Goal: Task Accomplishment & Management: Complete application form

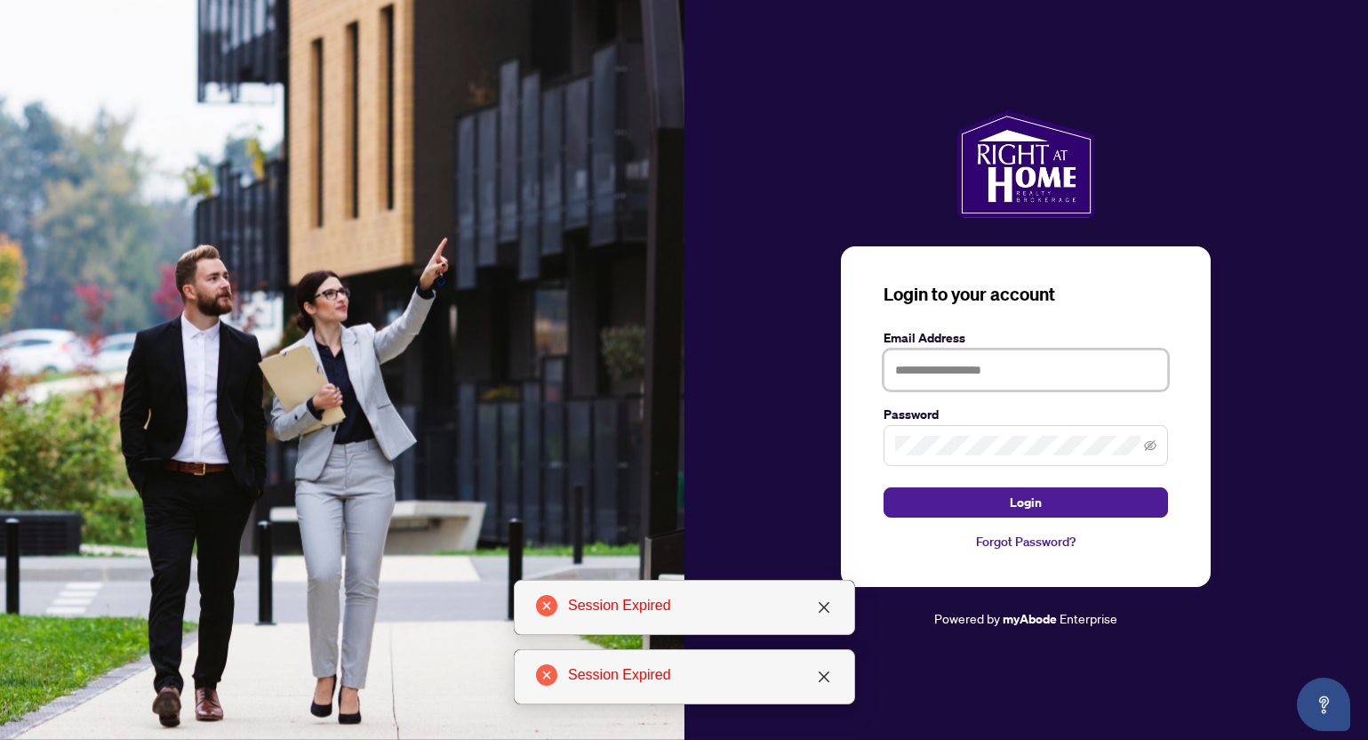
click at [940, 372] on input "text" at bounding box center [1026, 369] width 285 height 41
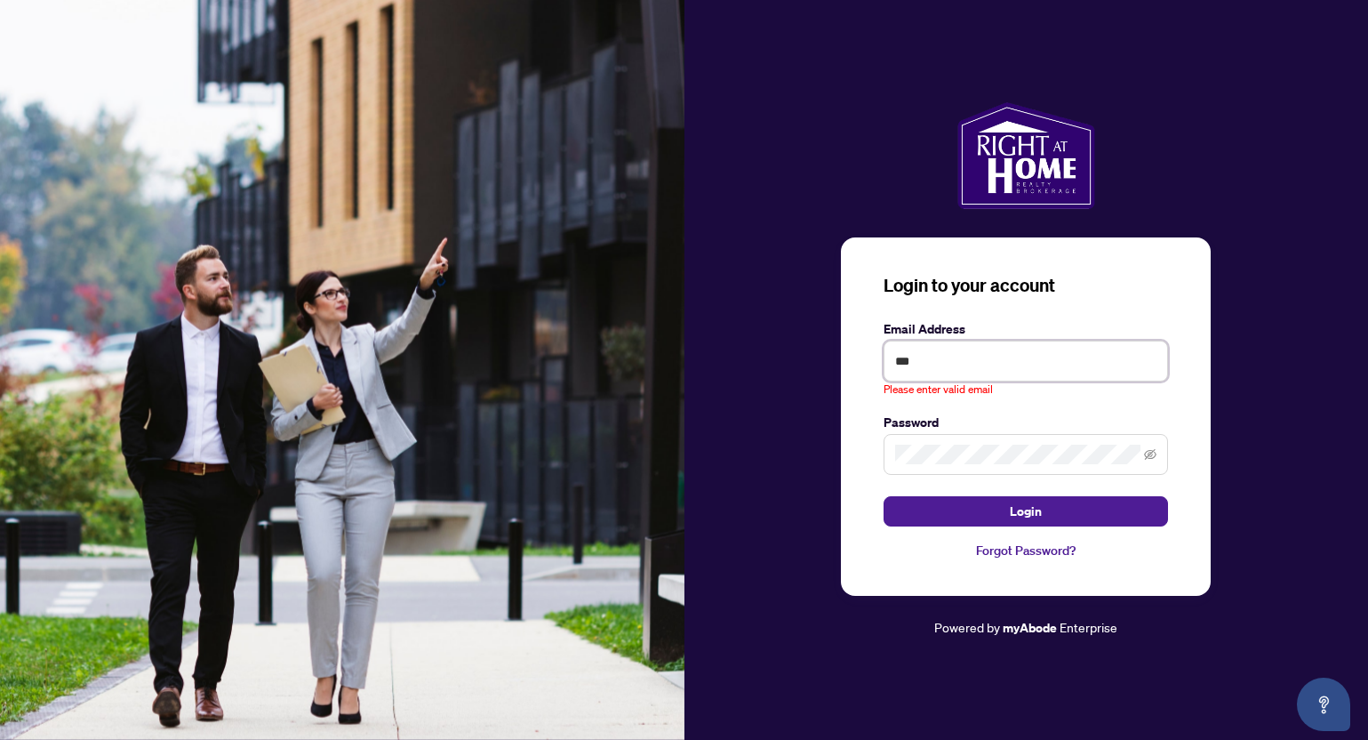
type input "**********"
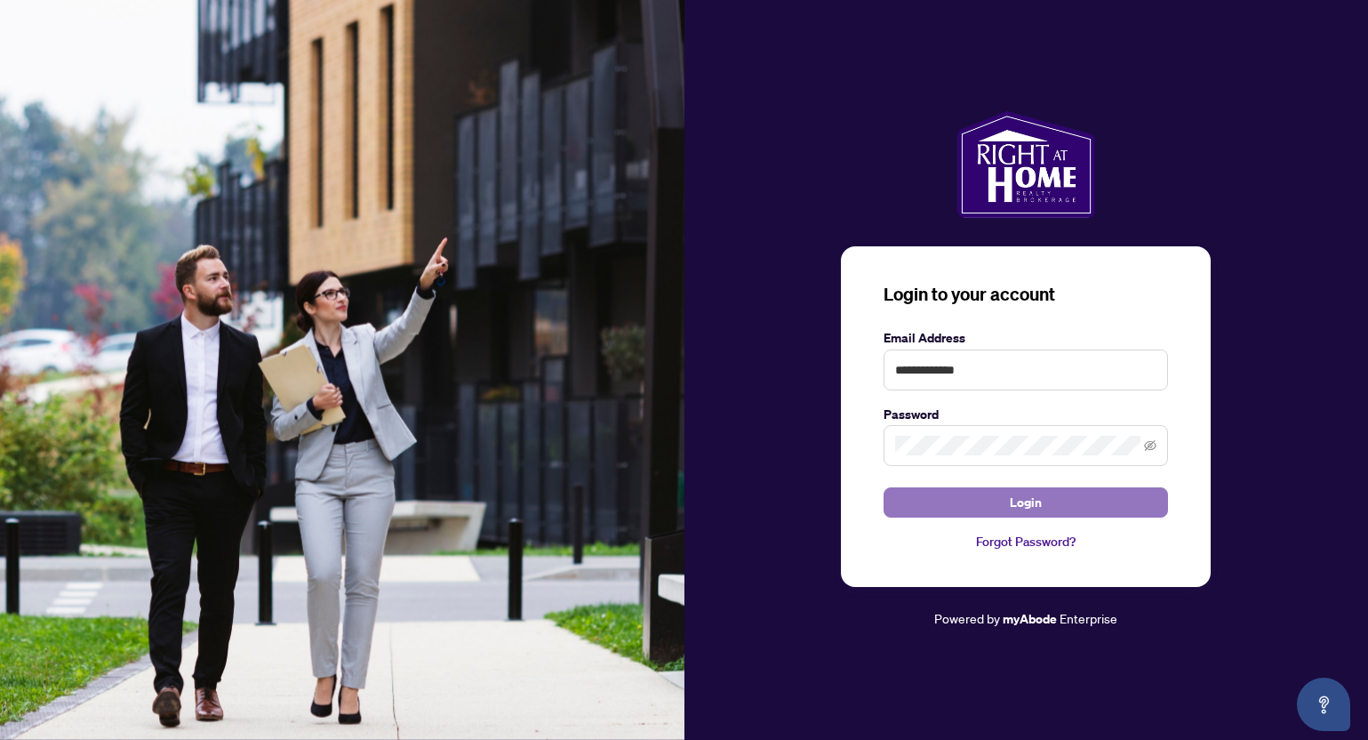
click at [1031, 501] on span "Login" at bounding box center [1026, 502] width 32 height 28
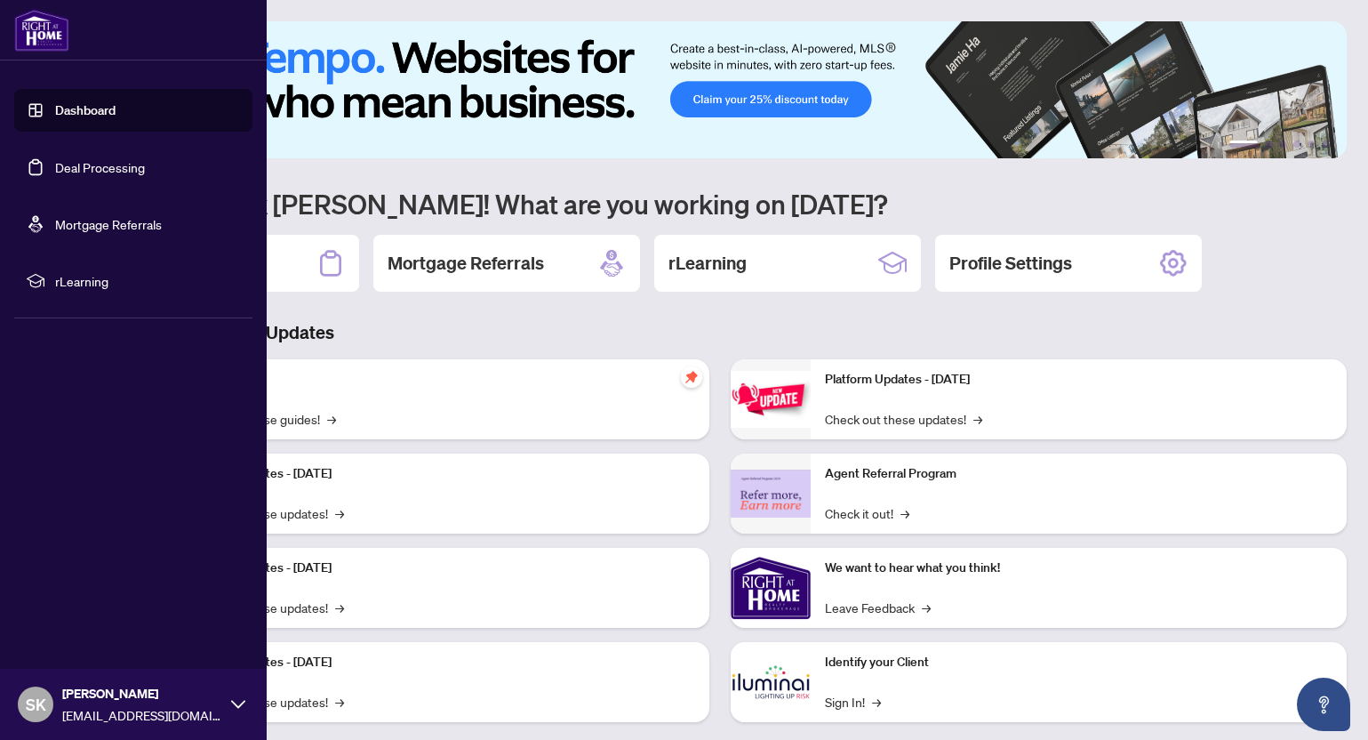
click at [55, 165] on link "Deal Processing" at bounding box center [100, 167] width 90 height 16
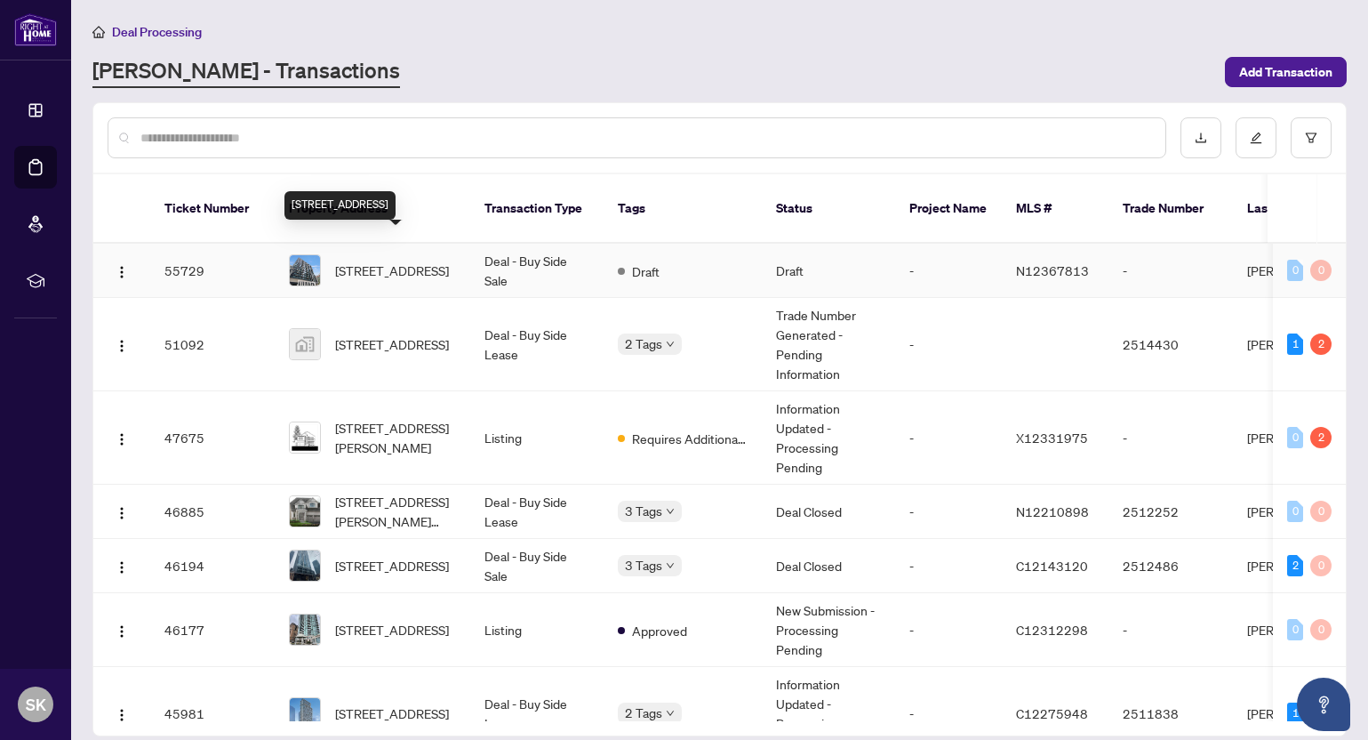
click at [397, 261] on span "[STREET_ADDRESS]" at bounding box center [392, 271] width 114 height 20
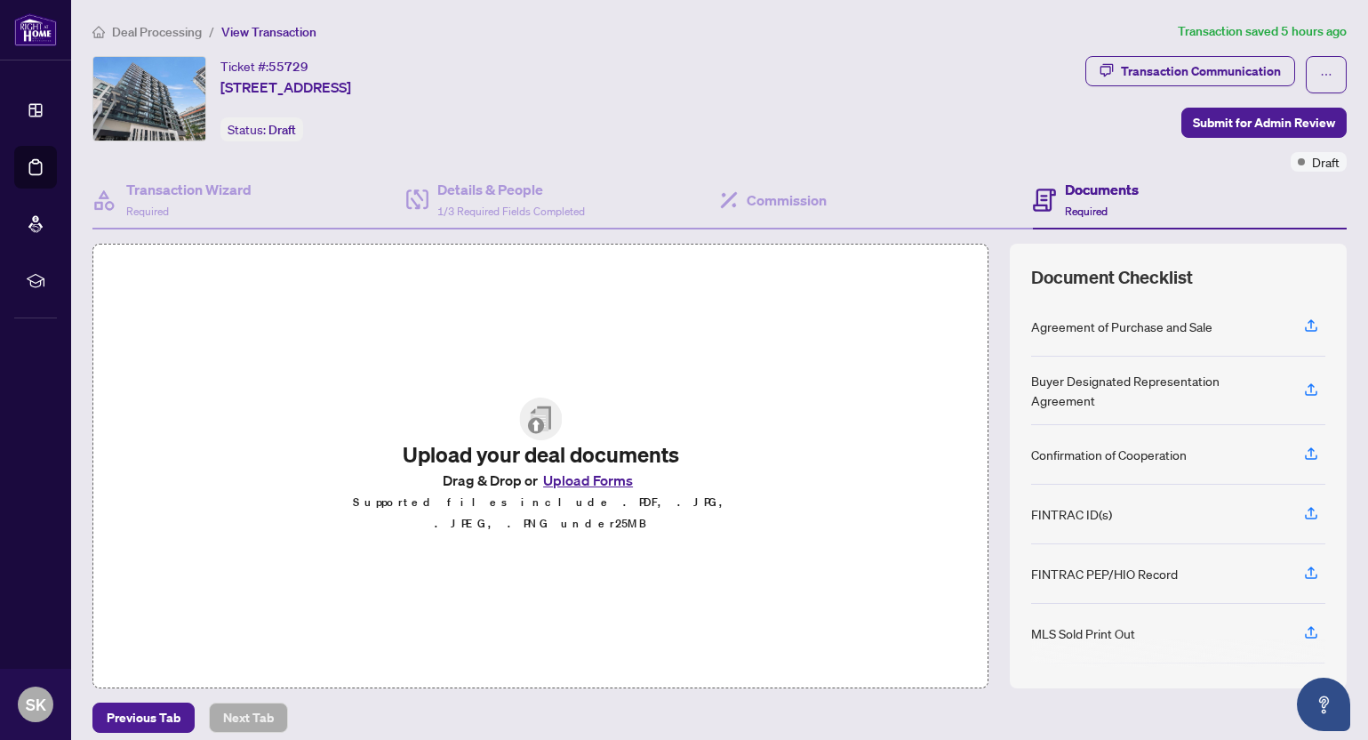
click at [595, 488] on button "Upload Forms" at bounding box center [588, 480] width 100 height 23
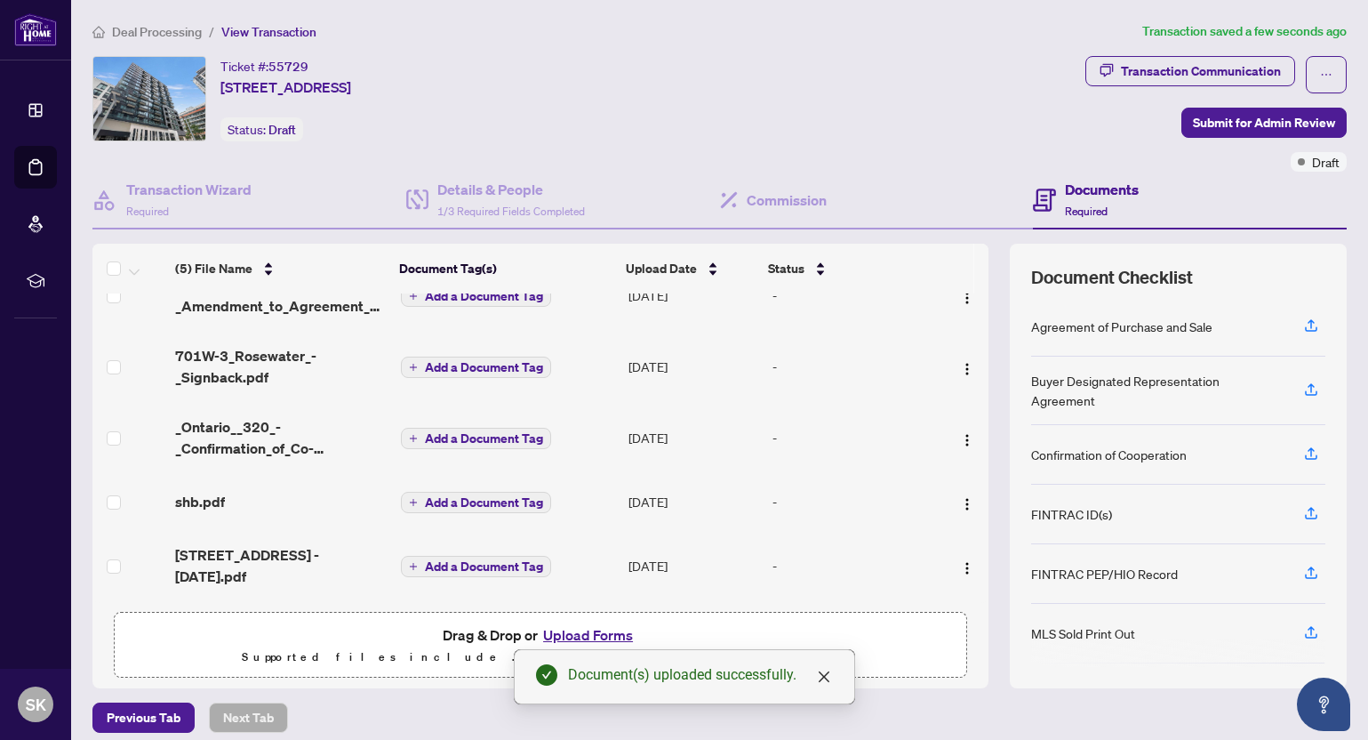
scroll to position [39, 0]
click at [825, 678] on icon "close" at bounding box center [823, 676] width 11 height 11
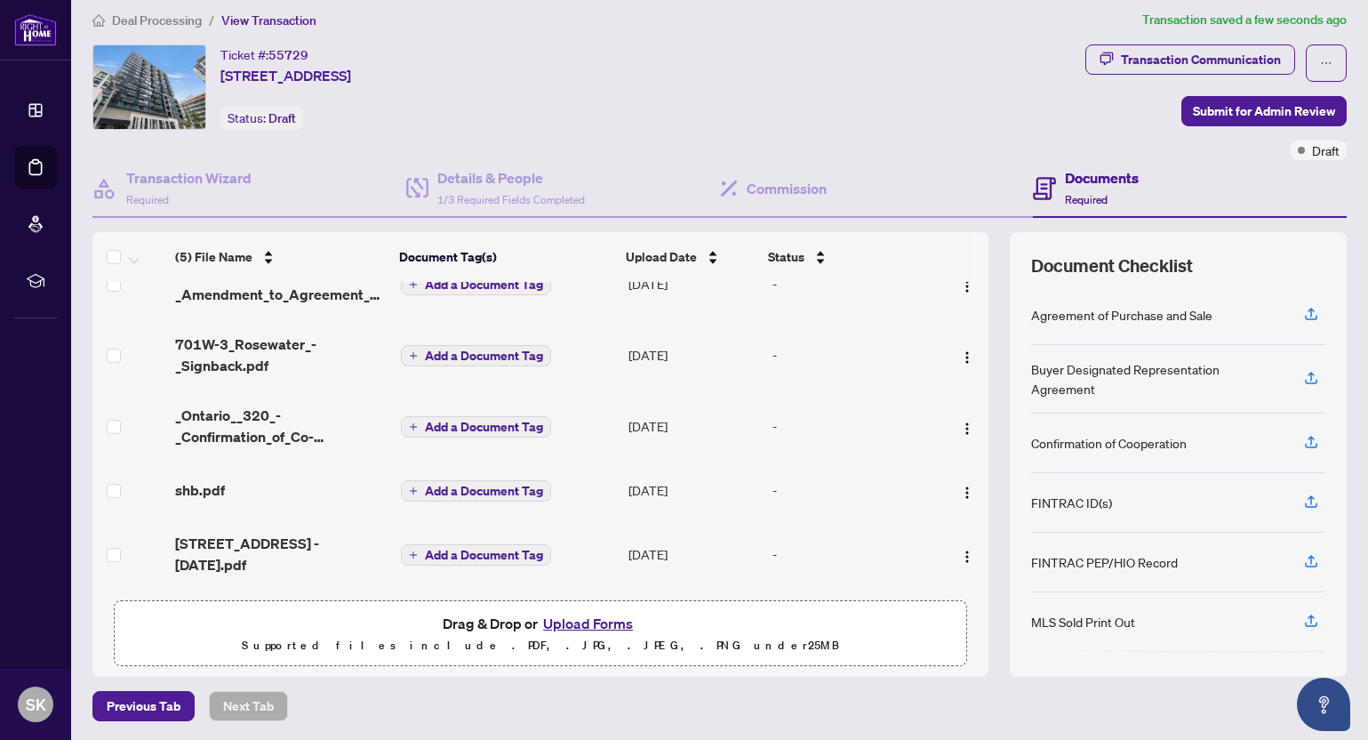
scroll to position [0, 0]
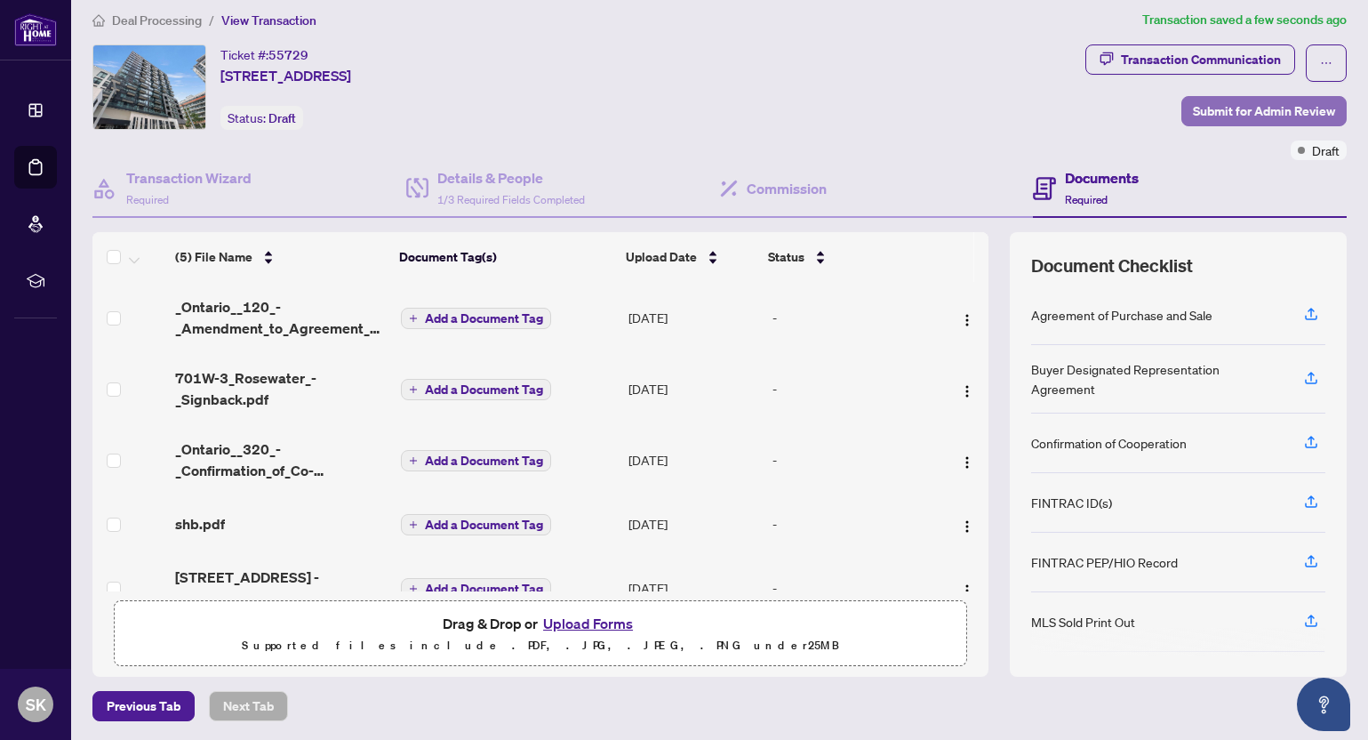
click at [1245, 117] on span "Submit for Admin Review" at bounding box center [1264, 111] width 142 height 28
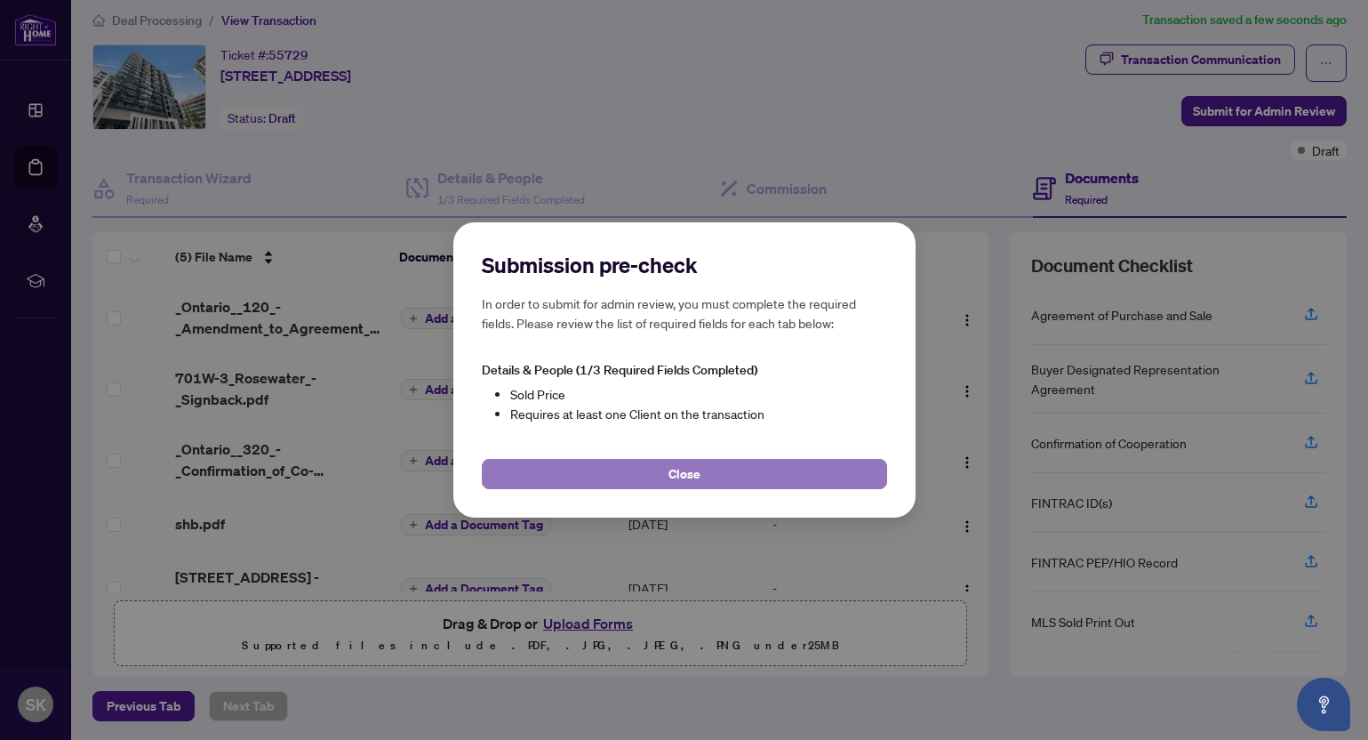
click at [670, 482] on span "Close" at bounding box center [685, 474] width 32 height 28
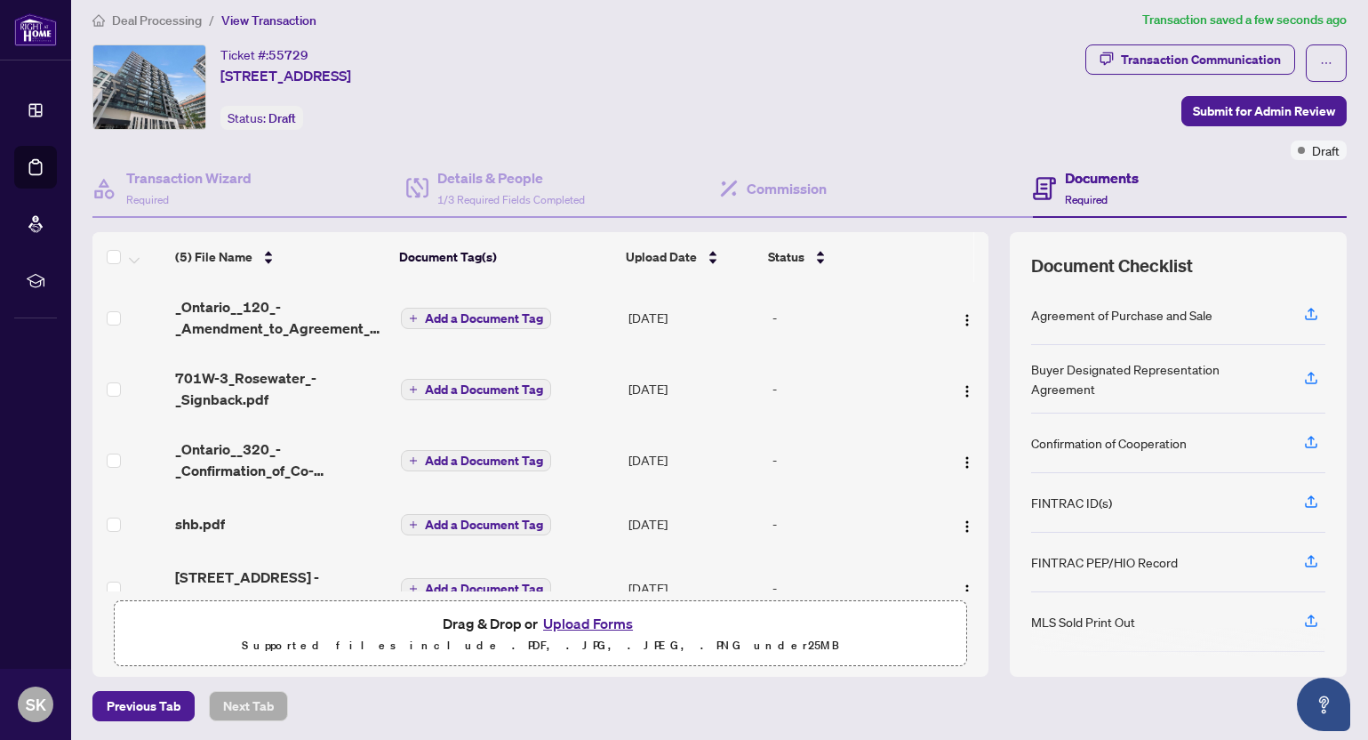
scroll to position [39, 0]
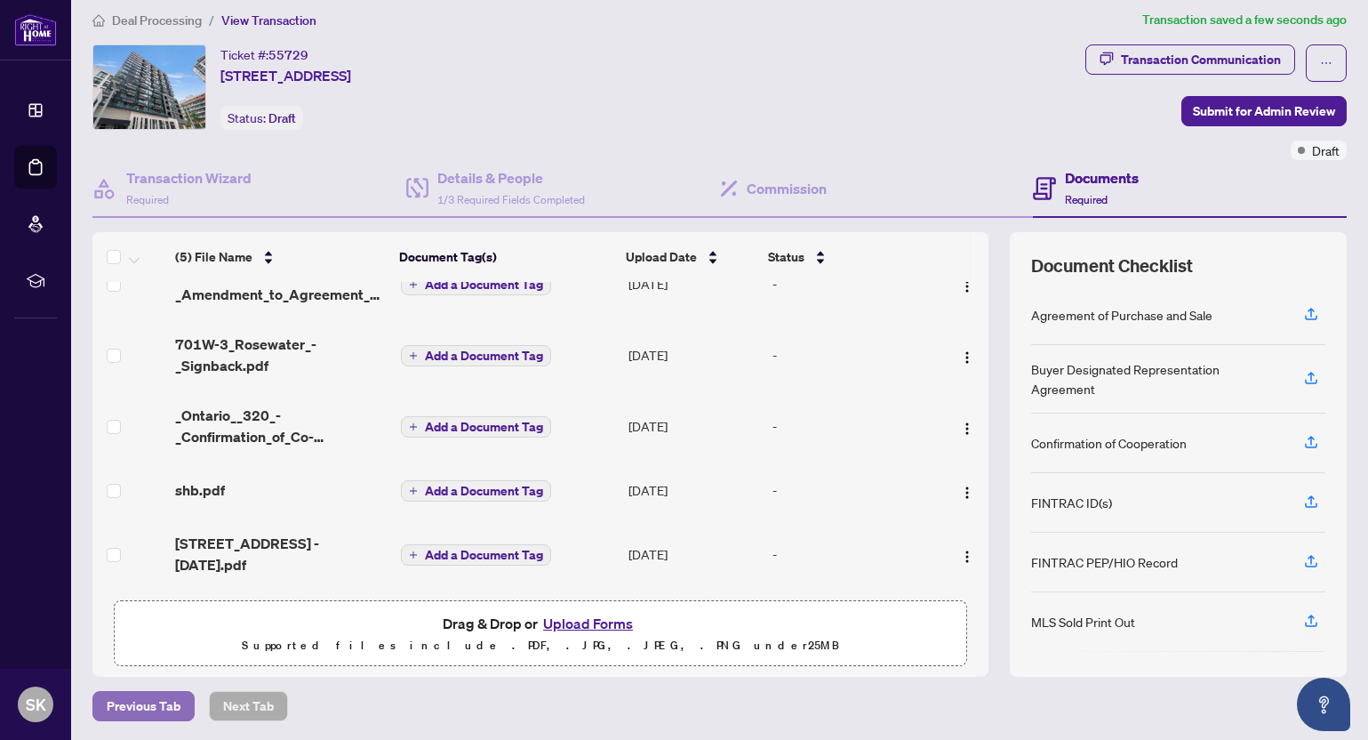
click at [145, 704] on span "Previous Tab" at bounding box center [144, 706] width 74 height 28
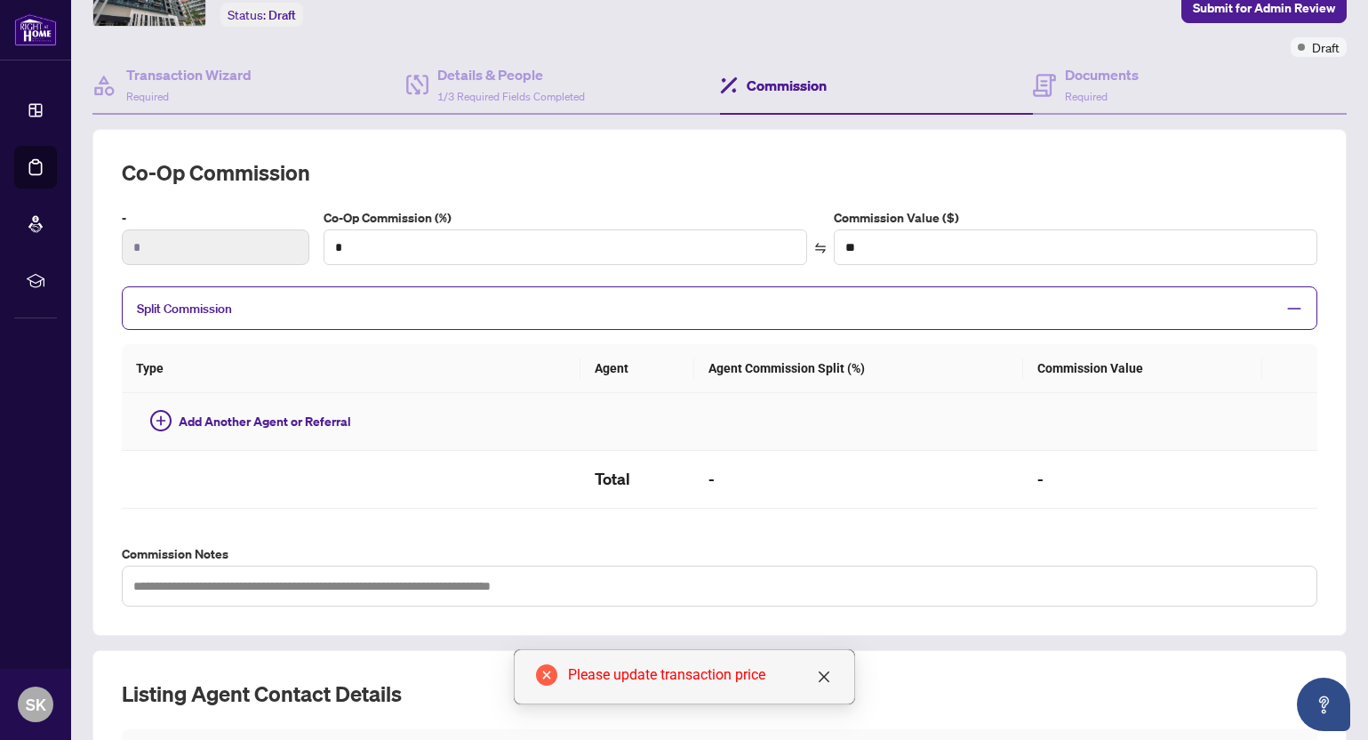
scroll to position [368, 0]
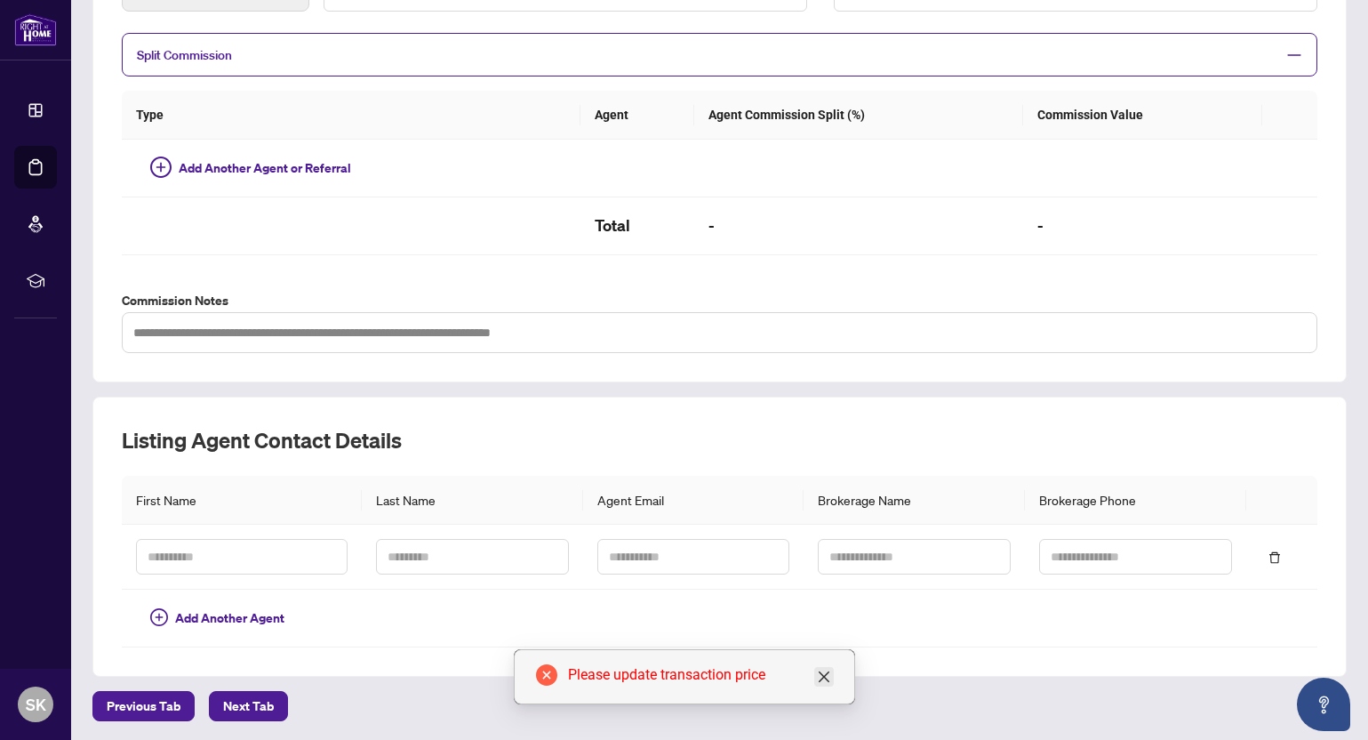
click at [824, 678] on icon "close" at bounding box center [823, 676] width 11 height 11
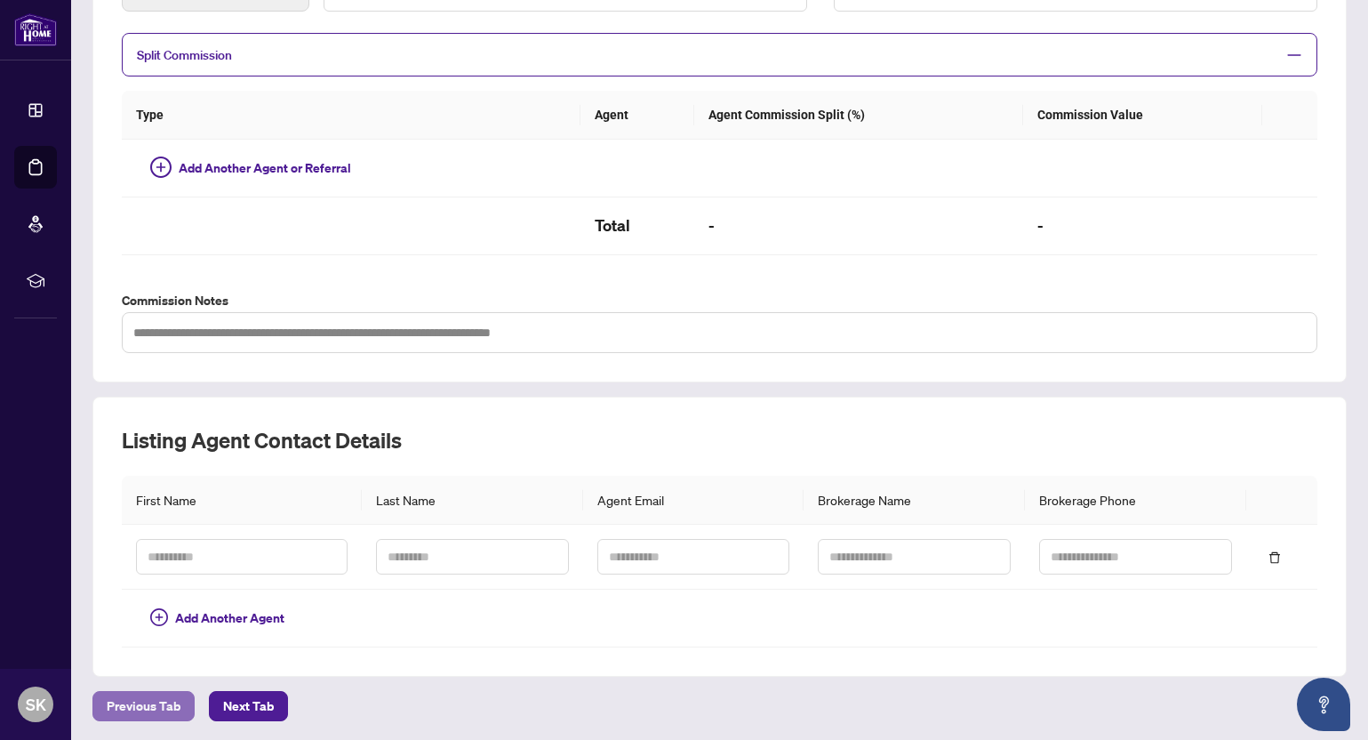
click at [163, 702] on span "Previous Tab" at bounding box center [144, 706] width 74 height 28
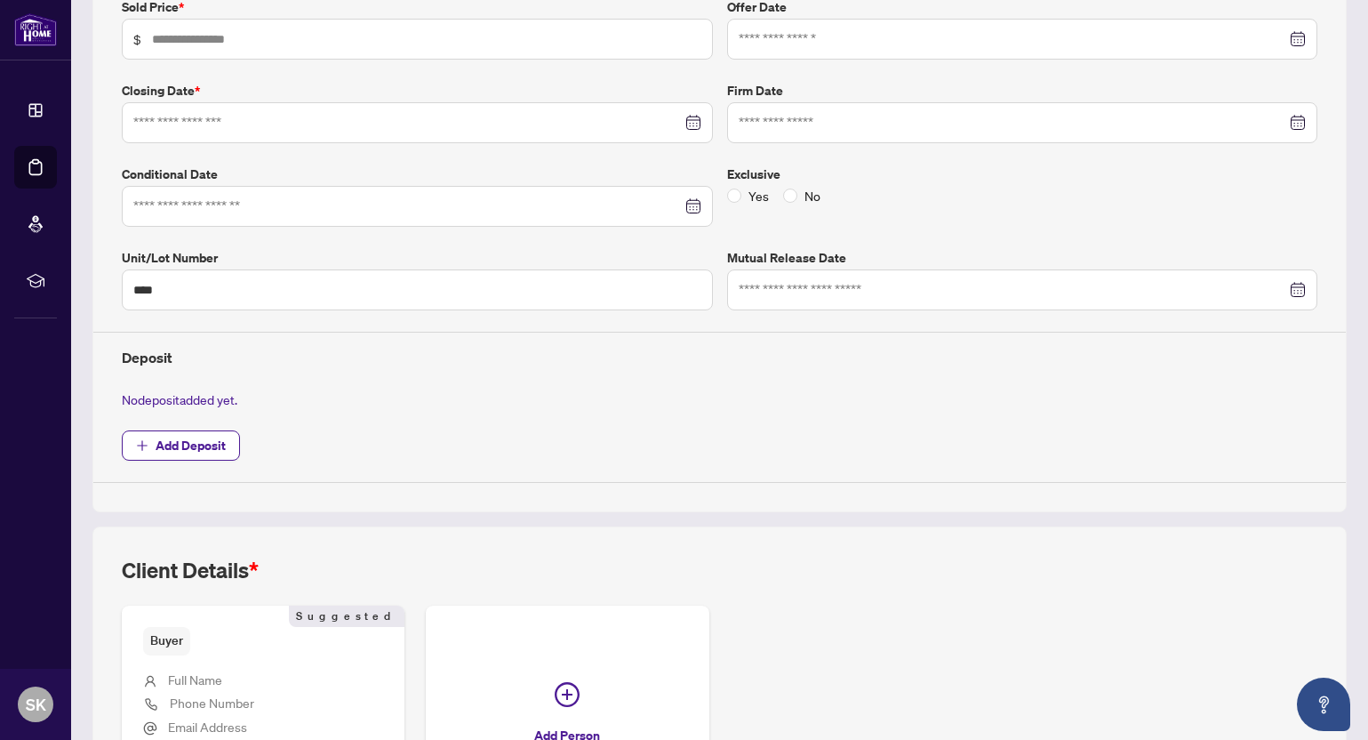
type input "**********"
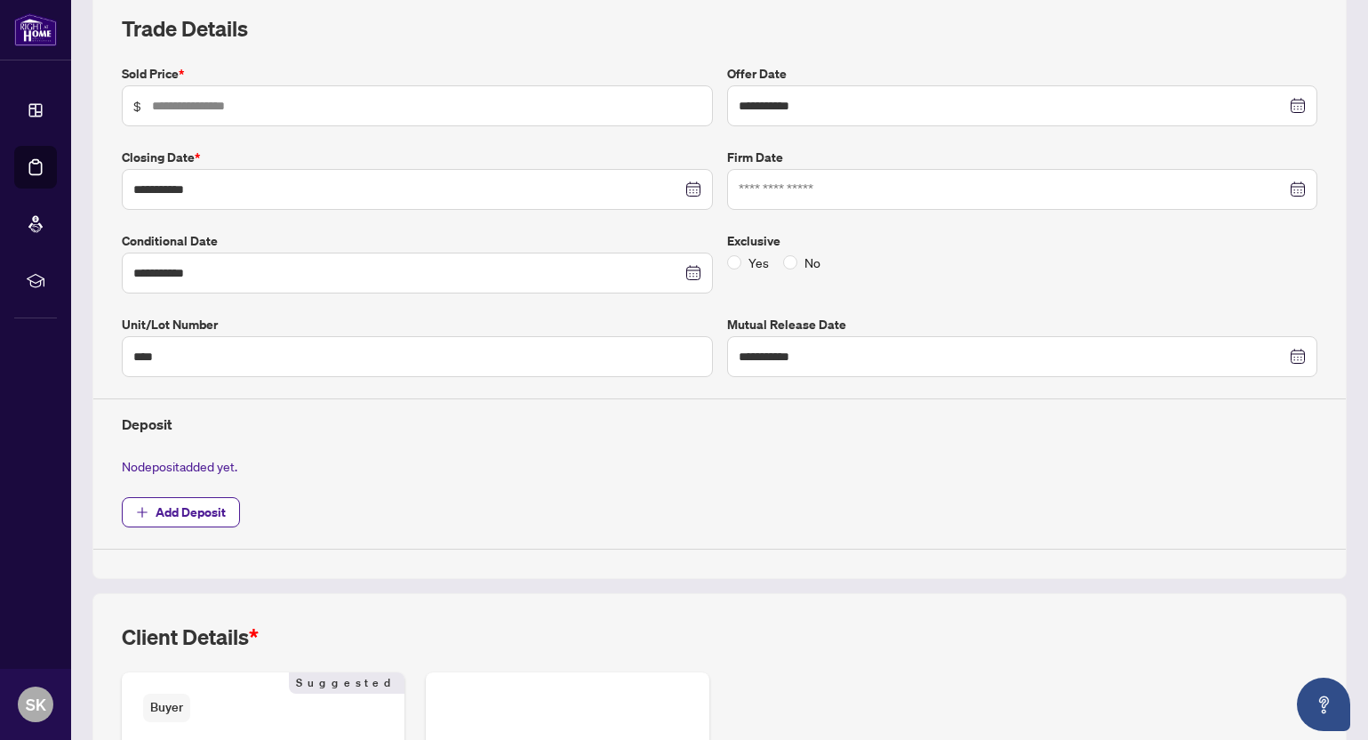
scroll to position [251, 0]
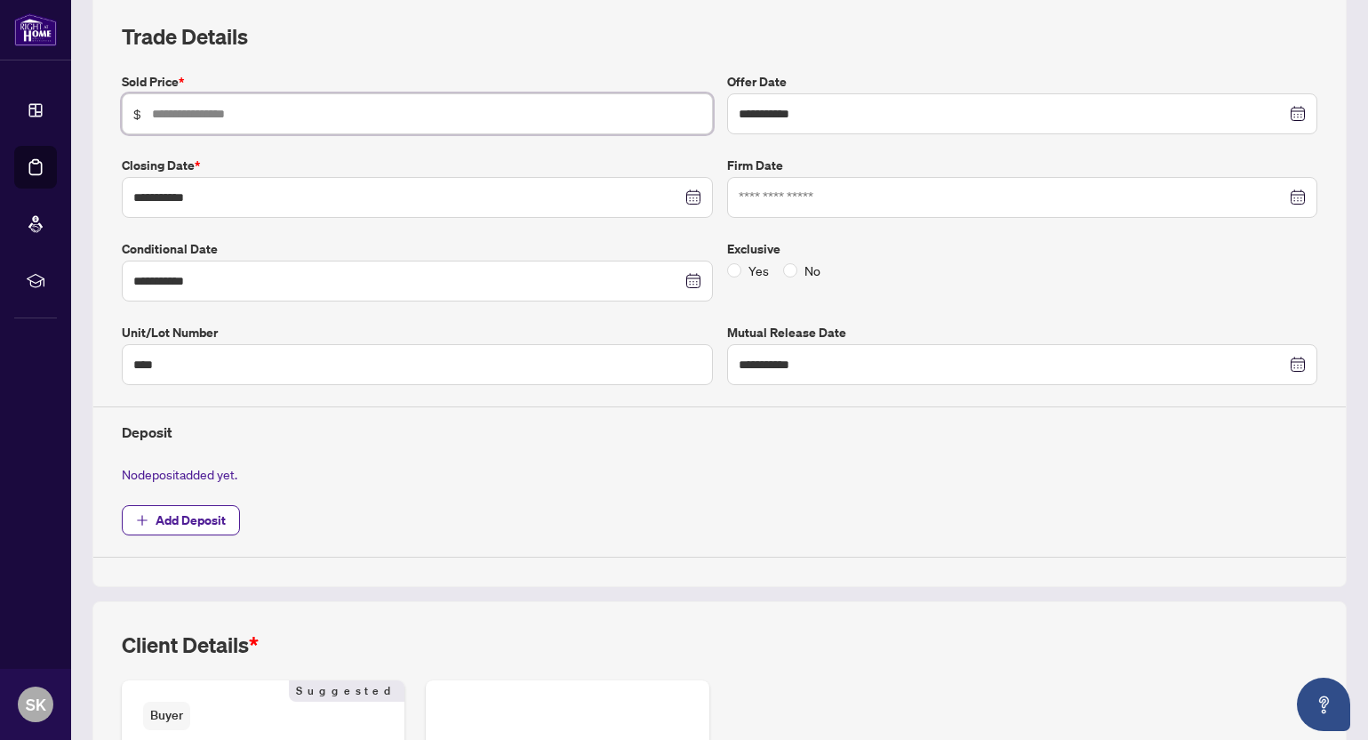
click at [321, 113] on input "text" at bounding box center [427, 114] width 550 height 20
type input "*******"
click at [570, 446] on div "**********" at bounding box center [720, 315] width 1210 height 486
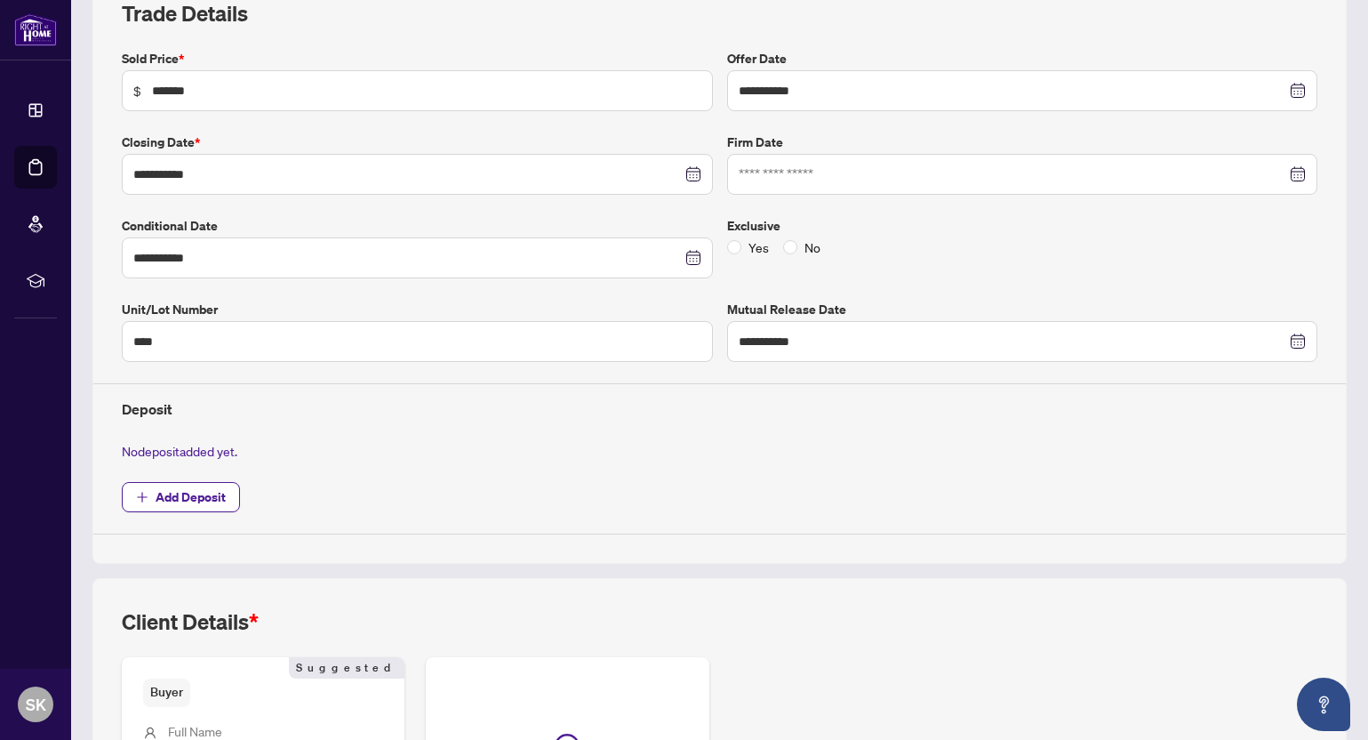
scroll to position [505, 0]
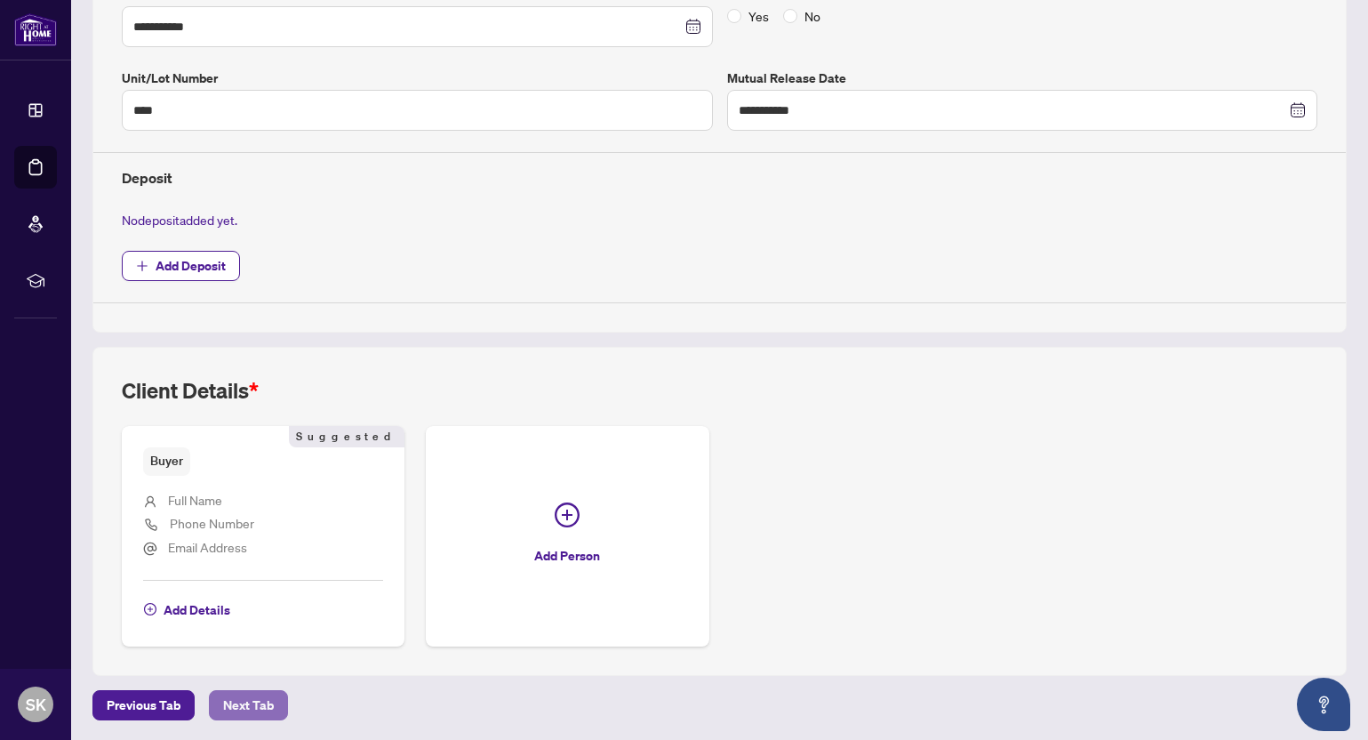
click at [242, 710] on span "Next Tab" at bounding box center [248, 705] width 51 height 28
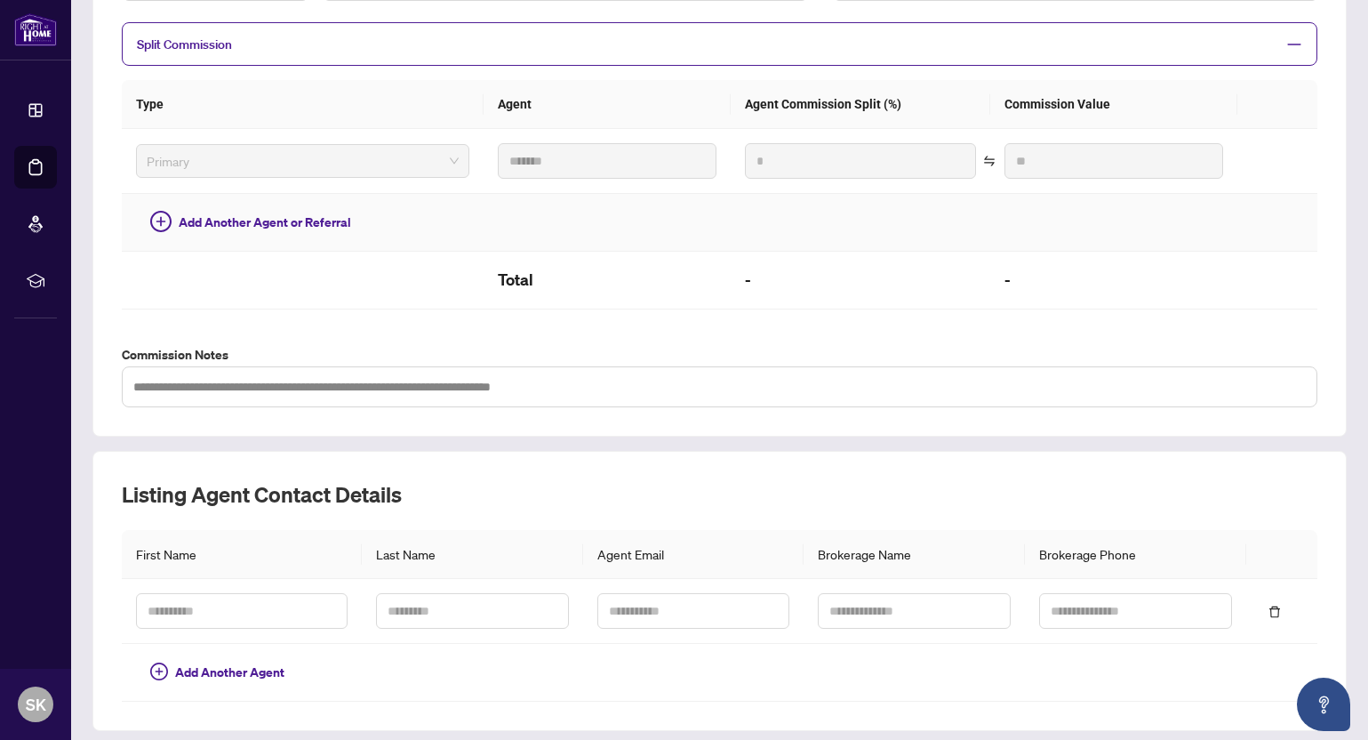
scroll to position [433, 0]
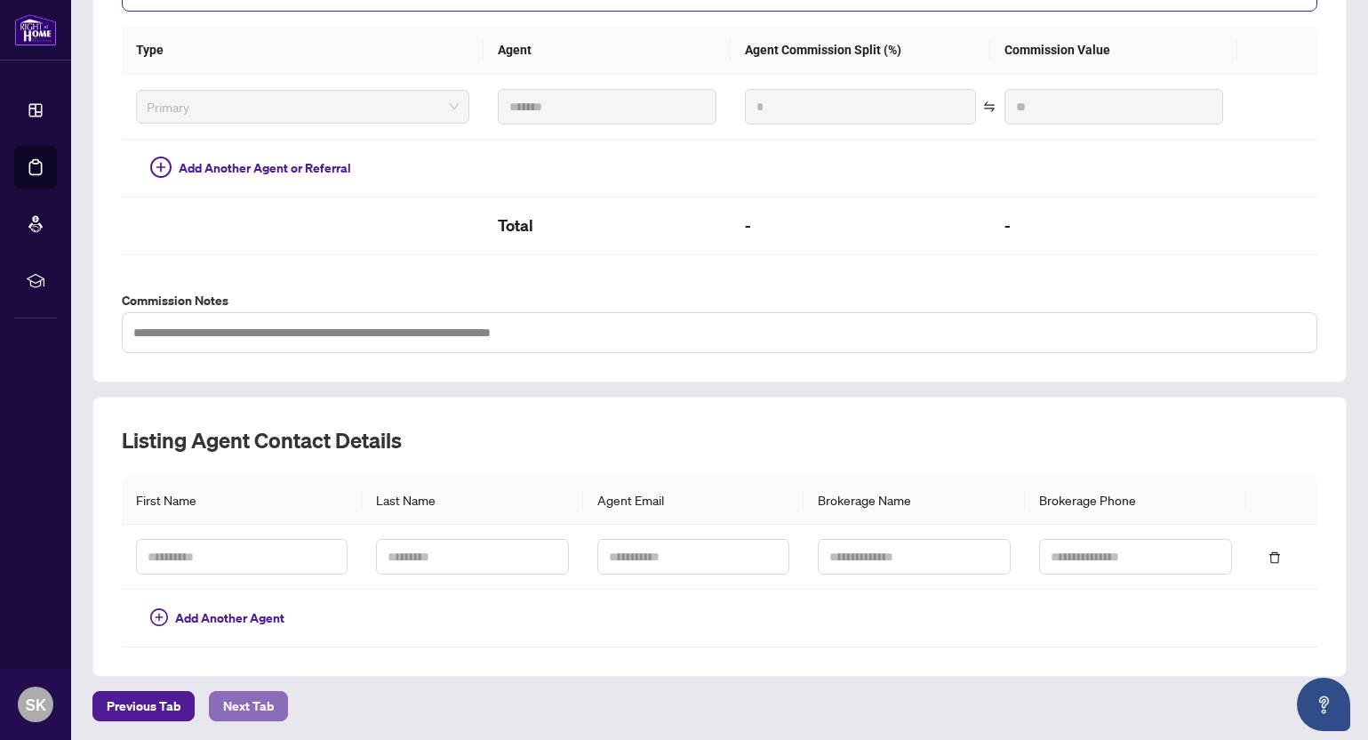
click at [247, 709] on span "Next Tab" at bounding box center [248, 706] width 51 height 28
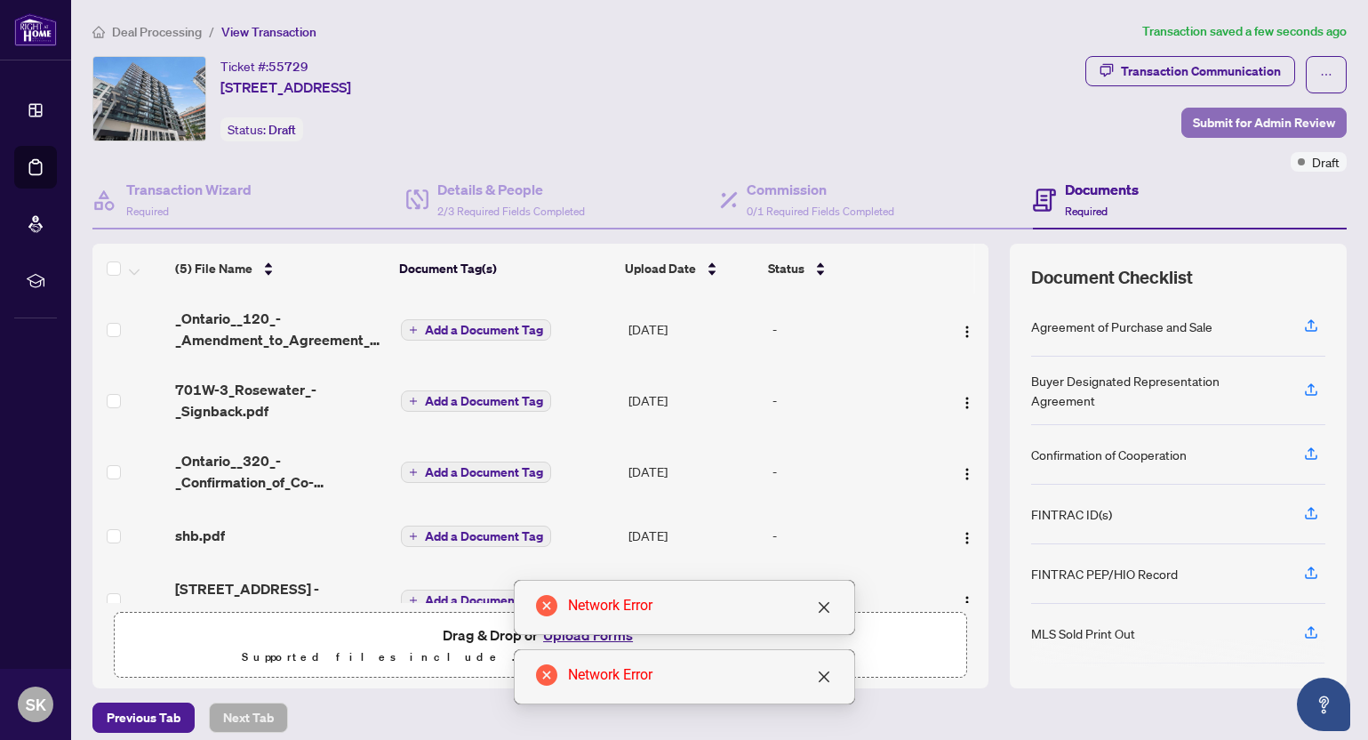
click at [1263, 123] on span "Submit for Admin Review" at bounding box center [1264, 122] width 142 height 28
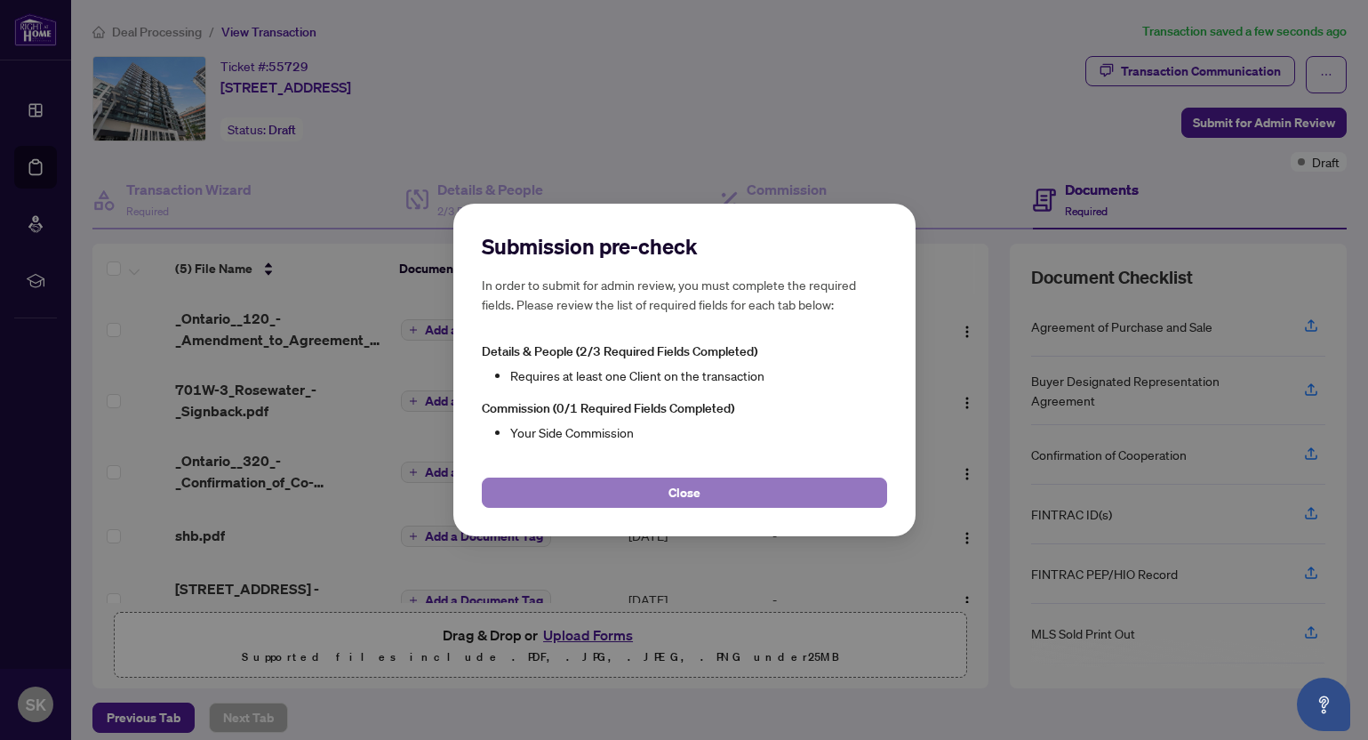
click at [772, 499] on button "Close" at bounding box center [684, 493] width 405 height 30
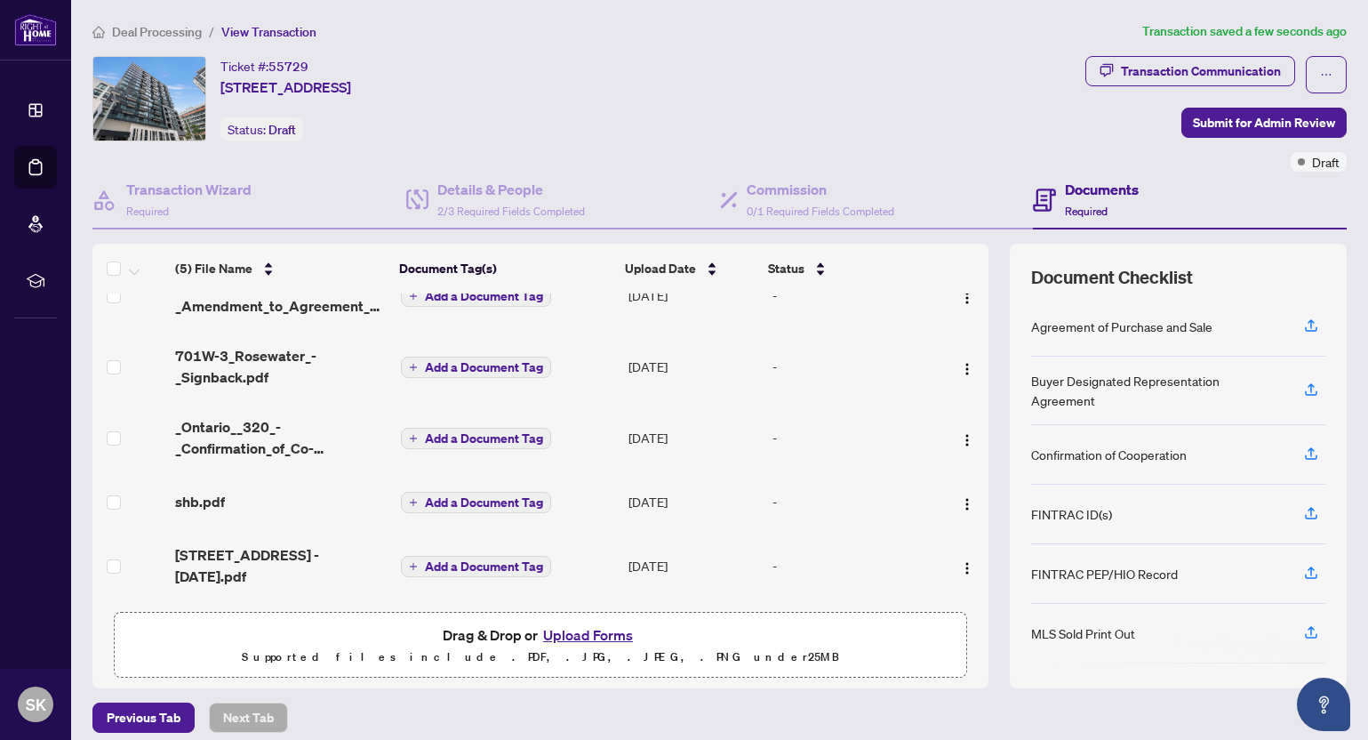
scroll to position [12, 0]
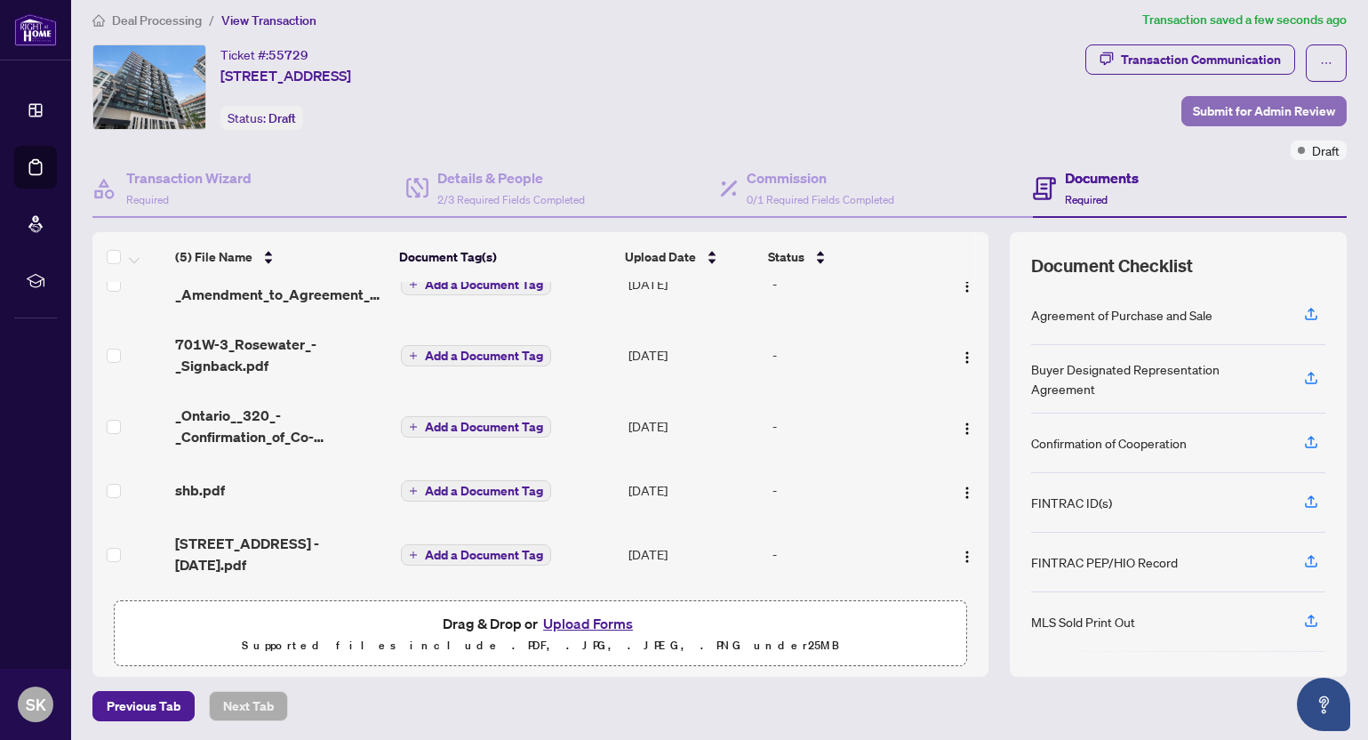
click at [1235, 112] on span "Submit for Admin Review" at bounding box center [1264, 111] width 142 height 28
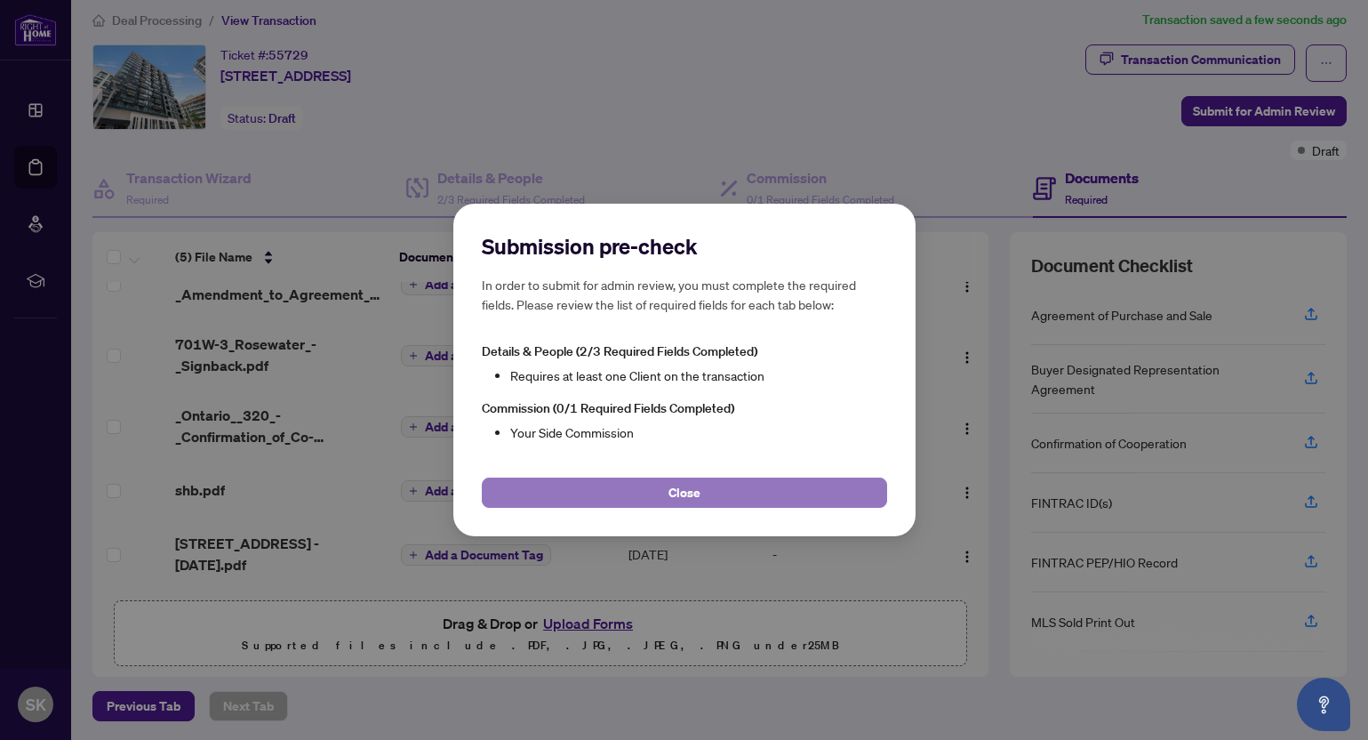
click at [762, 501] on button "Close" at bounding box center [684, 493] width 405 height 30
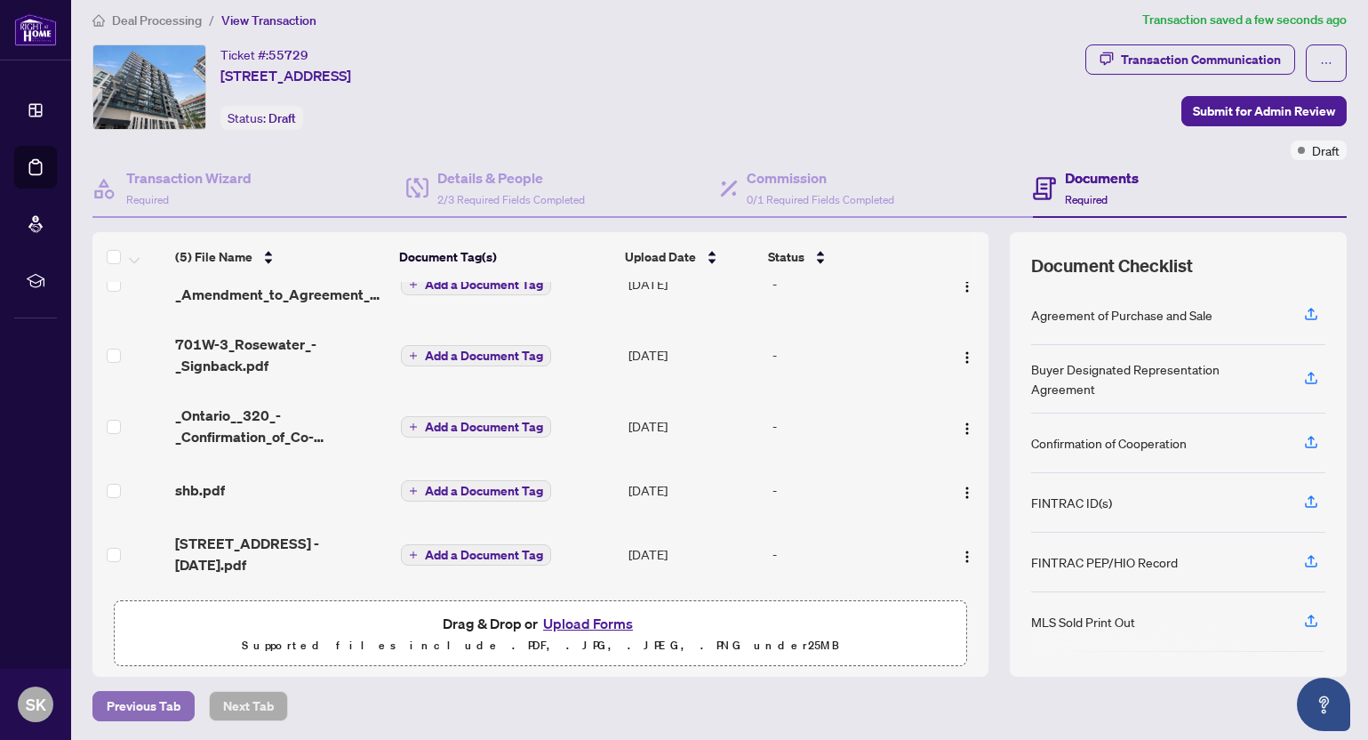
click at [173, 710] on span "Previous Tab" at bounding box center [144, 706] width 74 height 28
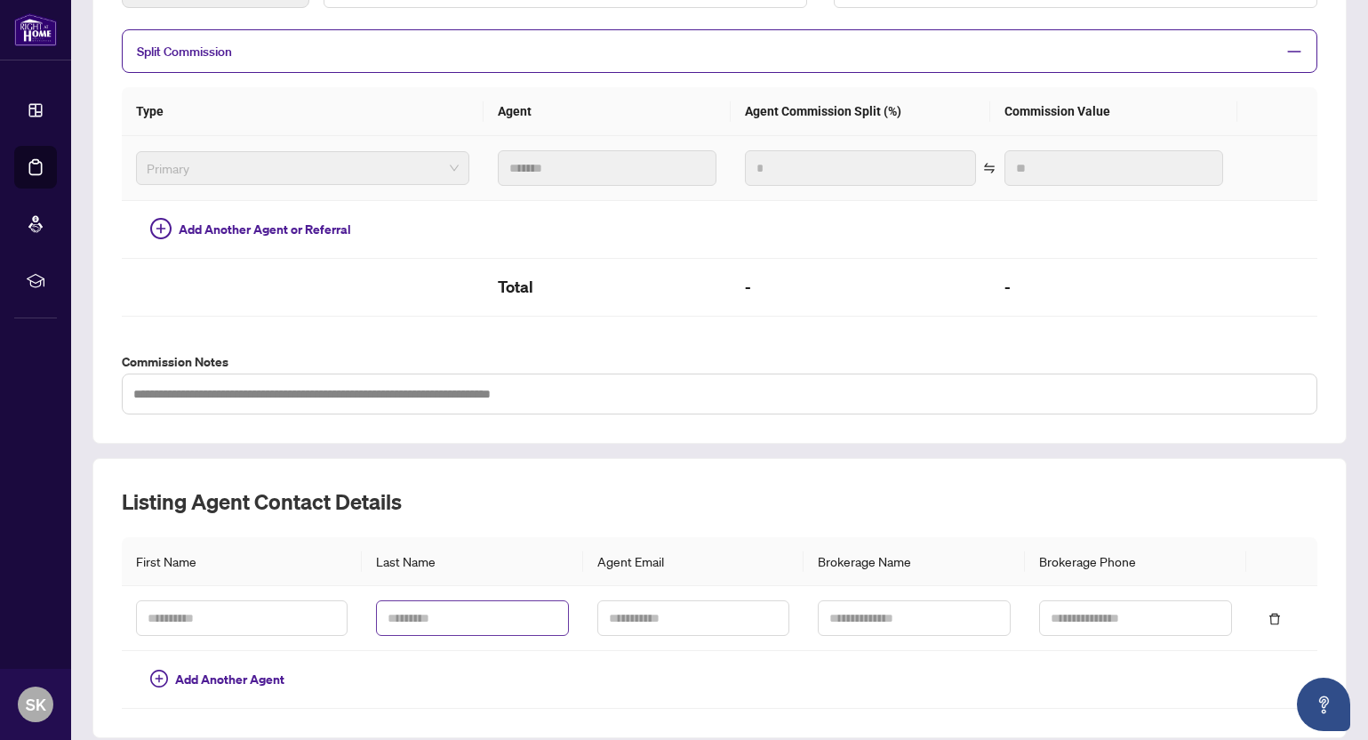
scroll to position [433, 0]
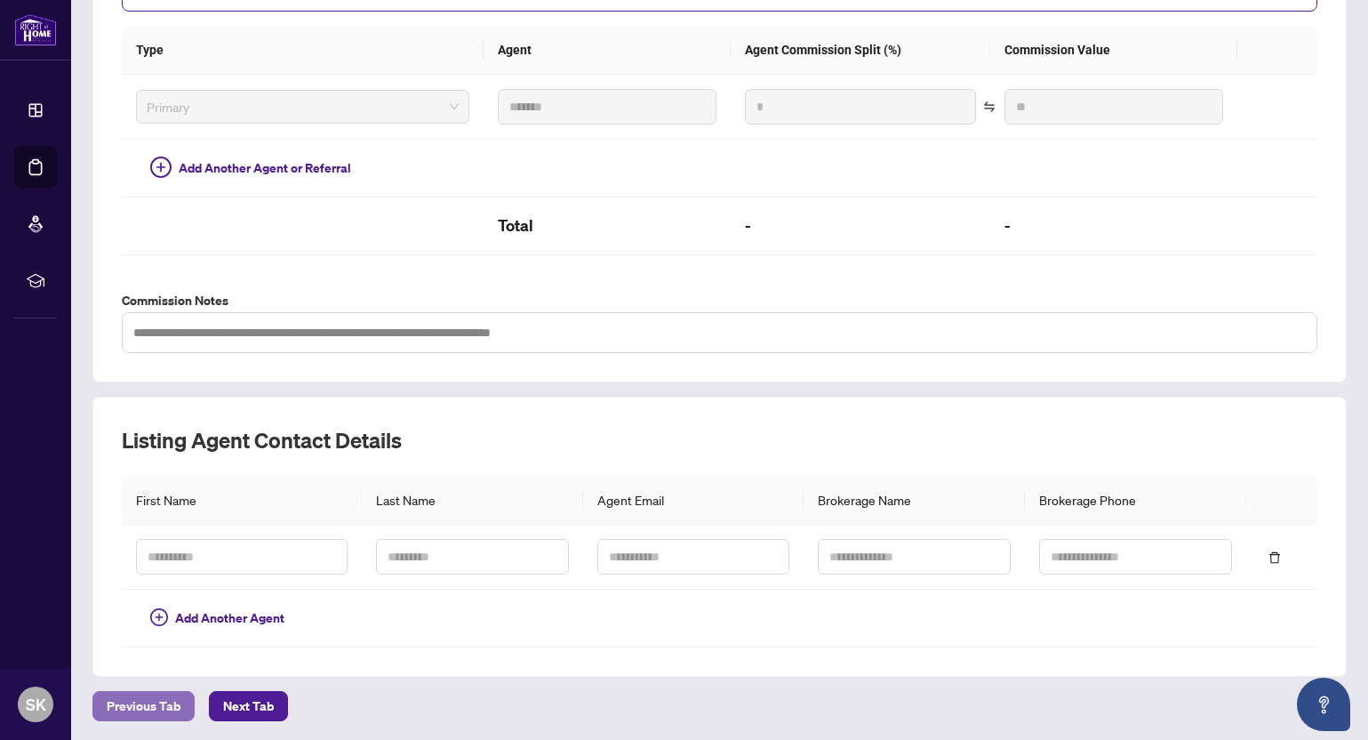
click at [175, 704] on span "Previous Tab" at bounding box center [144, 706] width 74 height 28
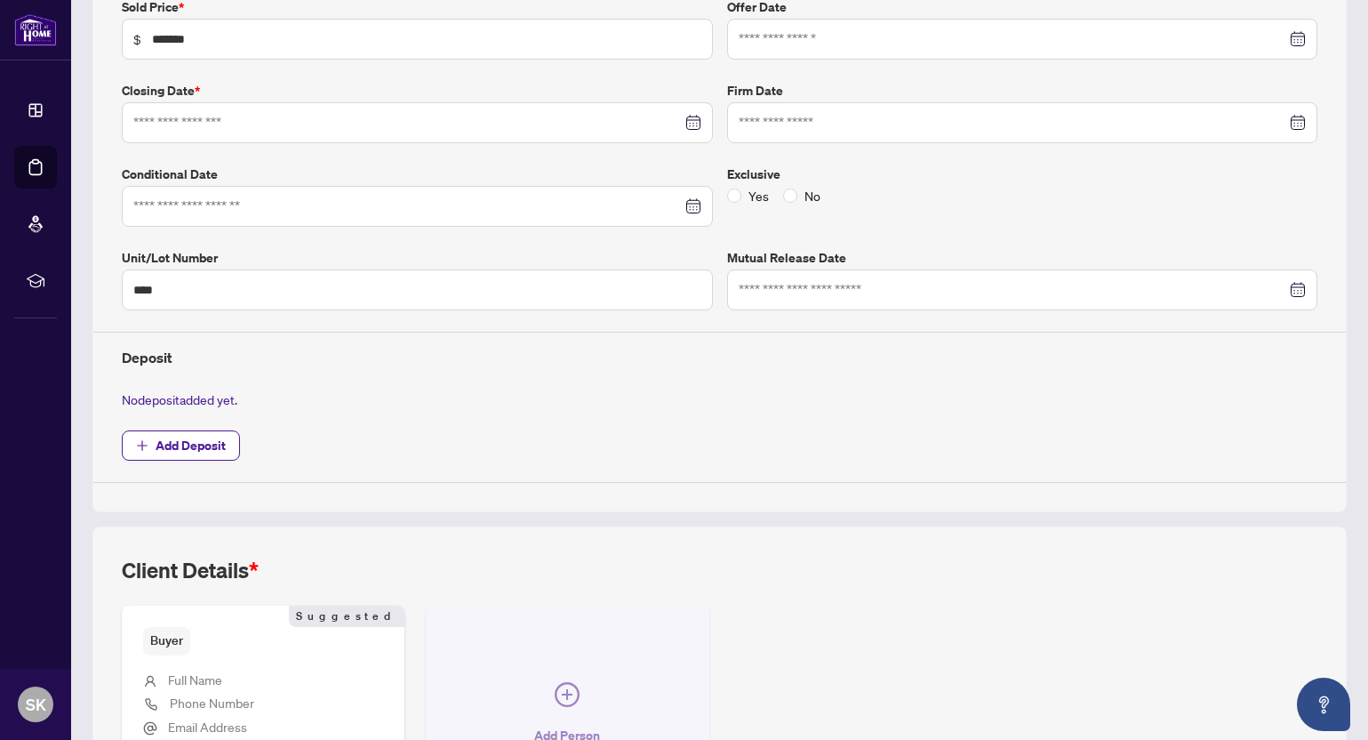
type input "**********"
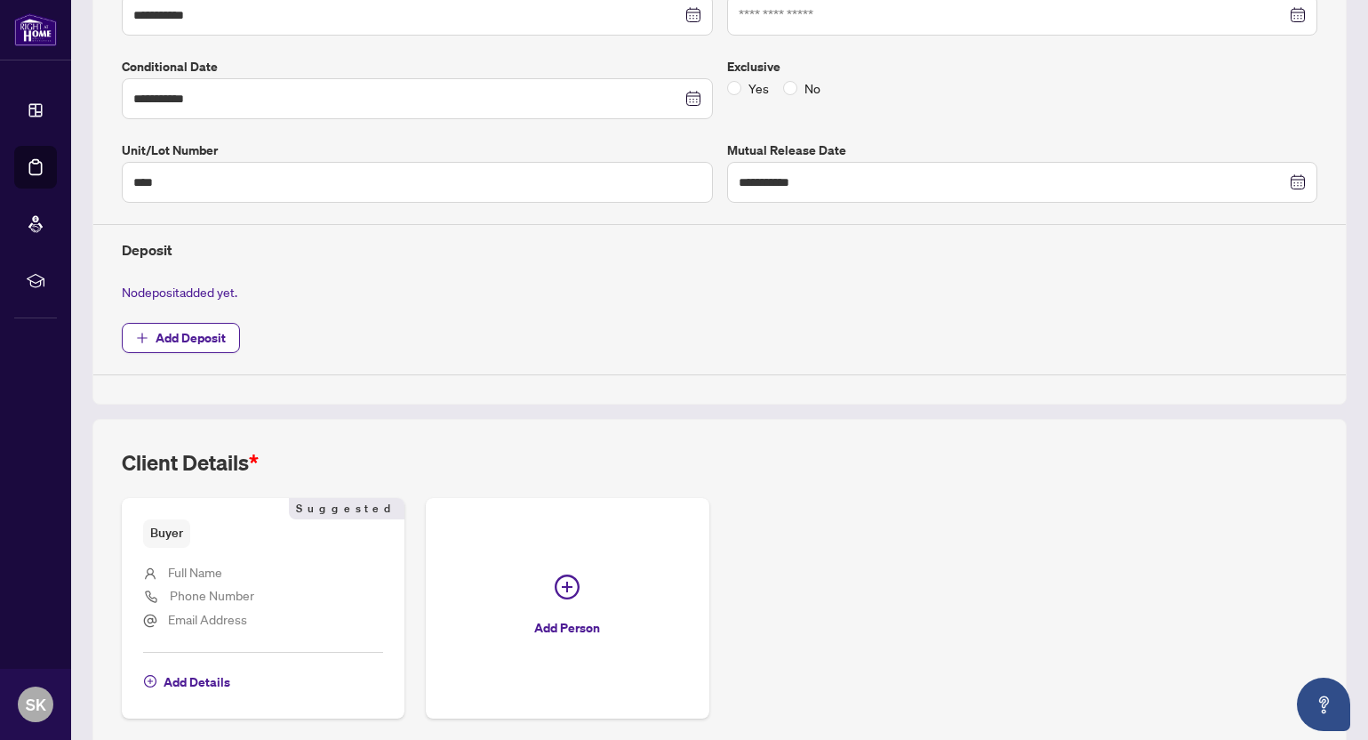
scroll to position [505, 0]
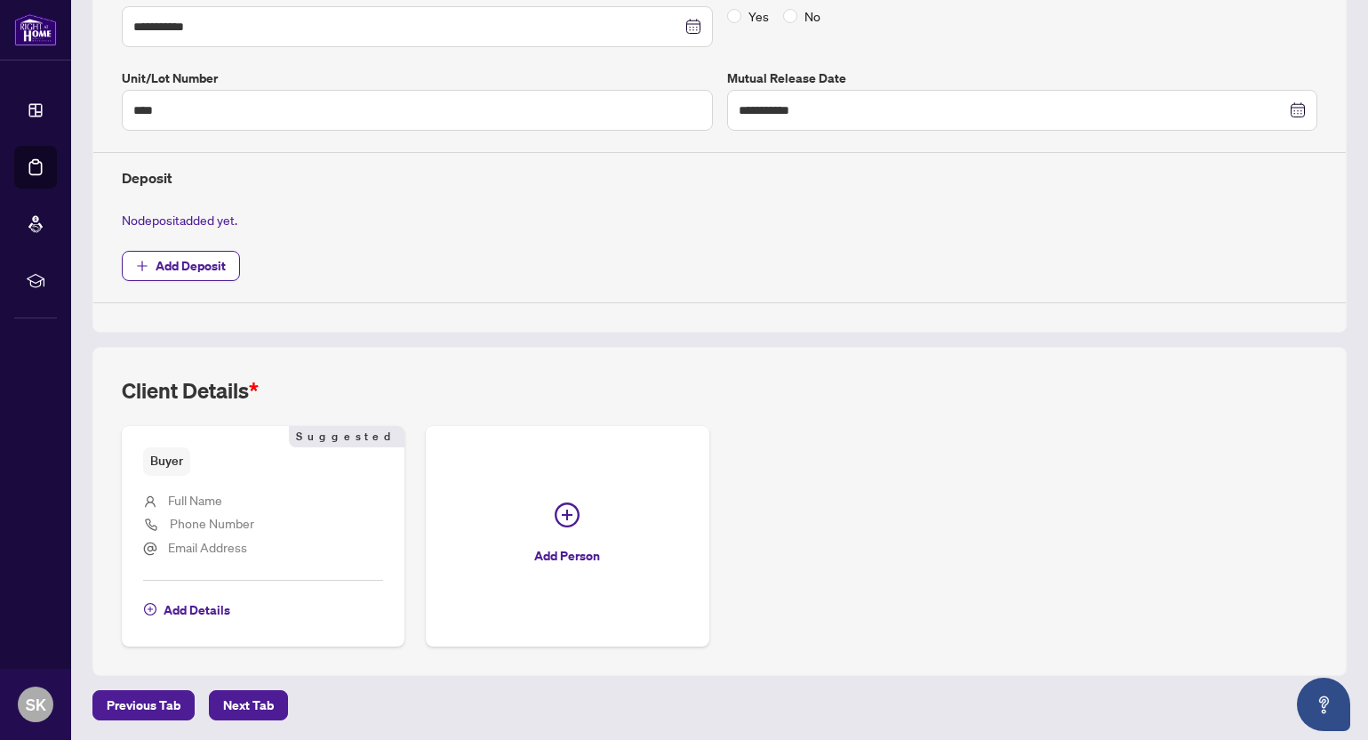
click at [222, 498] on span "Full Name" at bounding box center [195, 500] width 54 height 16
click at [193, 610] on span "Add Details" at bounding box center [197, 610] width 67 height 28
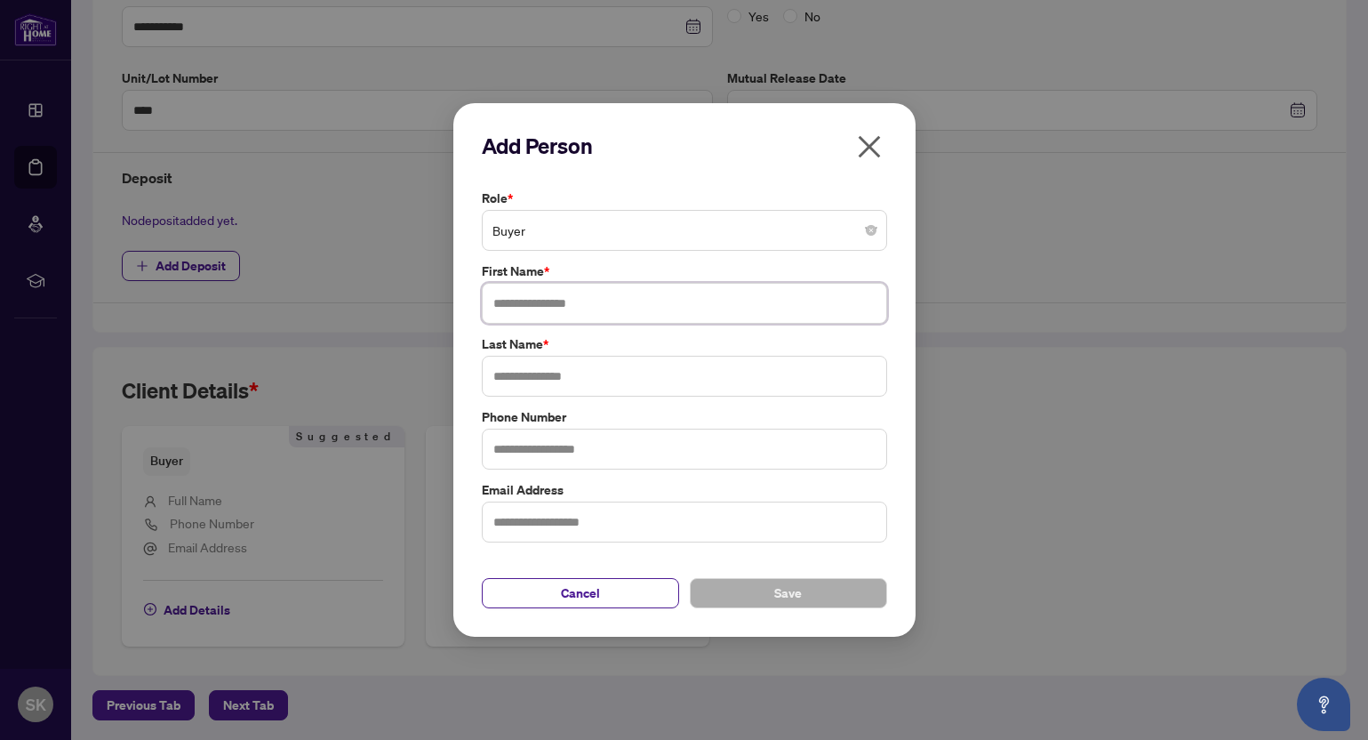
click at [538, 305] on input "text" at bounding box center [684, 303] width 405 height 41
type input "***"
click at [546, 376] on input "text" at bounding box center [684, 376] width 405 height 41
type input "***"
drag, startPoint x: 539, startPoint y: 298, endPoint x: 360, endPoint y: 293, distance: 178.8
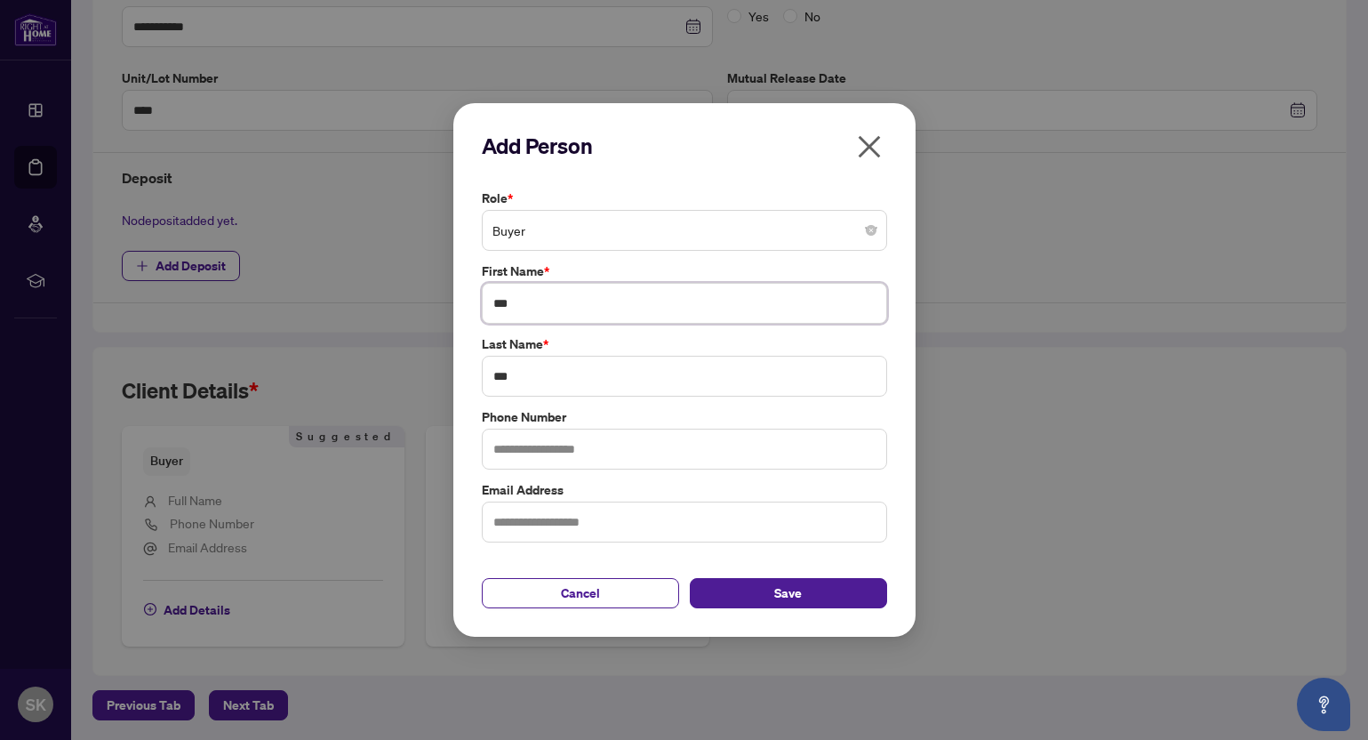
click at [360, 293] on div "Add Person Role * Buyer First Name * *** Last Name * *** Phone Number Email Add…" at bounding box center [684, 370] width 1368 height 740
type input "*********"
click at [778, 592] on span "Save" at bounding box center [788, 593] width 28 height 28
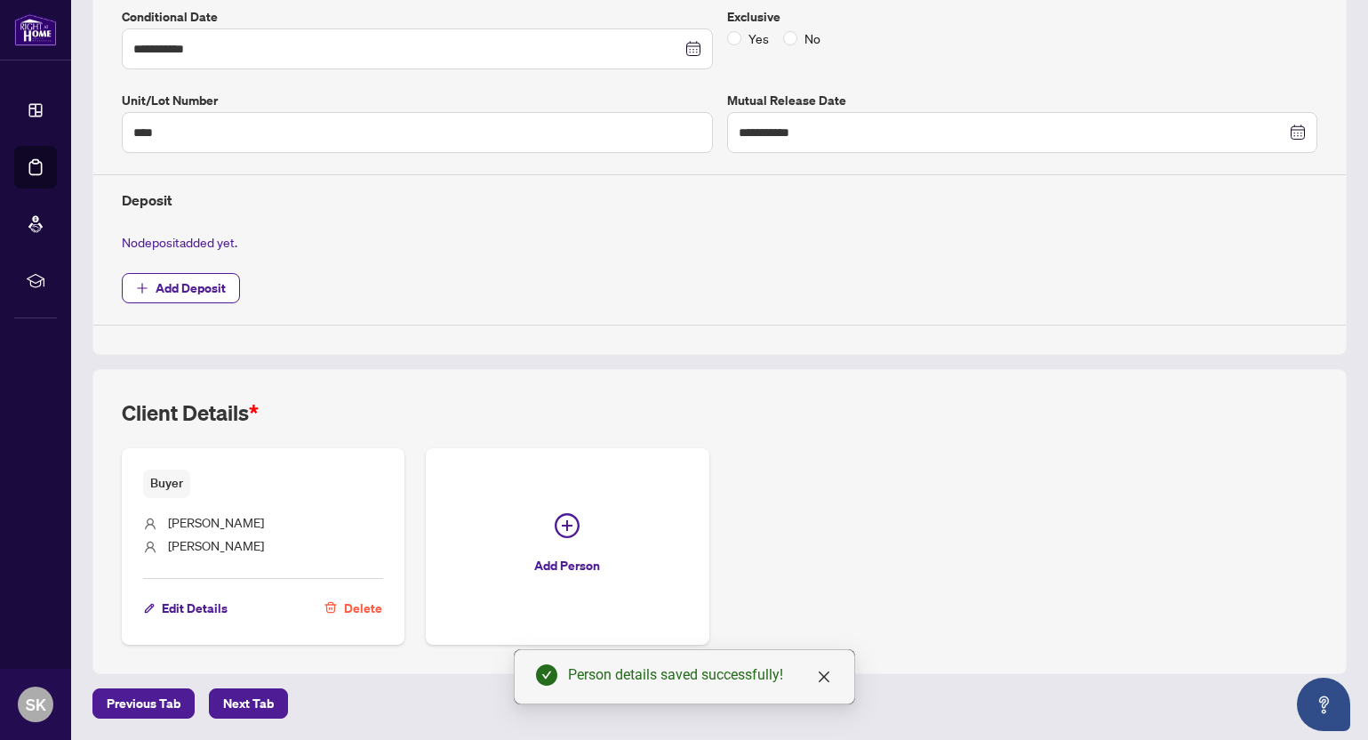
scroll to position [480, 0]
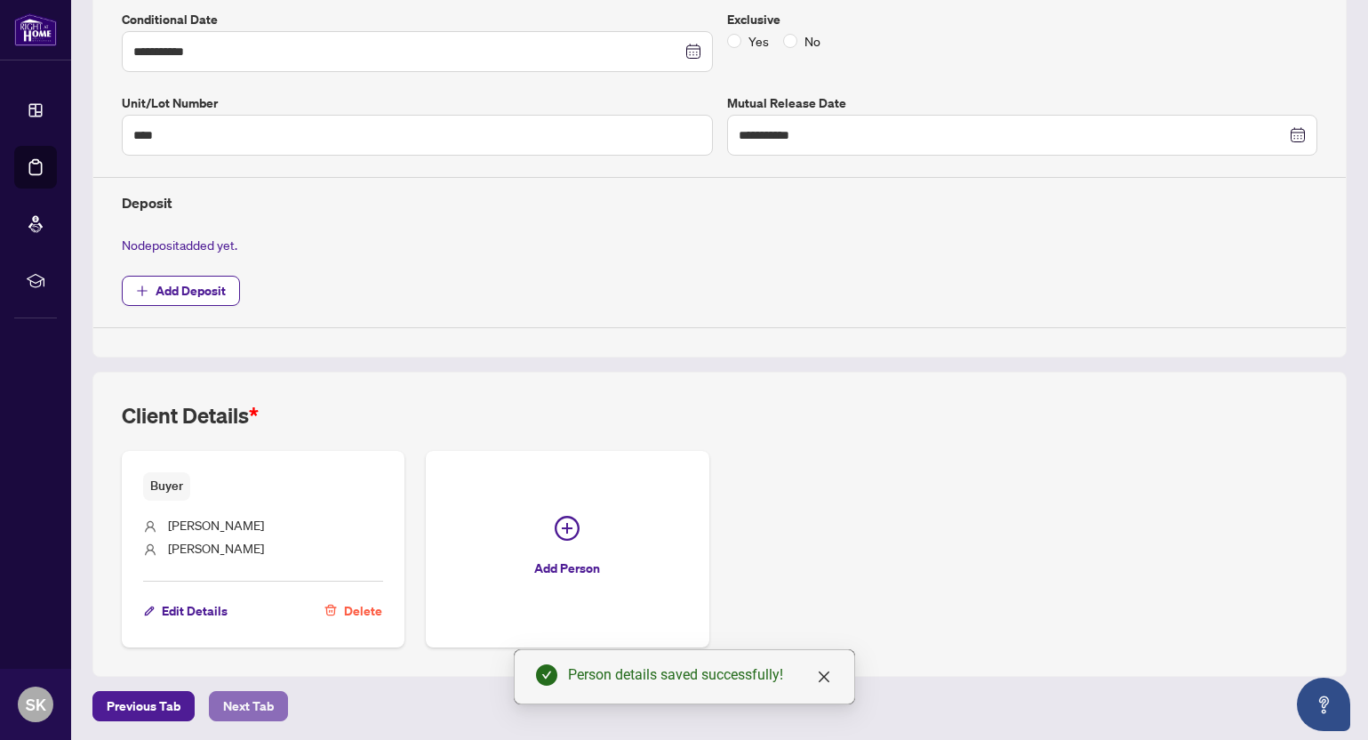
click at [234, 699] on span "Next Tab" at bounding box center [248, 706] width 51 height 28
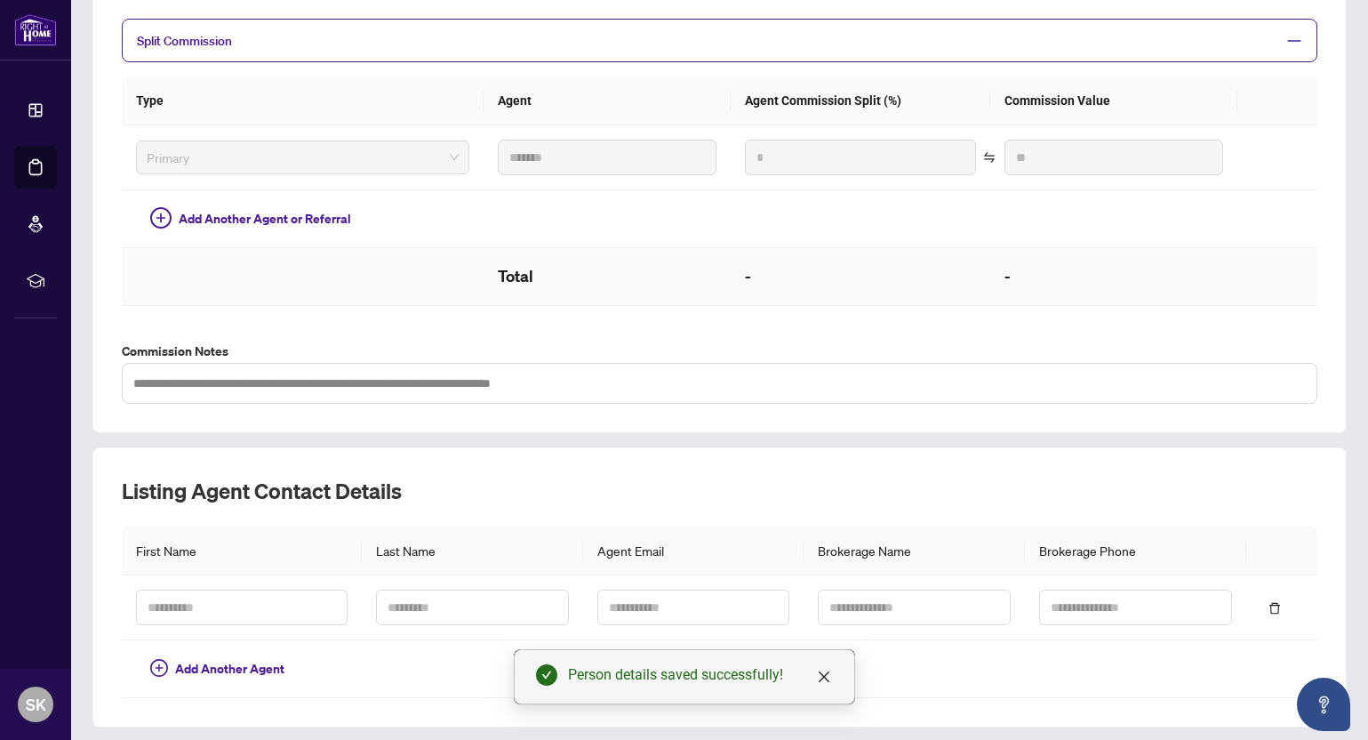
scroll to position [433, 0]
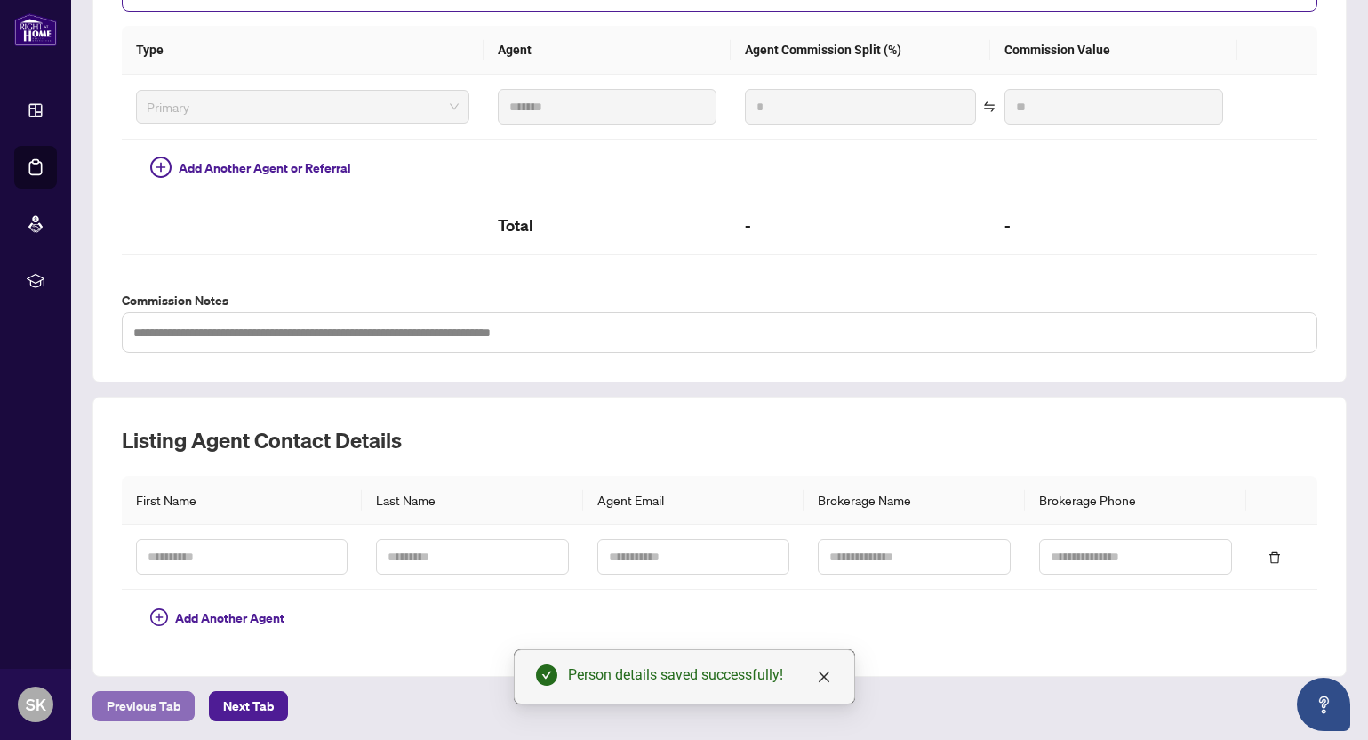
click at [141, 708] on span "Previous Tab" at bounding box center [144, 706] width 74 height 28
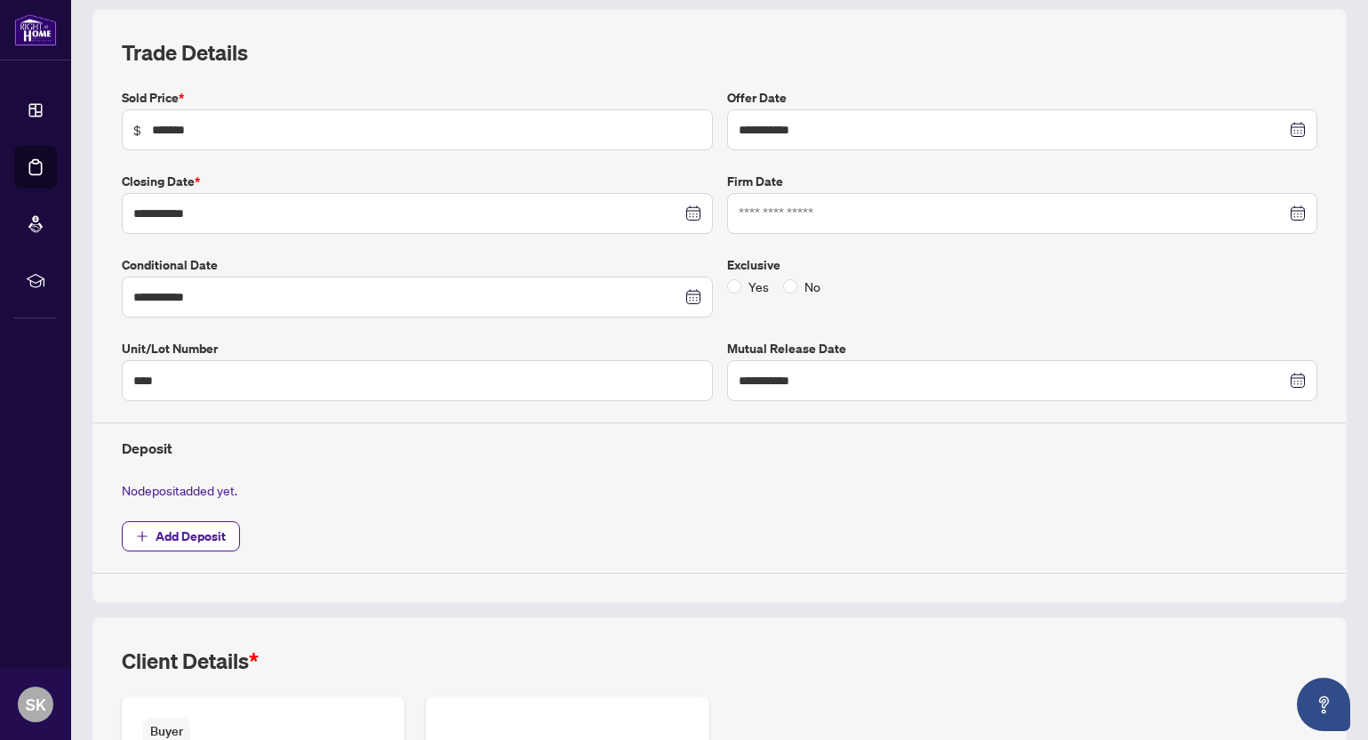
scroll to position [480, 0]
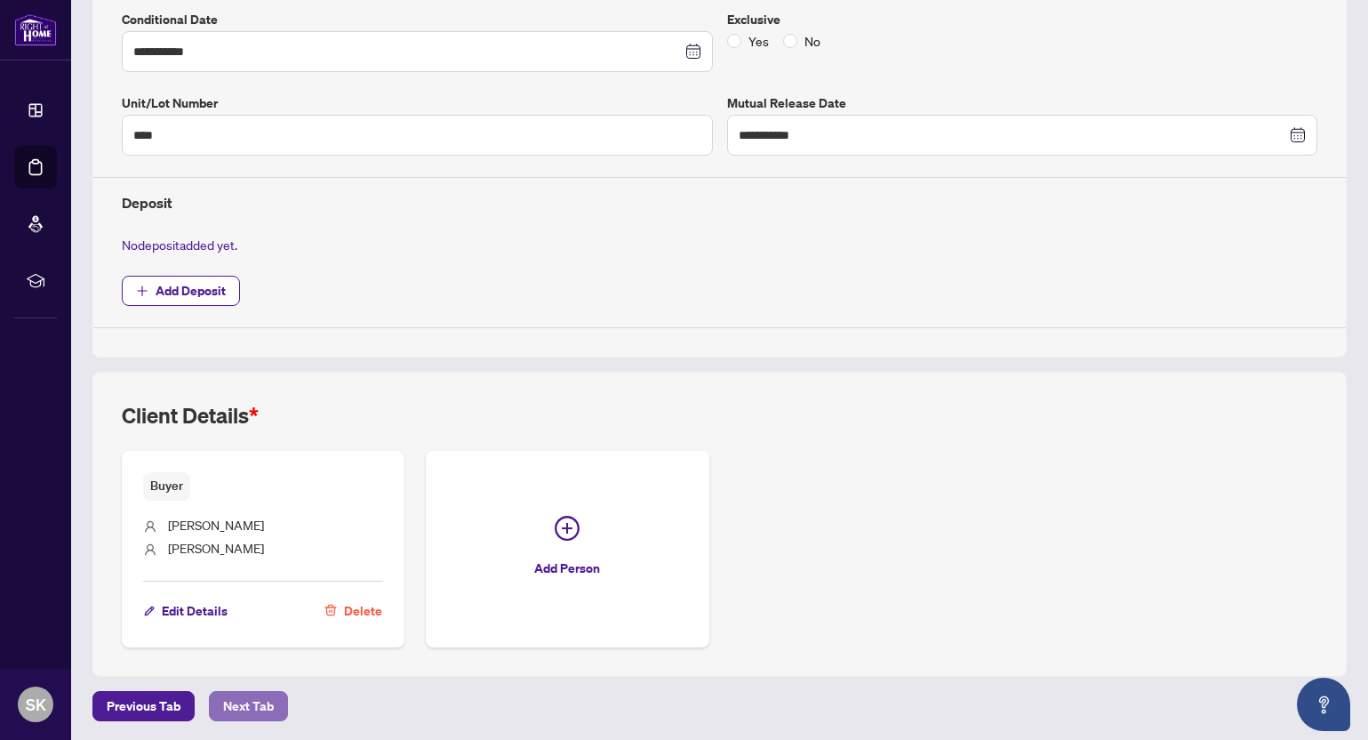
click at [251, 703] on span "Next Tab" at bounding box center [248, 706] width 51 height 28
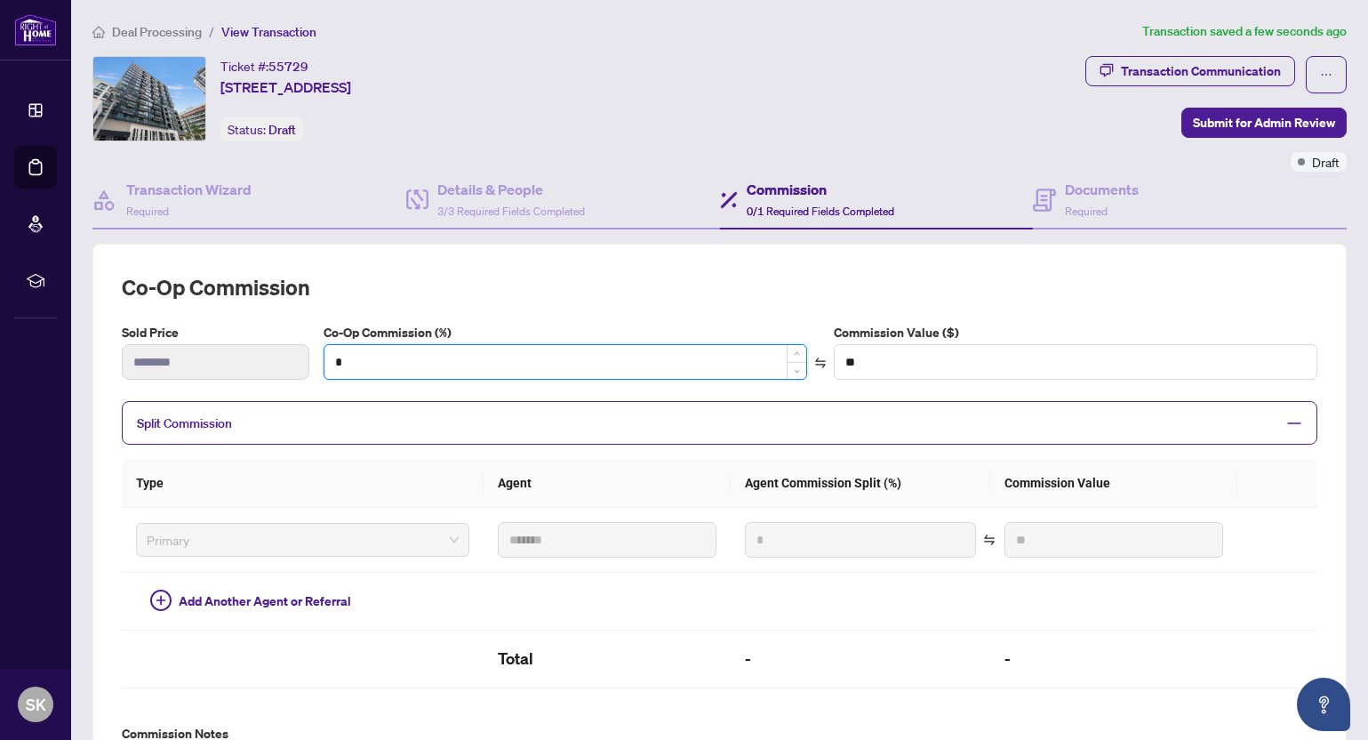
click at [570, 364] on input "*" at bounding box center [566, 362] width 482 height 34
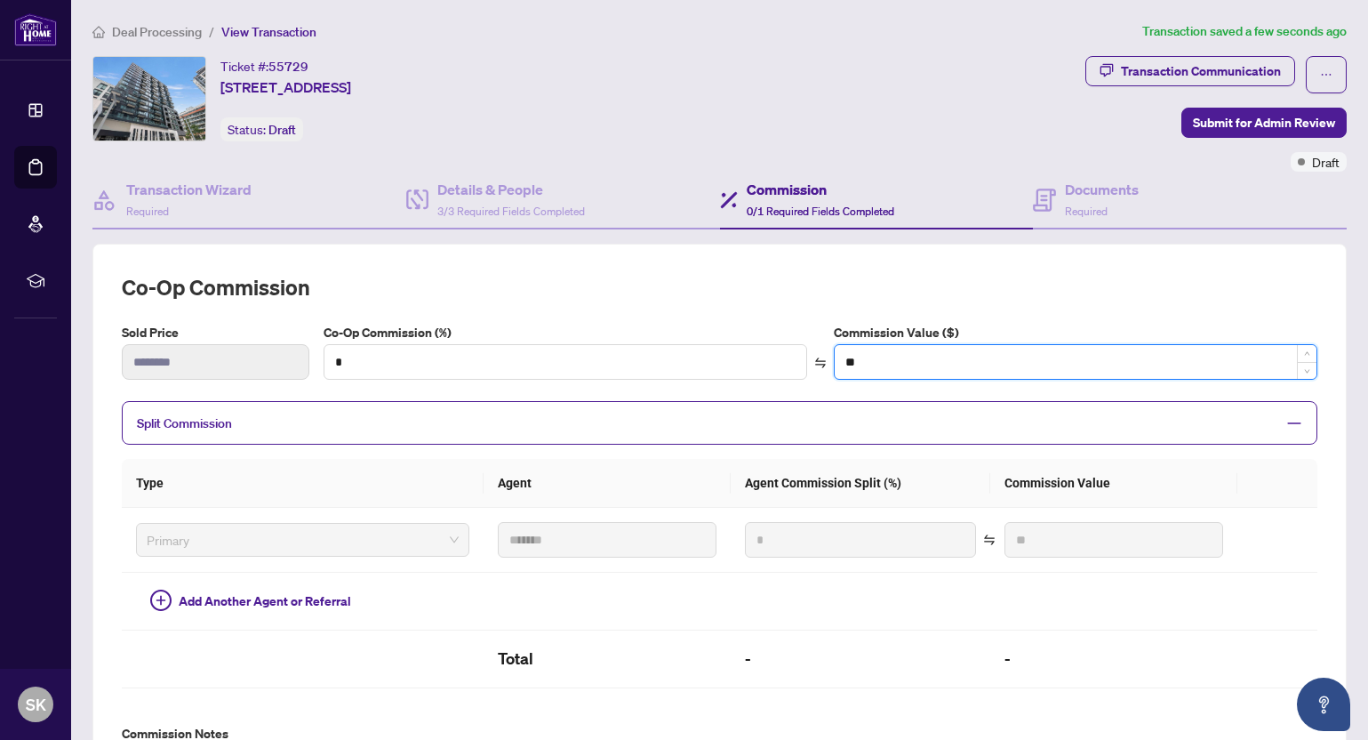
click at [909, 351] on input "**" at bounding box center [1076, 362] width 482 height 34
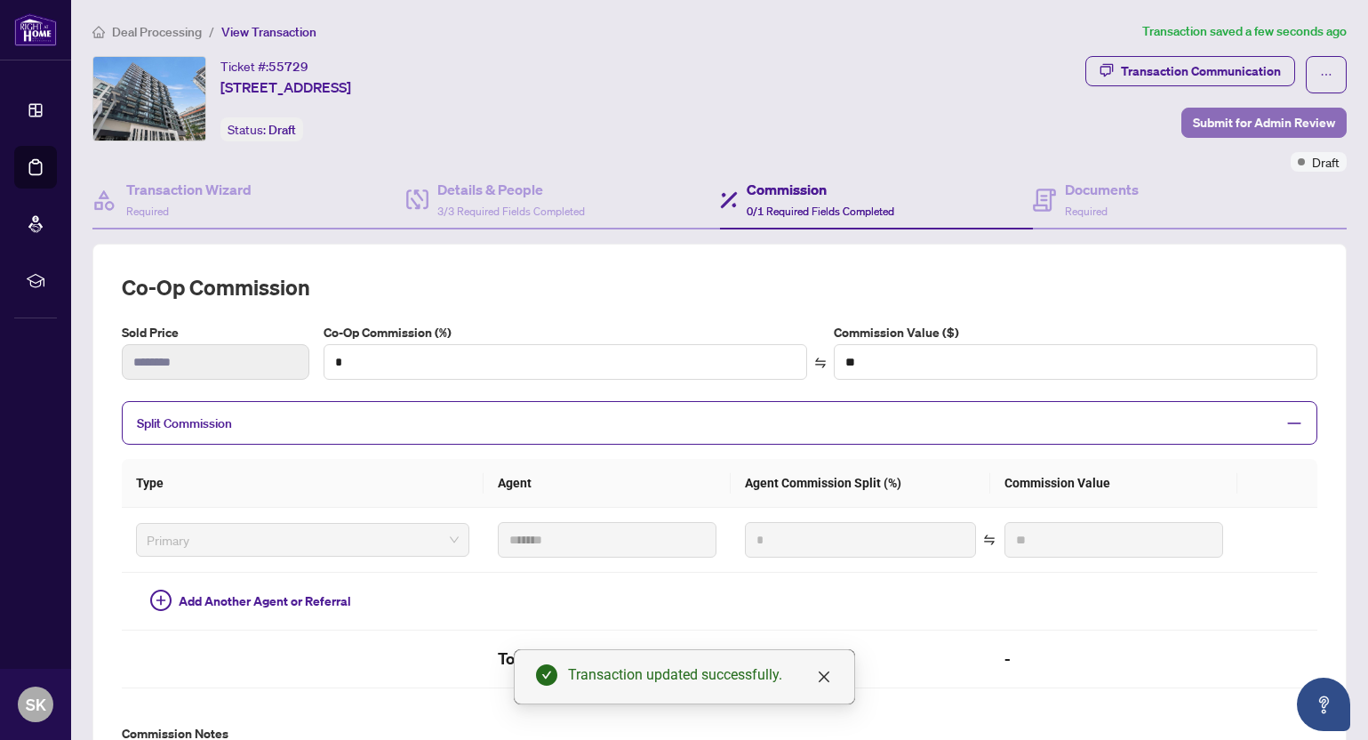
click at [1278, 132] on span "Submit for Admin Review" at bounding box center [1264, 122] width 142 height 28
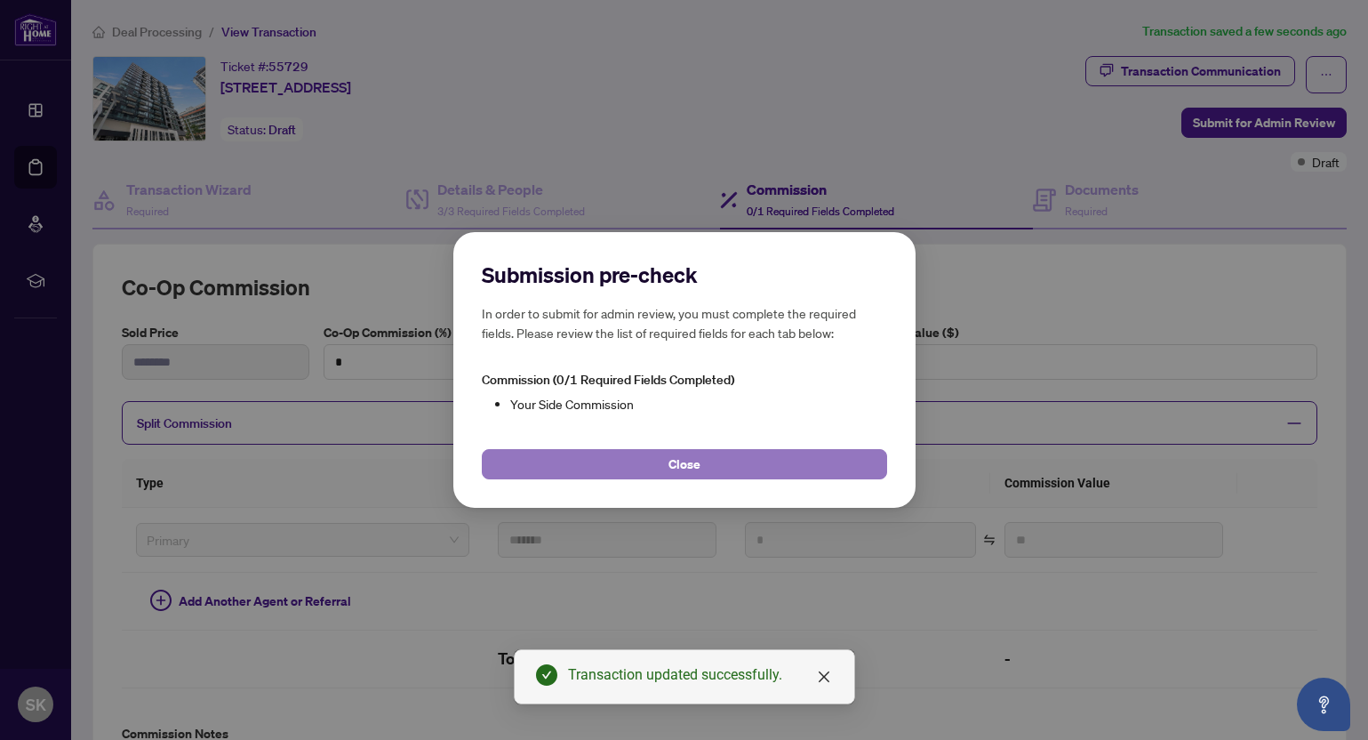
click at [685, 466] on span "Close" at bounding box center [685, 464] width 32 height 28
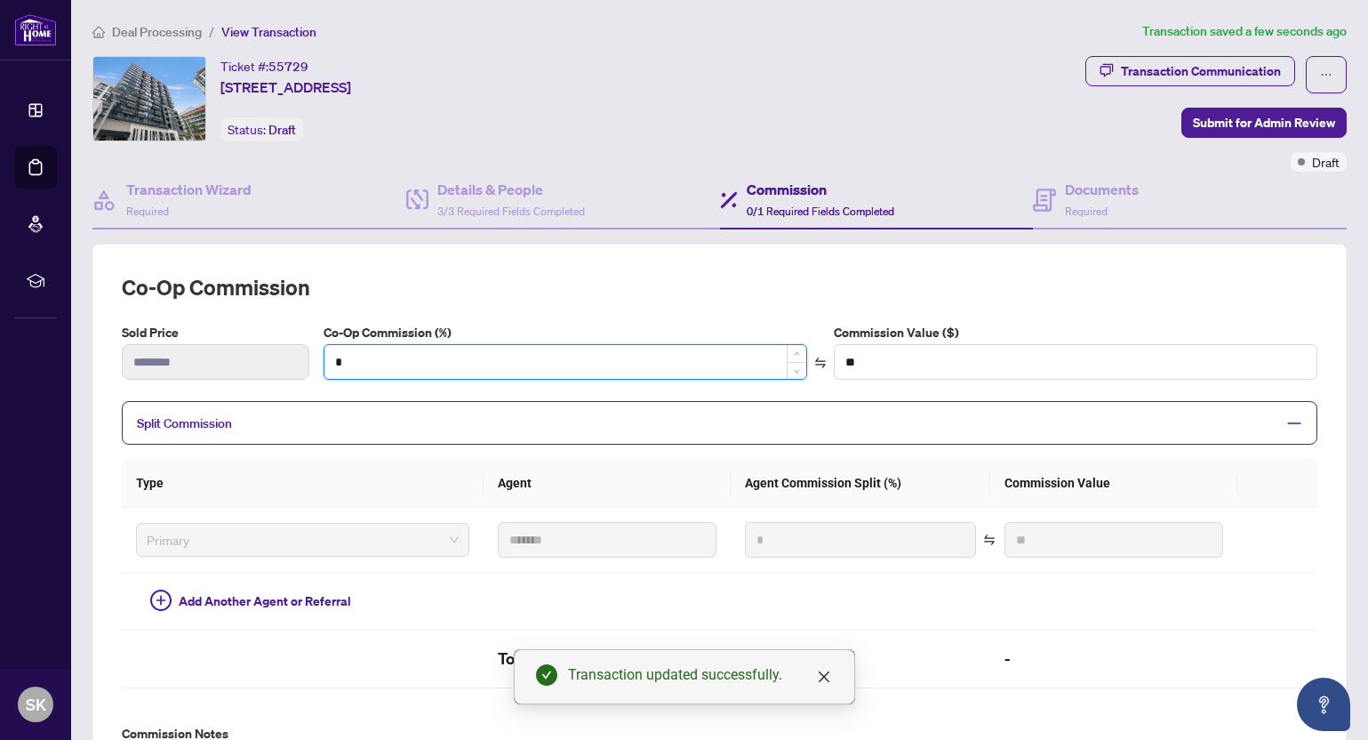
click at [429, 350] on input "*" at bounding box center [566, 362] width 482 height 34
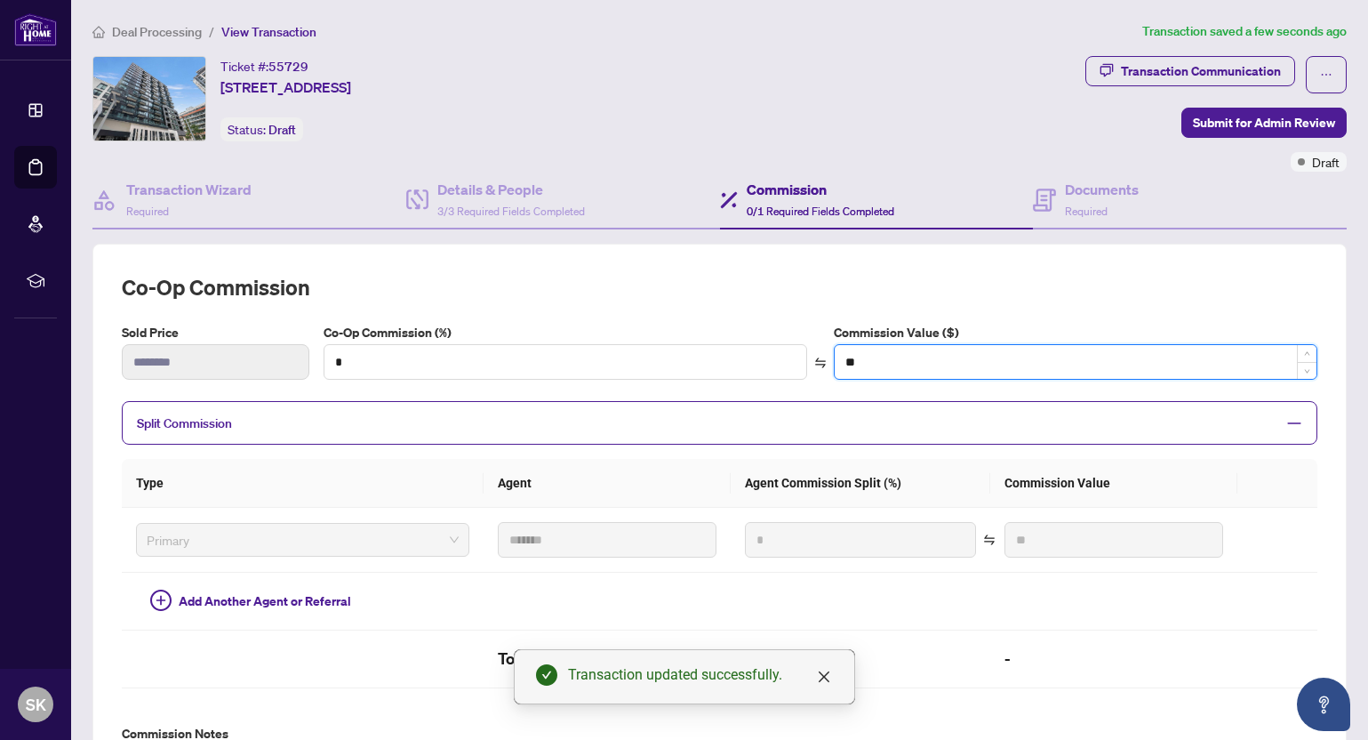
click at [901, 359] on input "**" at bounding box center [1076, 362] width 482 height 34
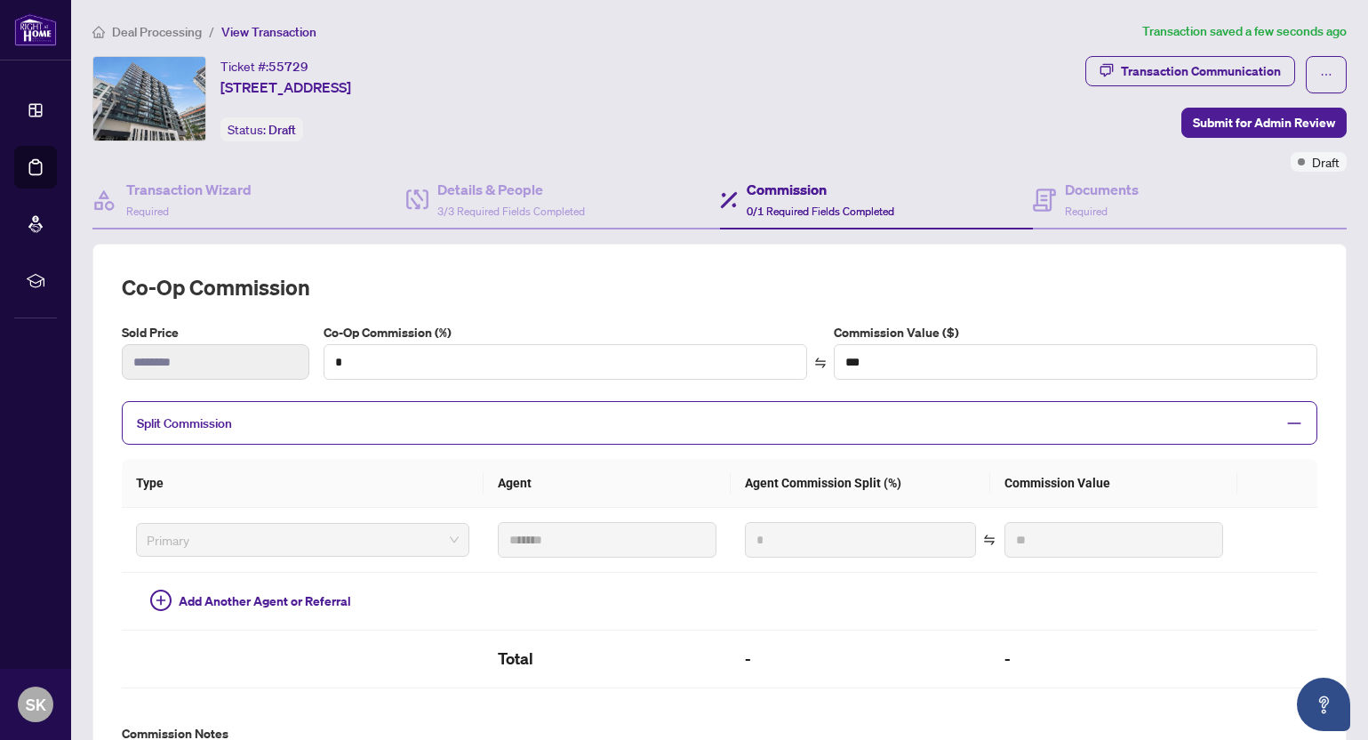
type input "**"
click at [273, 425] on span "Split Commission" at bounding box center [706, 423] width 1139 height 20
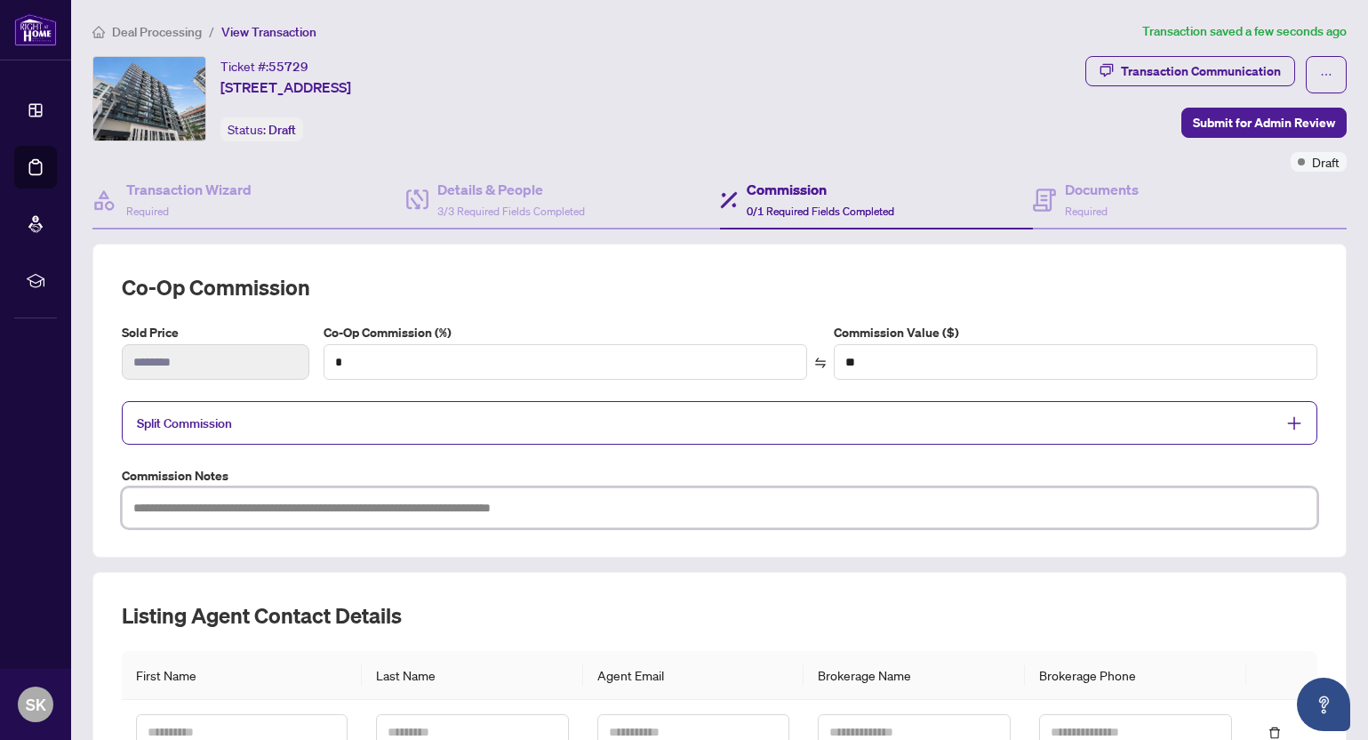
click at [238, 502] on textarea at bounding box center [720, 507] width 1196 height 41
type textarea "*"
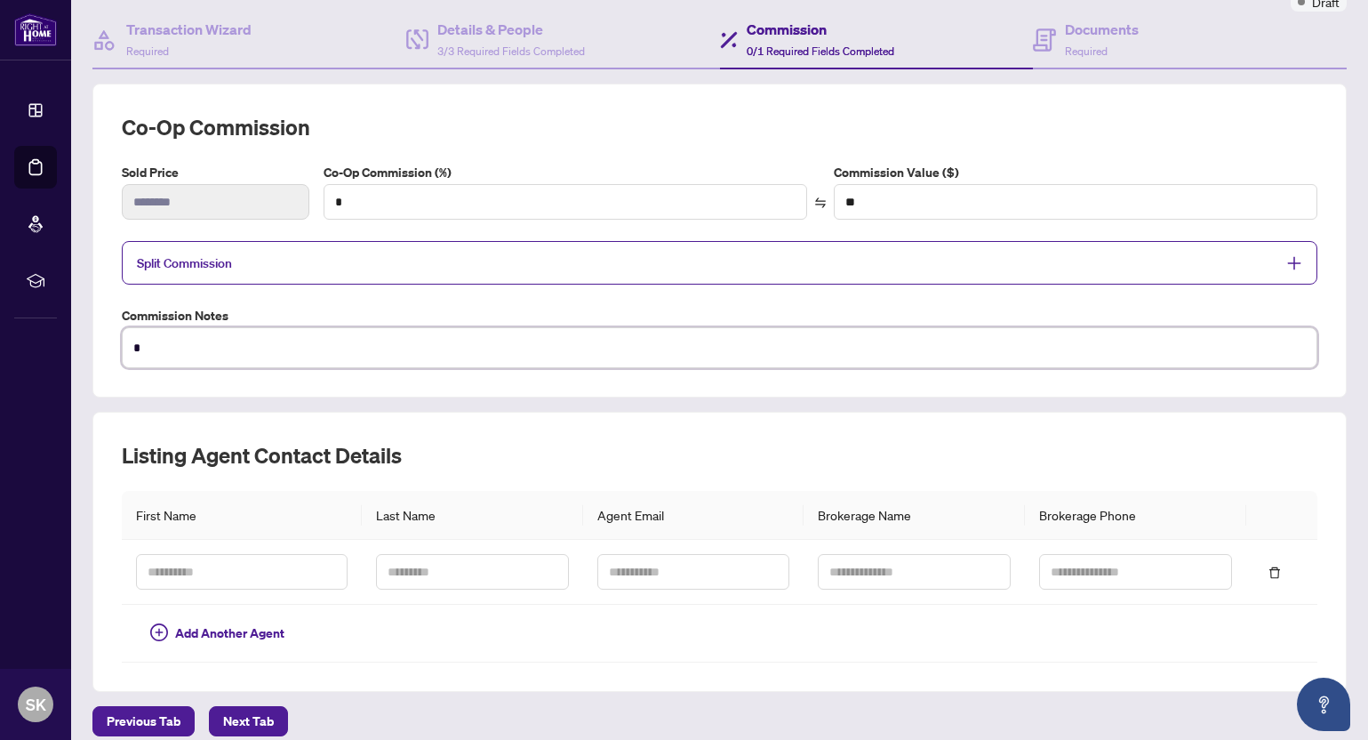
scroll to position [175, 0]
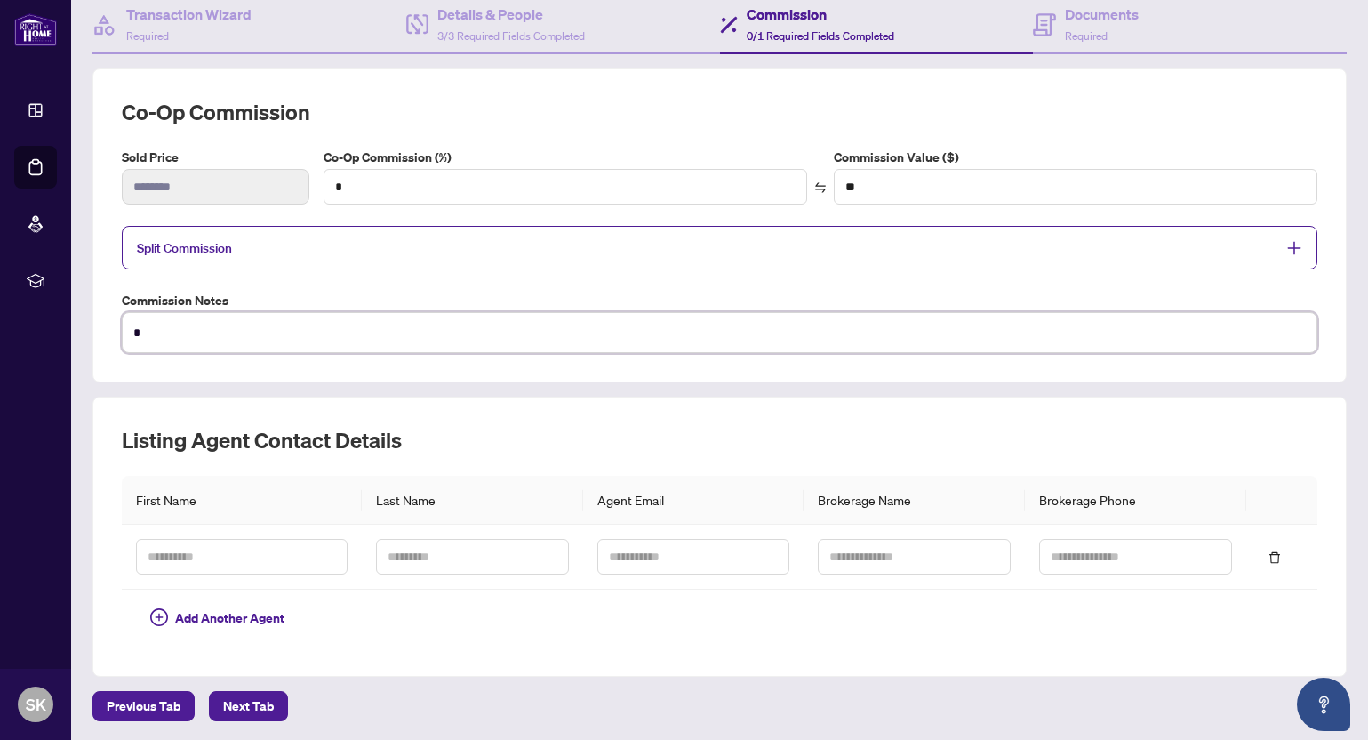
type textarea "*"
click at [359, 661] on div "Listing Agent Contact Details First Name Last Name Agent Email Brokerage Name B…" at bounding box center [719, 537] width 1255 height 280
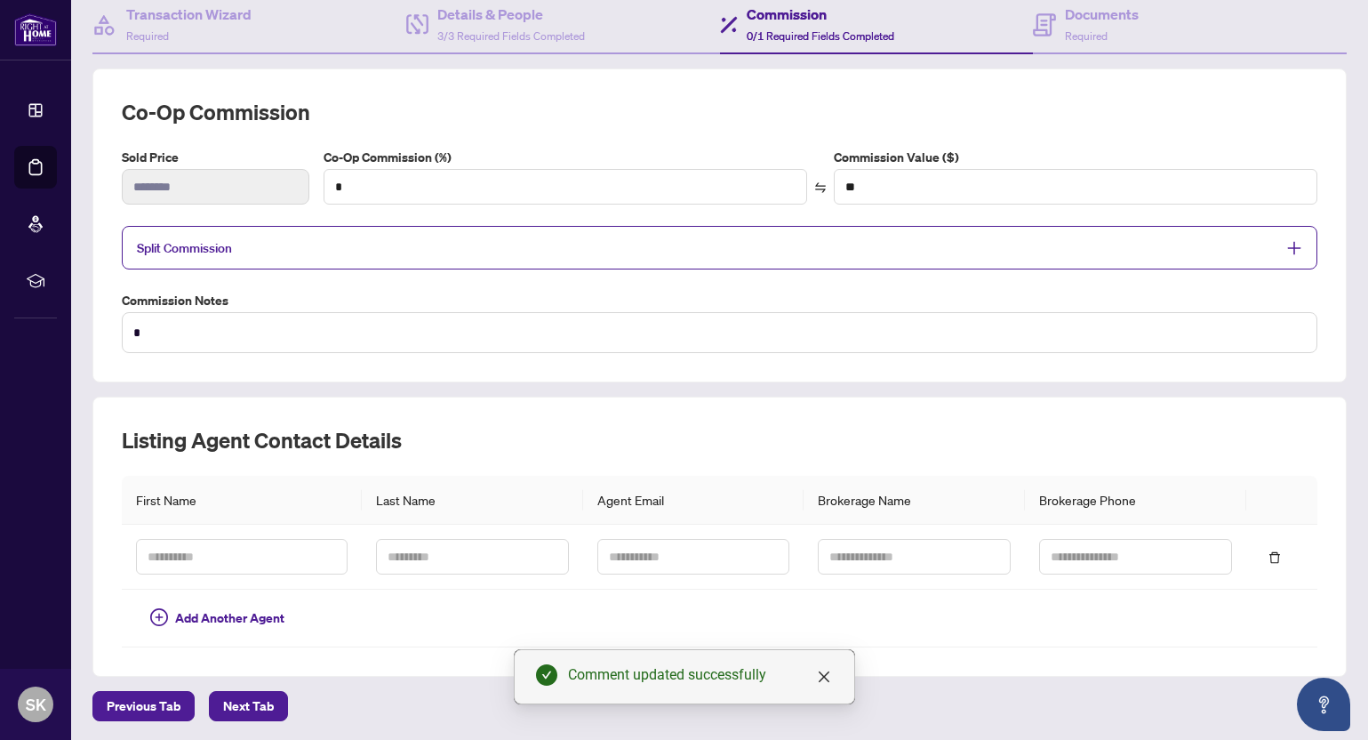
scroll to position [0, 0]
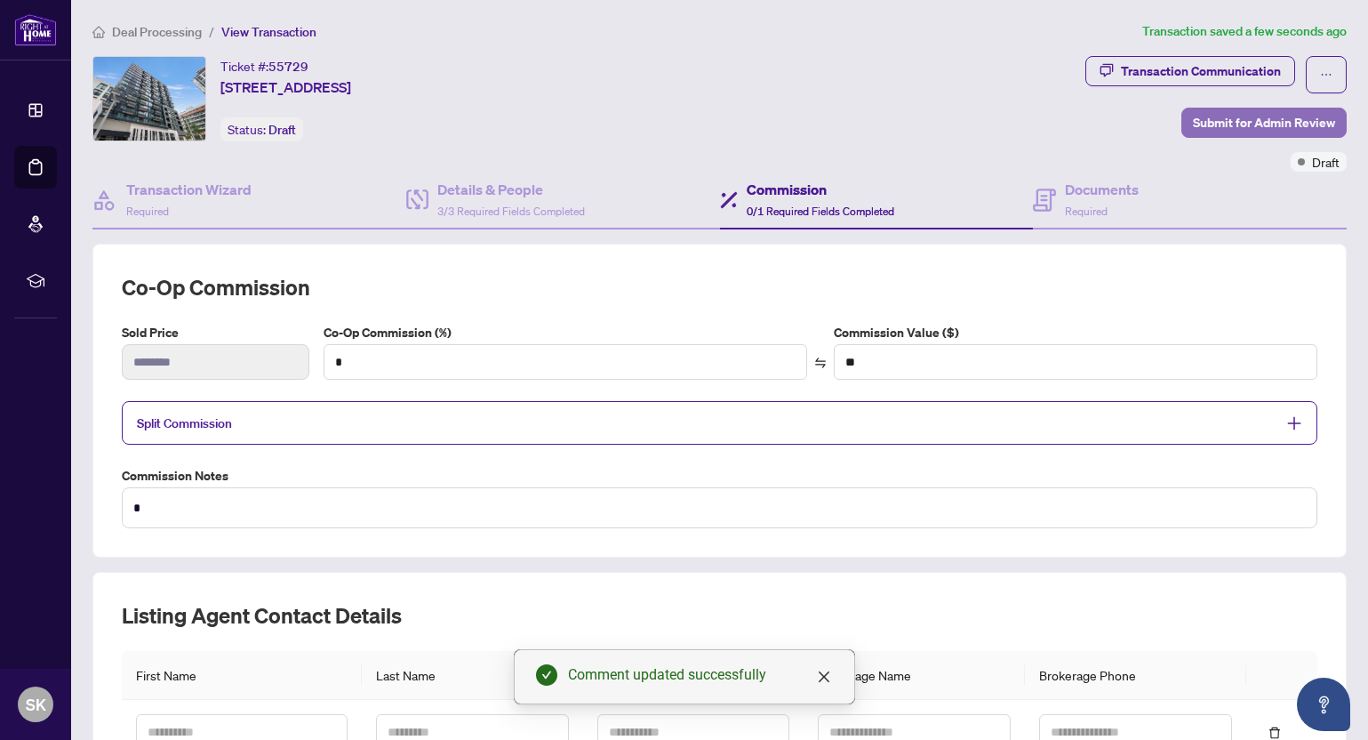
click at [1240, 128] on span "Submit for Admin Review" at bounding box center [1264, 122] width 142 height 28
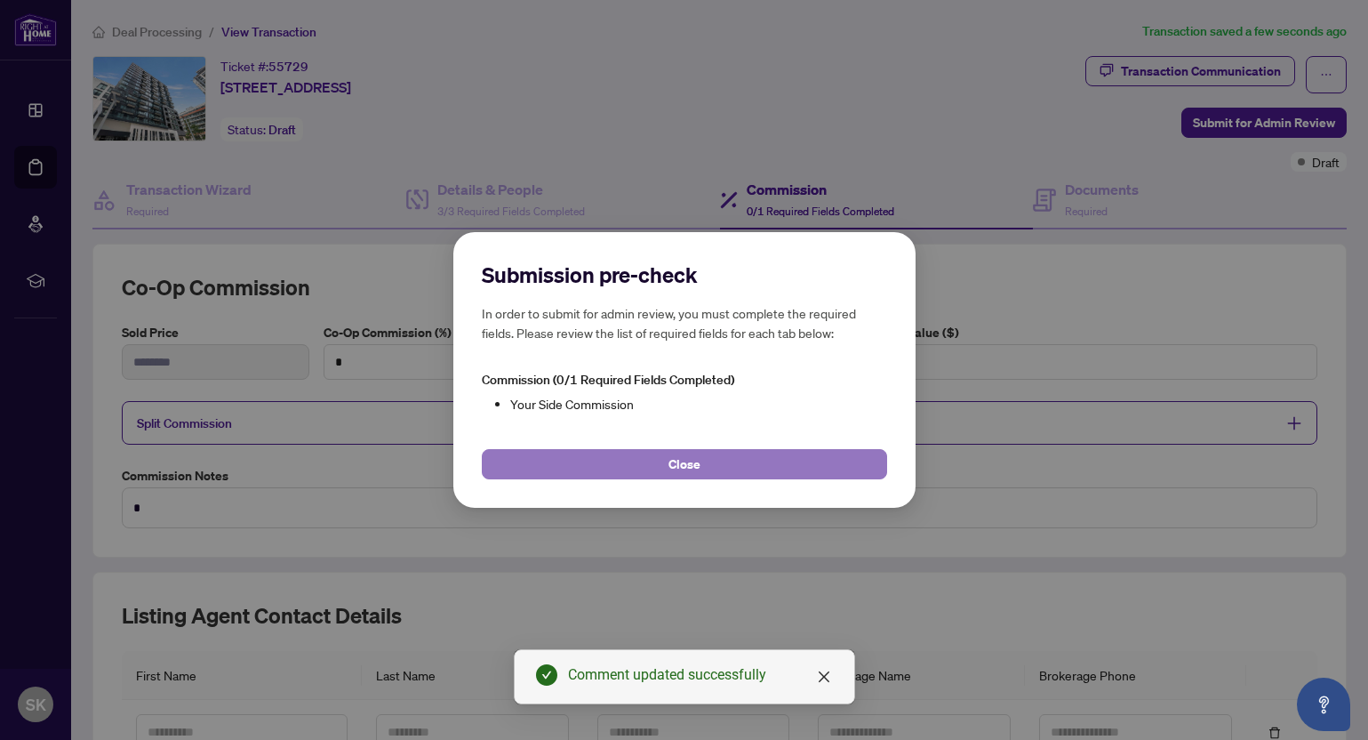
click at [742, 473] on button "Close" at bounding box center [684, 464] width 405 height 30
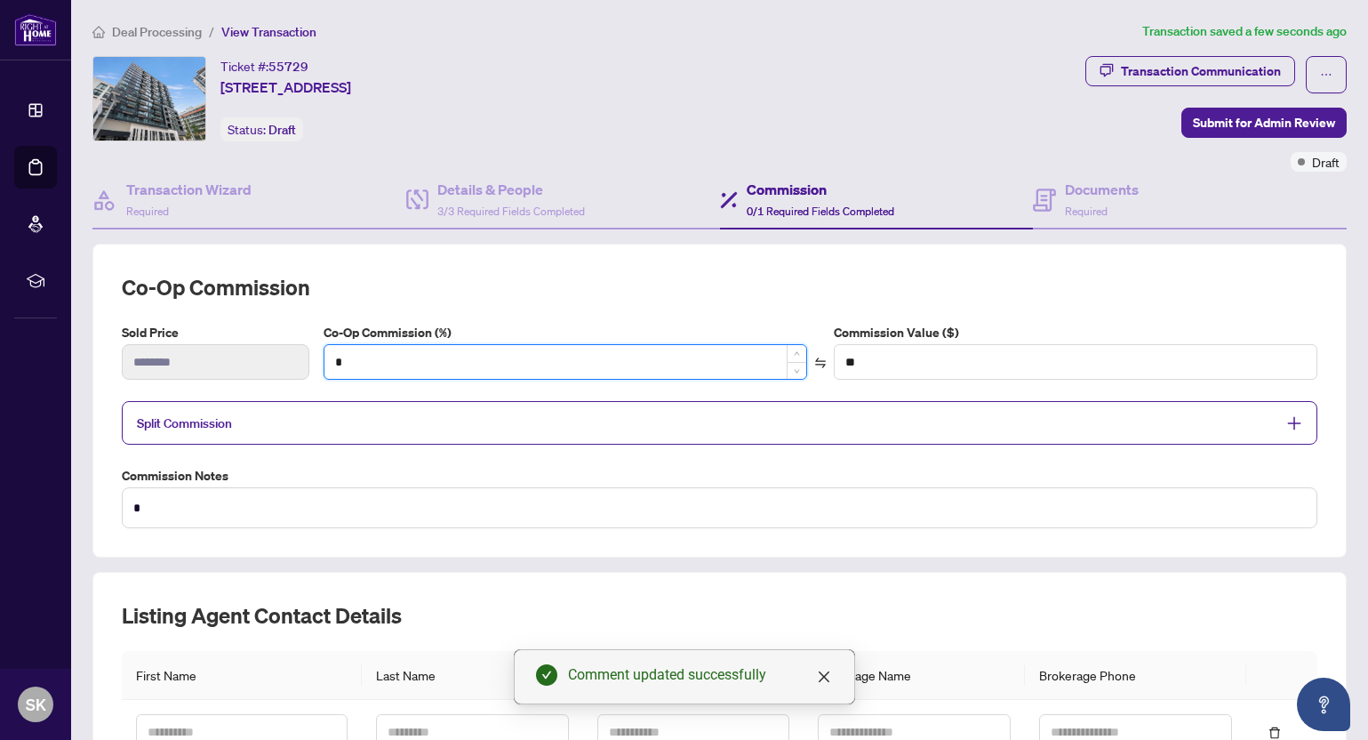
click at [373, 350] on input "*" at bounding box center [566, 362] width 482 height 34
click at [309, 361] on div "Sold Price ******** Co-Op Commission (%) * Commission Value ($) **" at bounding box center [720, 358] width 1210 height 71
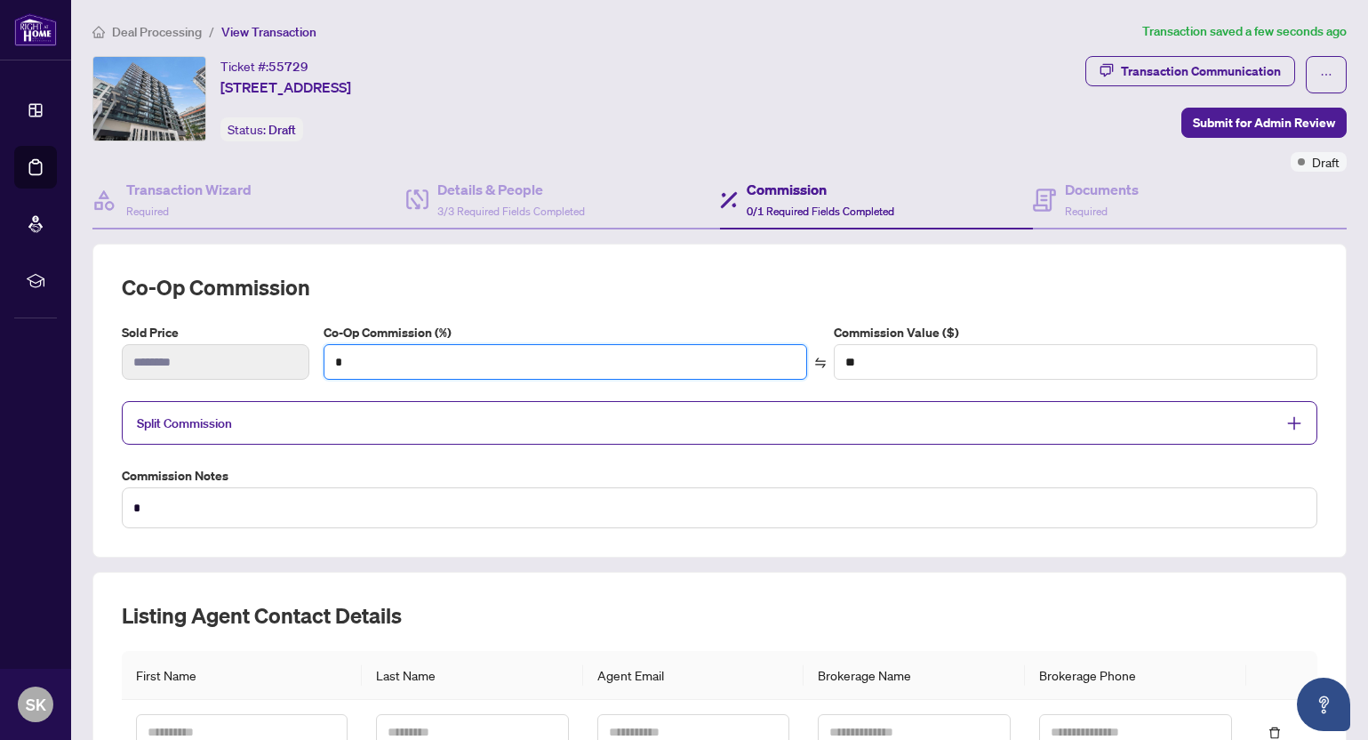
type input "*"
type input "******"
type input "*"
type input "**"
type input "*"
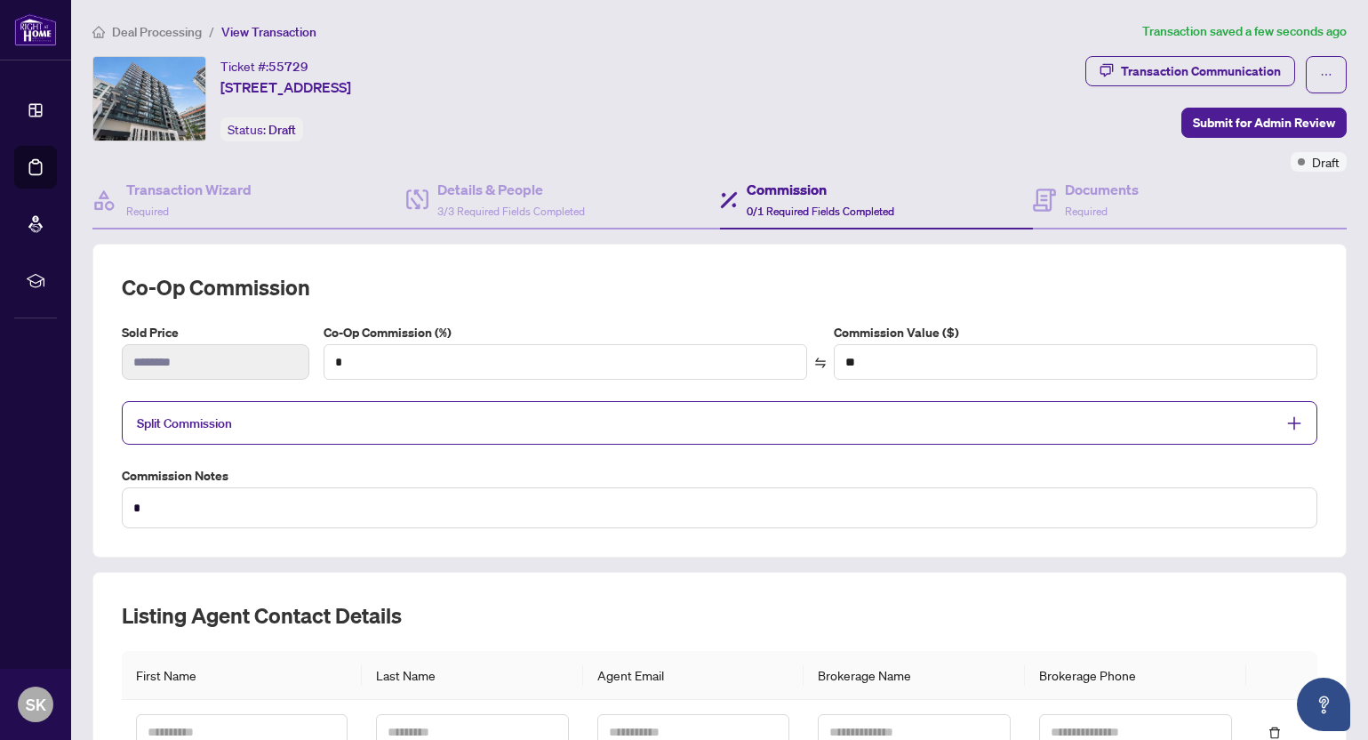
click at [749, 461] on div "Co-op Commission Sold Price ******** Co-Op Commission (%) * Commission Value ($…" at bounding box center [720, 400] width 1196 height 255
click at [336, 363] on input "*" at bounding box center [566, 362] width 482 height 34
type input "*"
click at [1288, 116] on span "Submit for Admin Review" at bounding box center [1264, 122] width 142 height 28
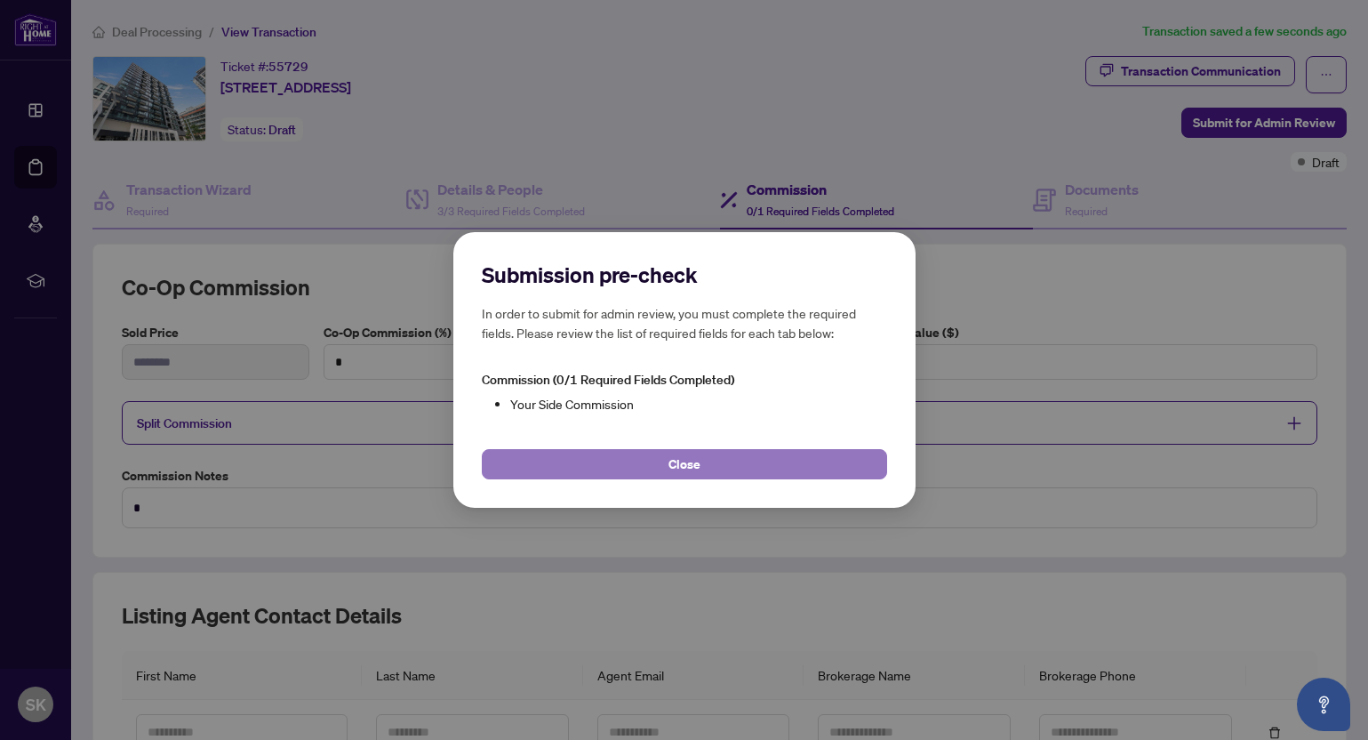
click at [676, 470] on span "Close" at bounding box center [685, 464] width 32 height 28
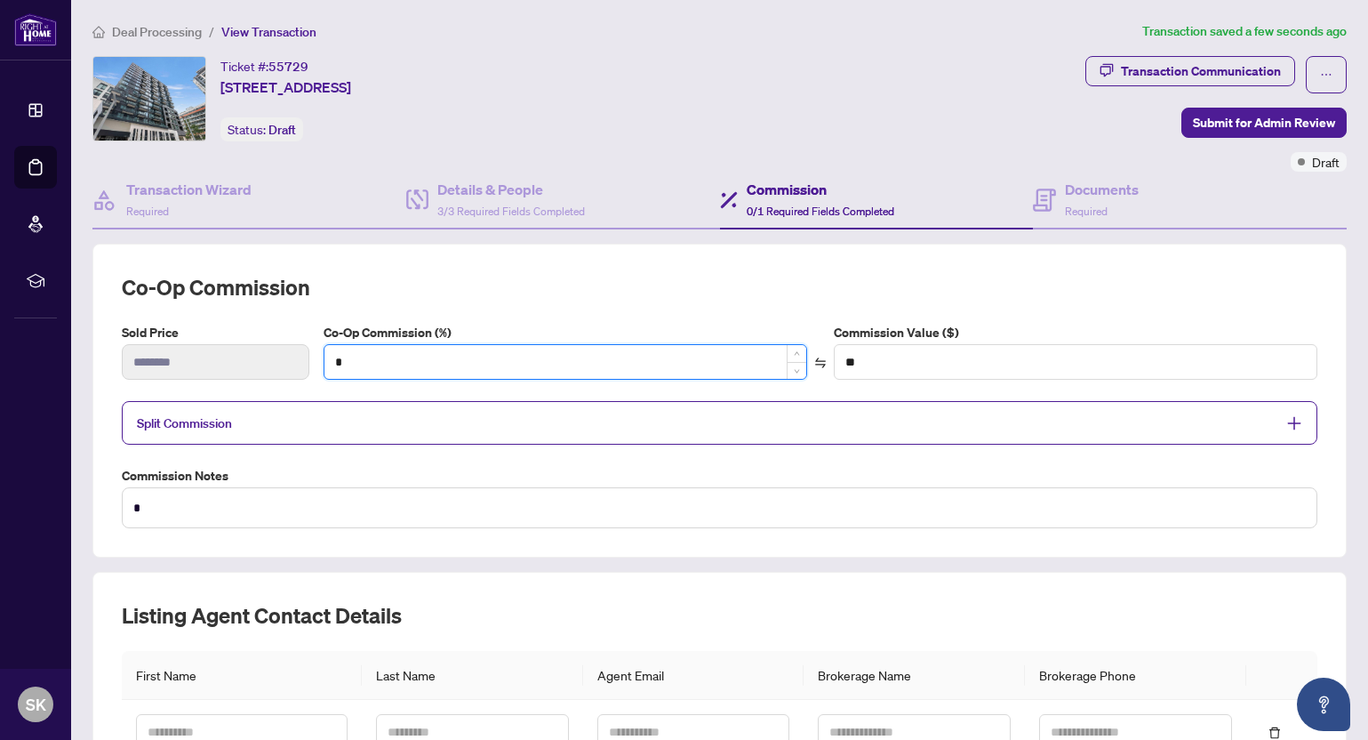
click at [622, 365] on input "*" at bounding box center [566, 362] width 482 height 34
type input "*"
type input "******"
type input "***"
type input "*******"
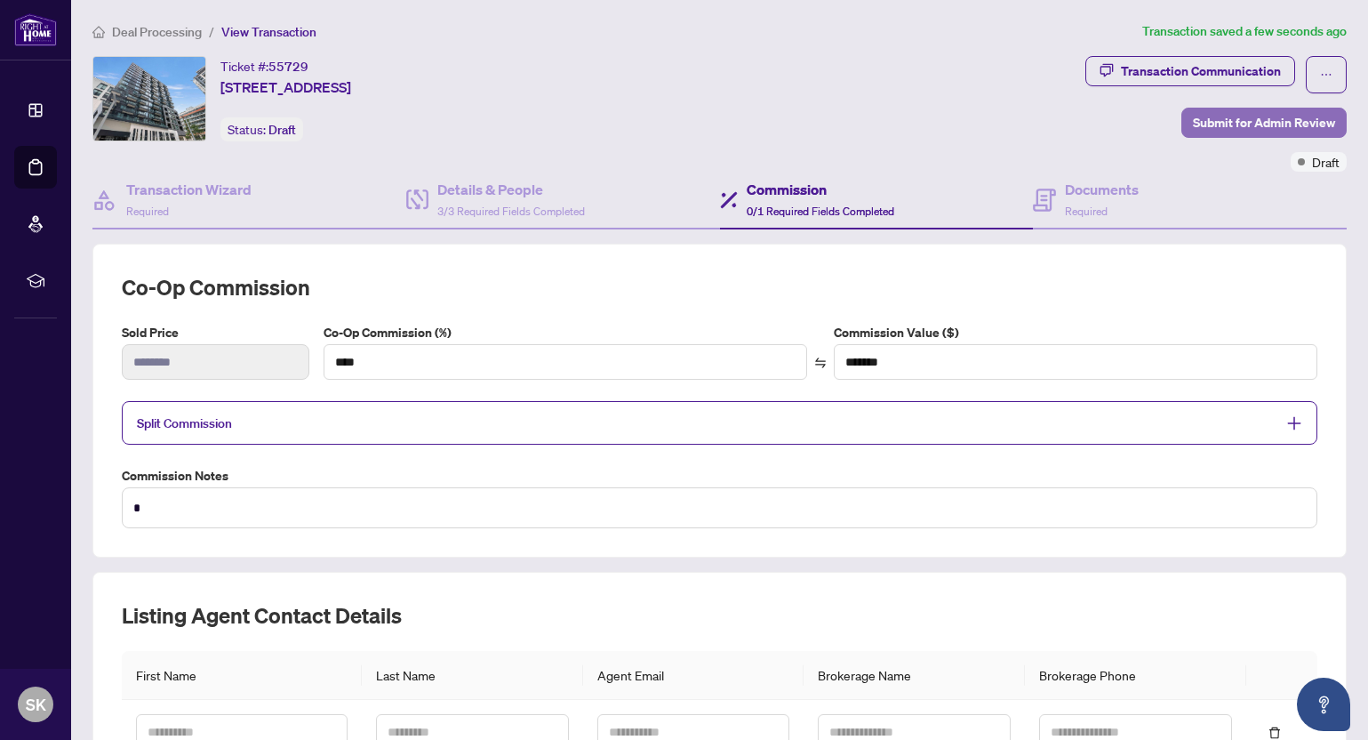
type input "***"
click at [1273, 130] on span "Submit for Admin Review" at bounding box center [1264, 122] width 142 height 28
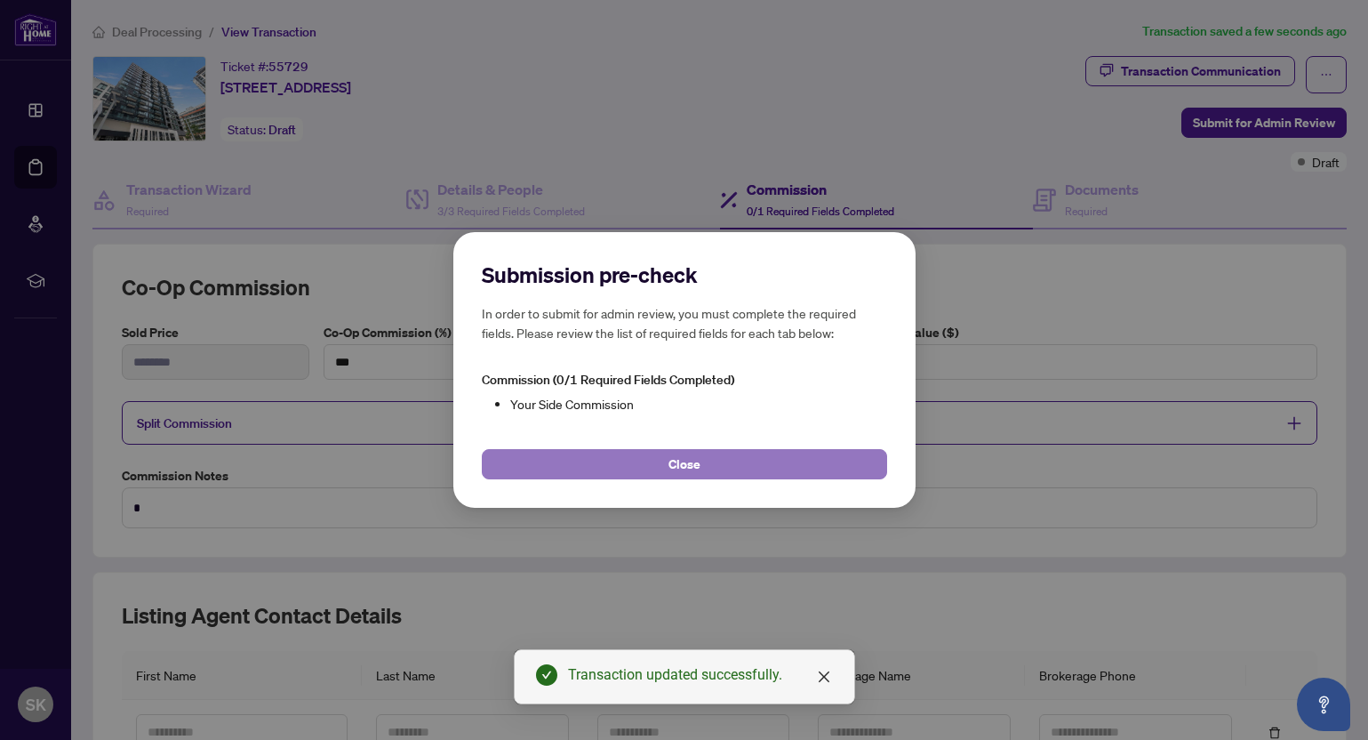
click at [617, 467] on button "Close" at bounding box center [684, 464] width 405 height 30
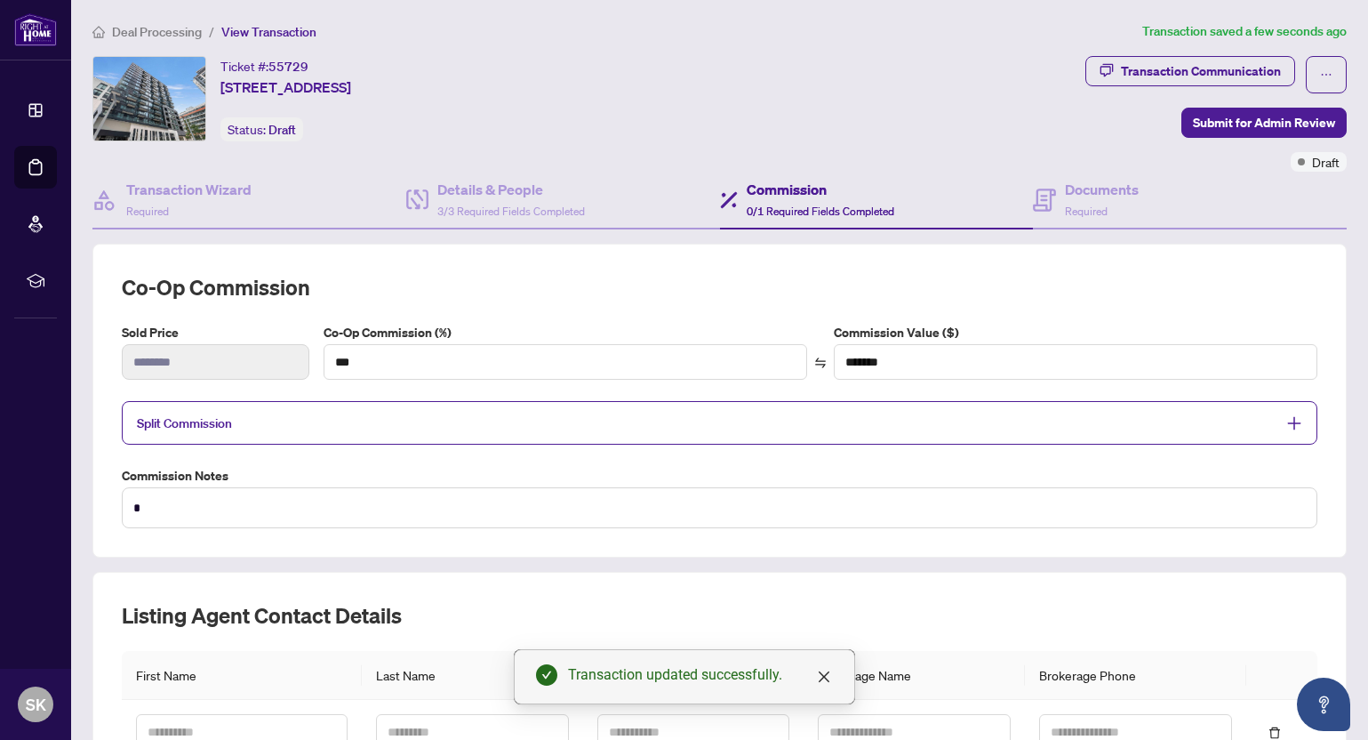
click at [874, 425] on span "Split Commission" at bounding box center [706, 423] width 1139 height 20
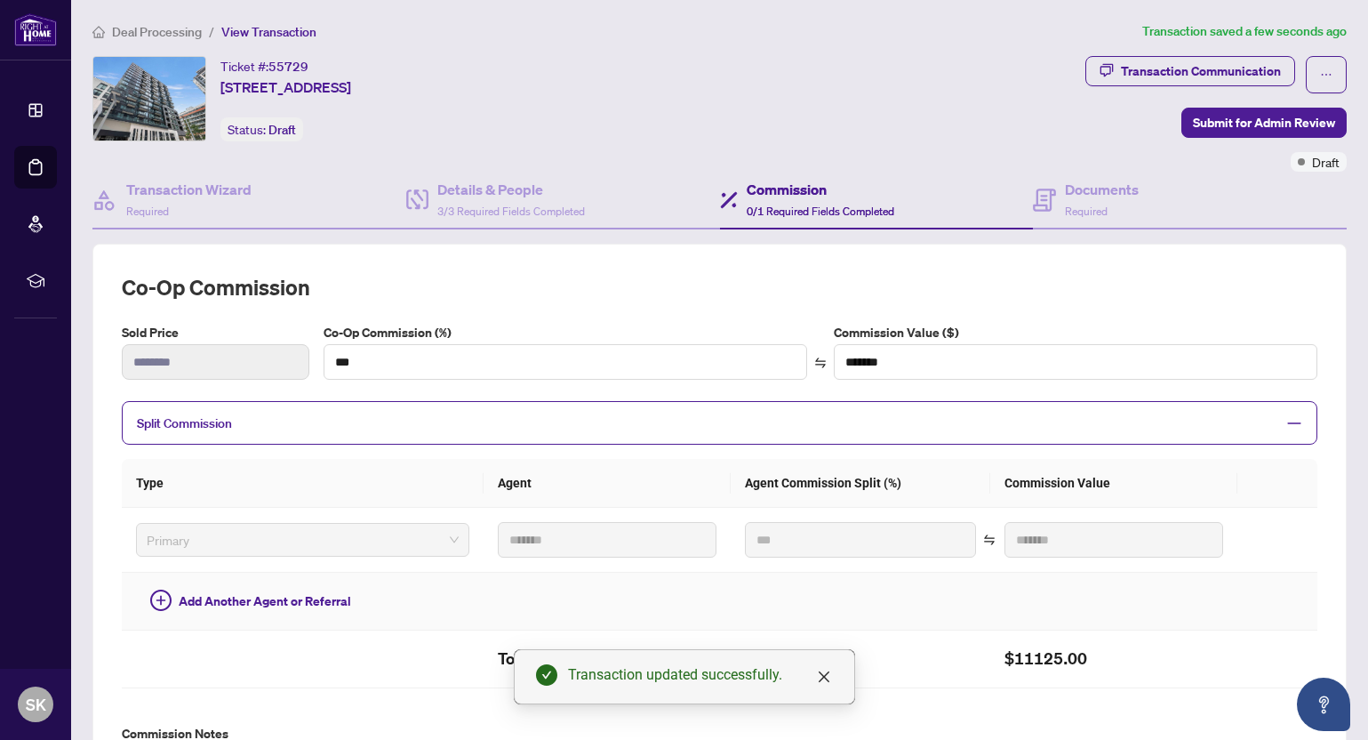
click at [731, 592] on td at bounding box center [861, 602] width 260 height 58
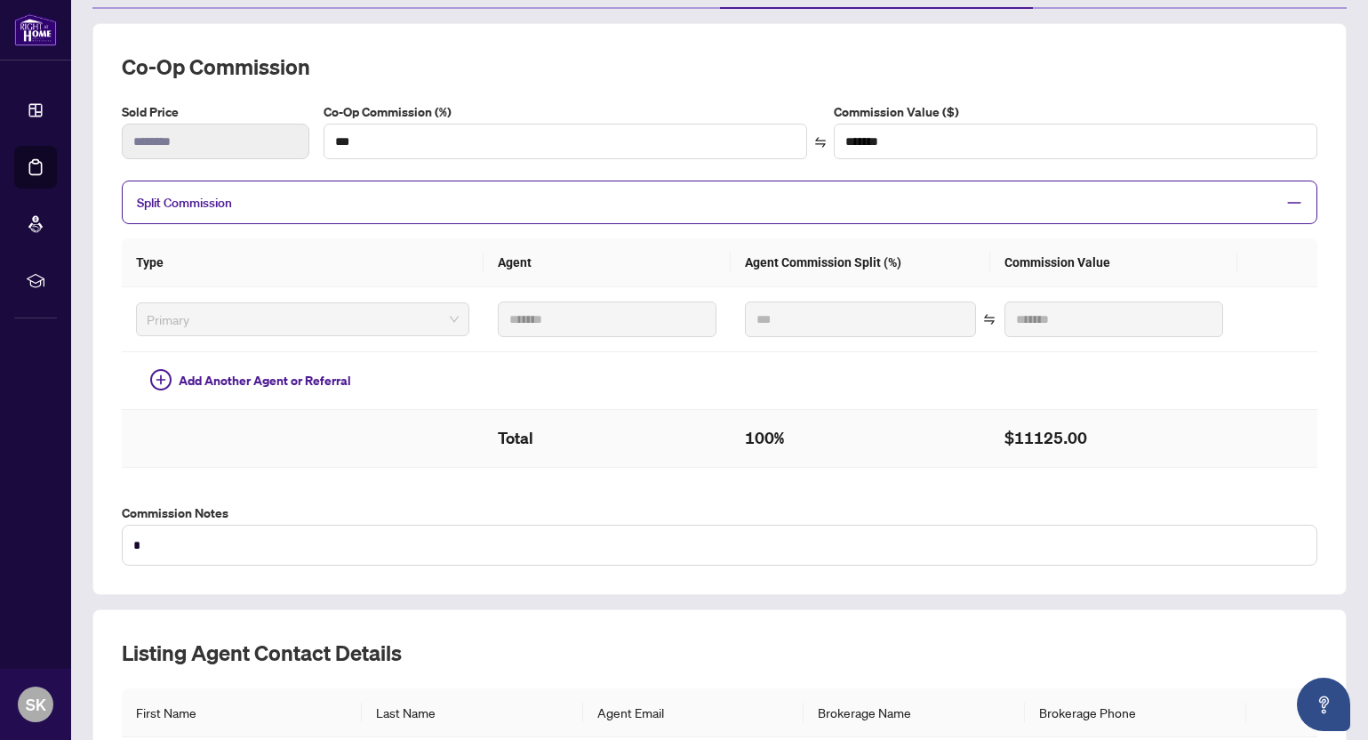
scroll to position [181, 0]
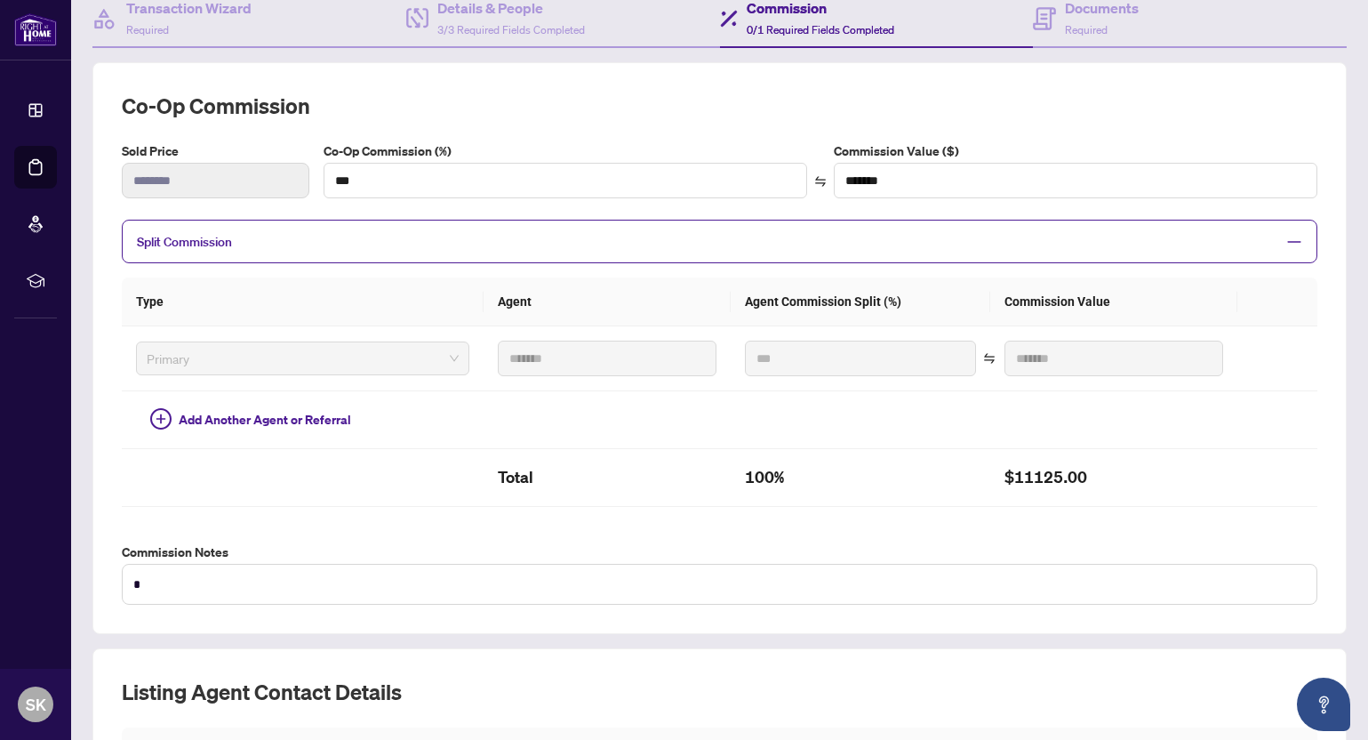
click at [503, 298] on th "Agent" at bounding box center [607, 301] width 247 height 49
click at [702, 511] on div "Type Agent Agent Commission Split (%) Commission Value Type Agent Agent Commiss…" at bounding box center [720, 392] width 1196 height 258
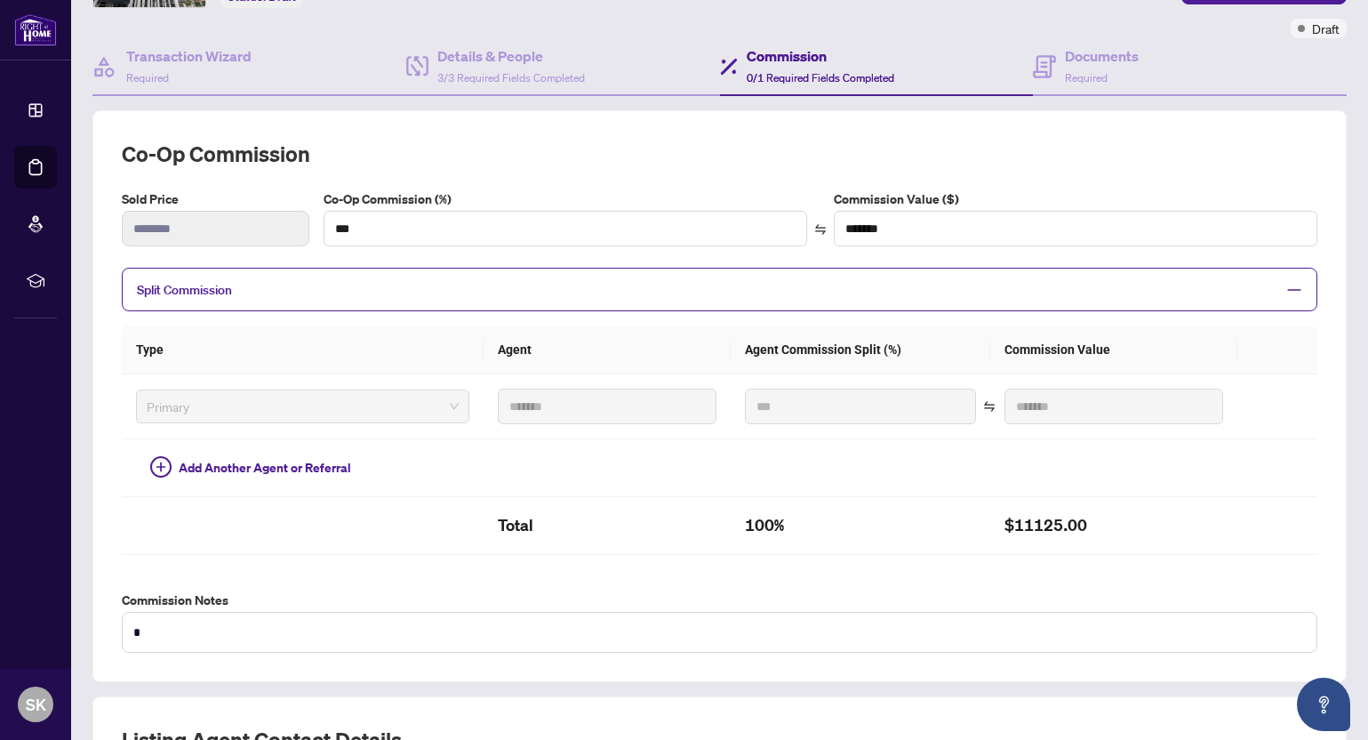
scroll to position [0, 0]
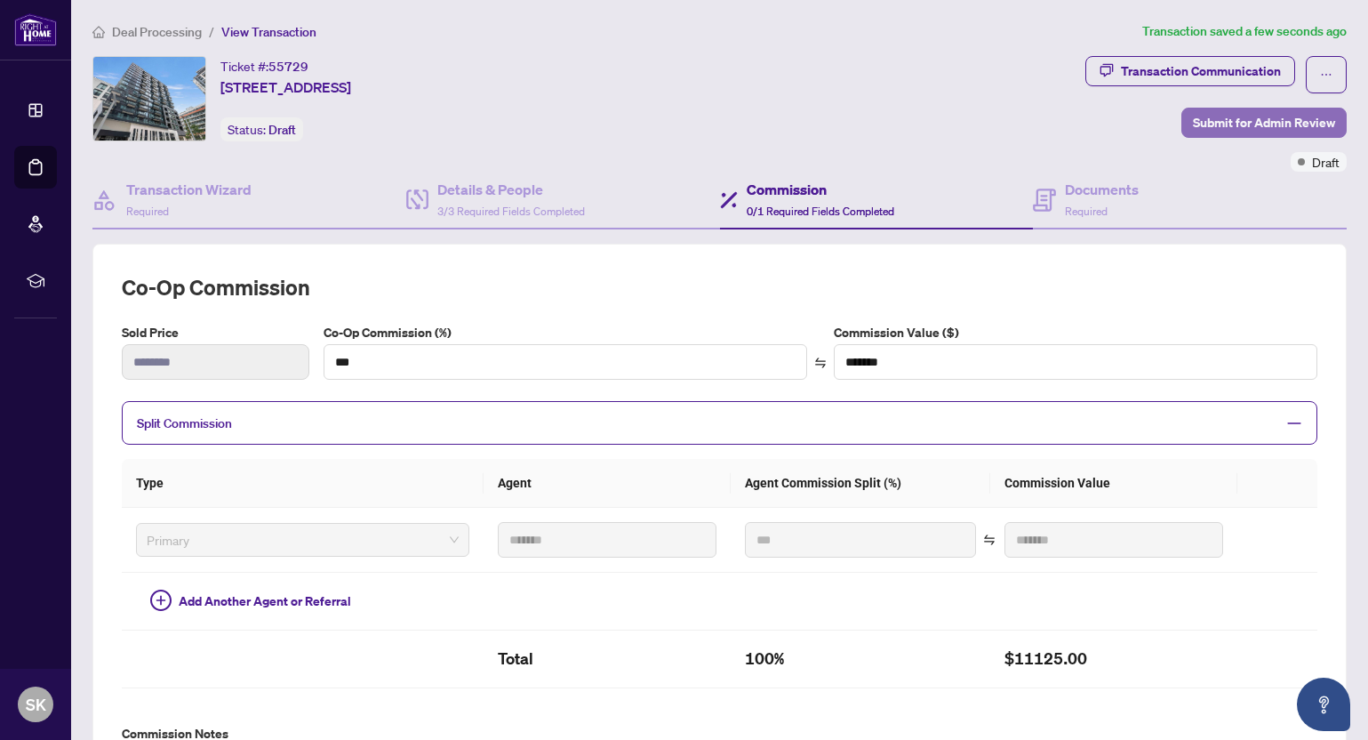
click at [1240, 120] on span "Submit for Admin Review" at bounding box center [1264, 122] width 142 height 28
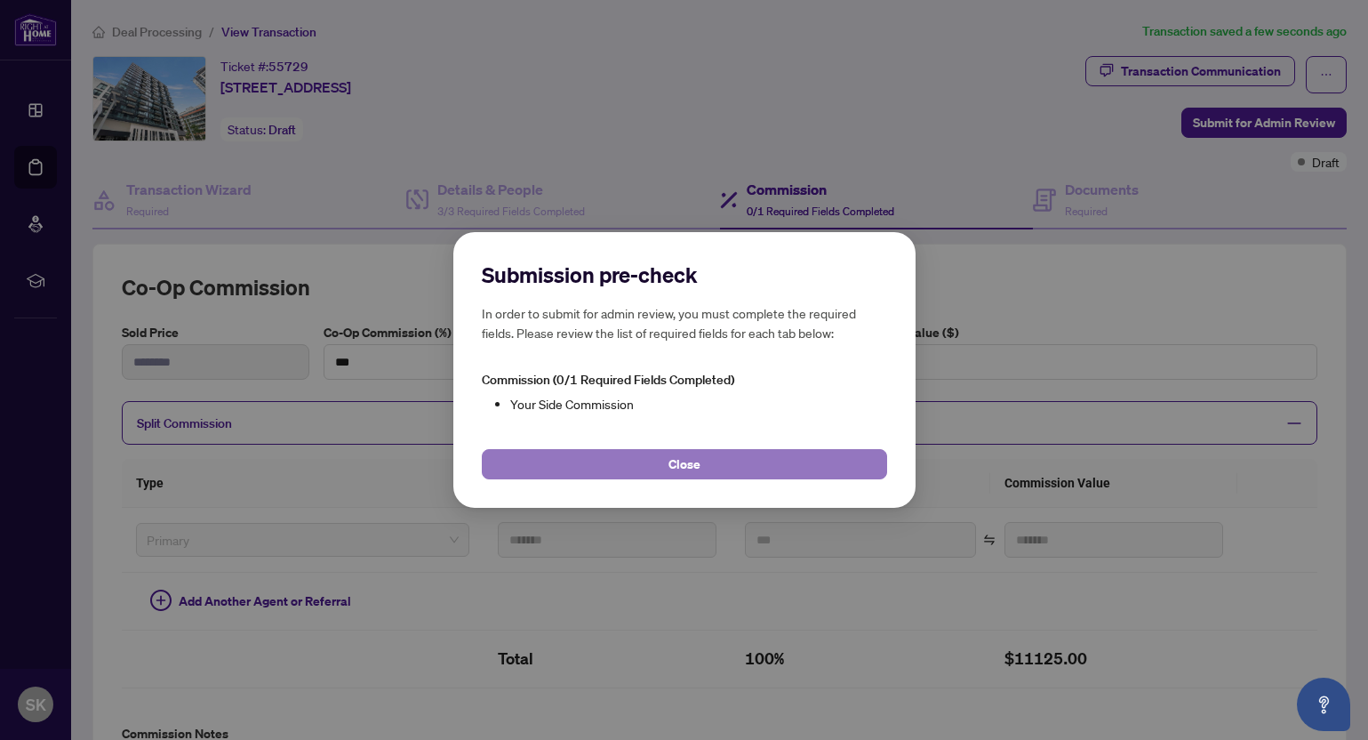
click at [621, 465] on button "Close" at bounding box center [684, 464] width 405 height 30
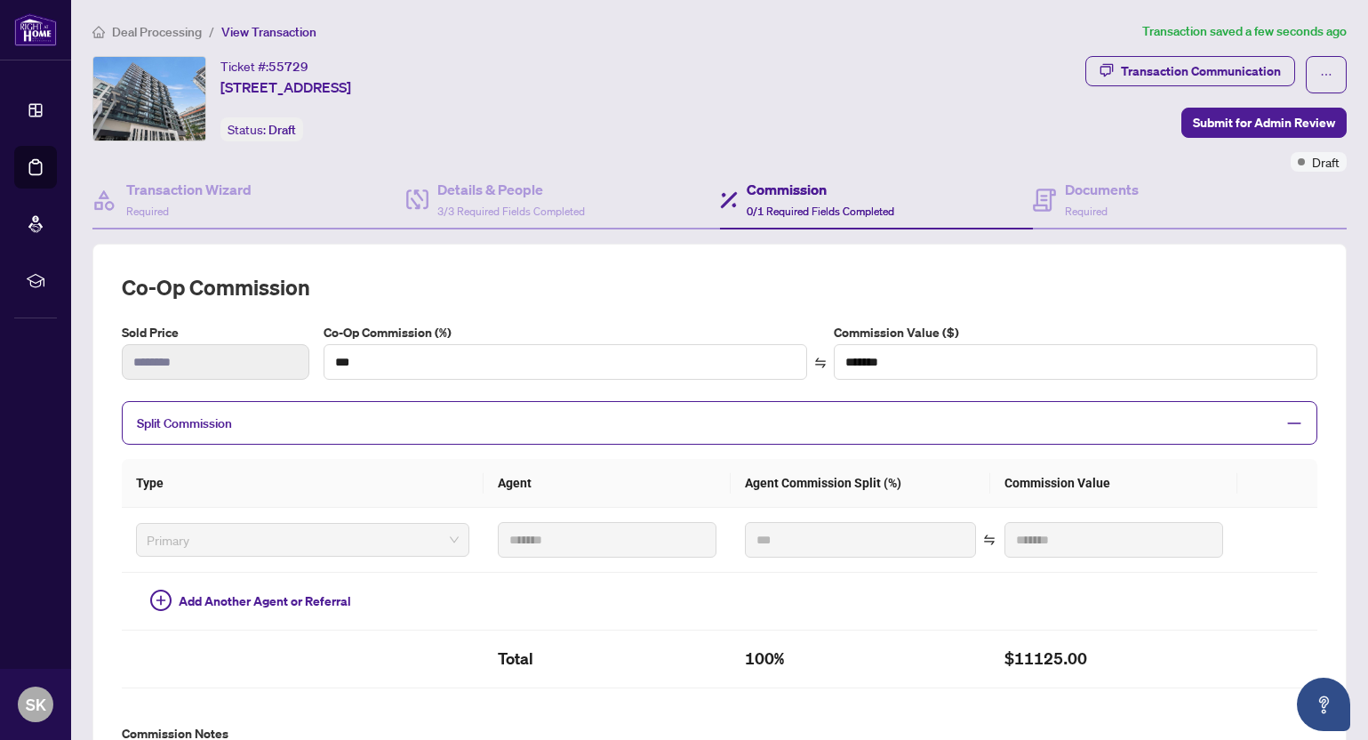
click at [782, 205] on span "0/1 Required Fields Completed" at bounding box center [821, 211] width 148 height 13
click at [1102, 197] on h4 "Documents" at bounding box center [1102, 189] width 74 height 21
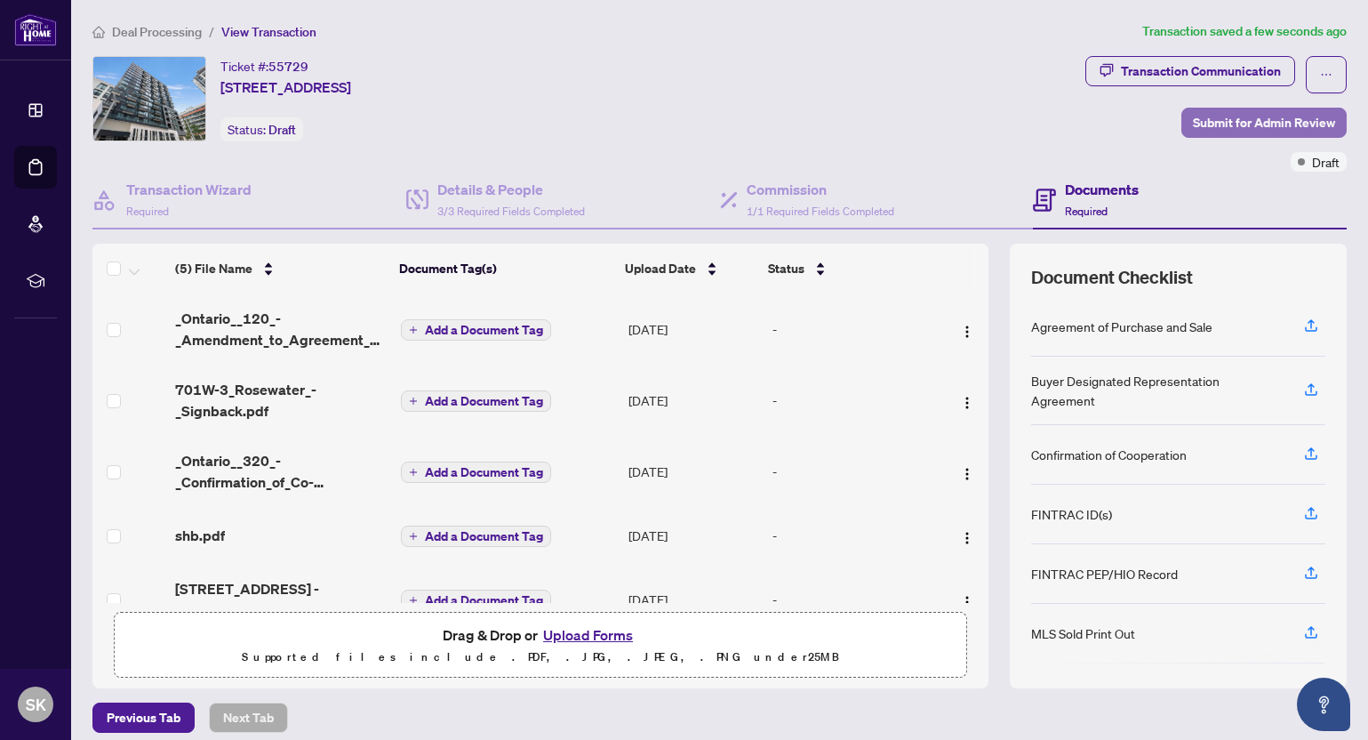
click at [1271, 133] on span "Submit for Admin Review" at bounding box center [1264, 122] width 142 height 28
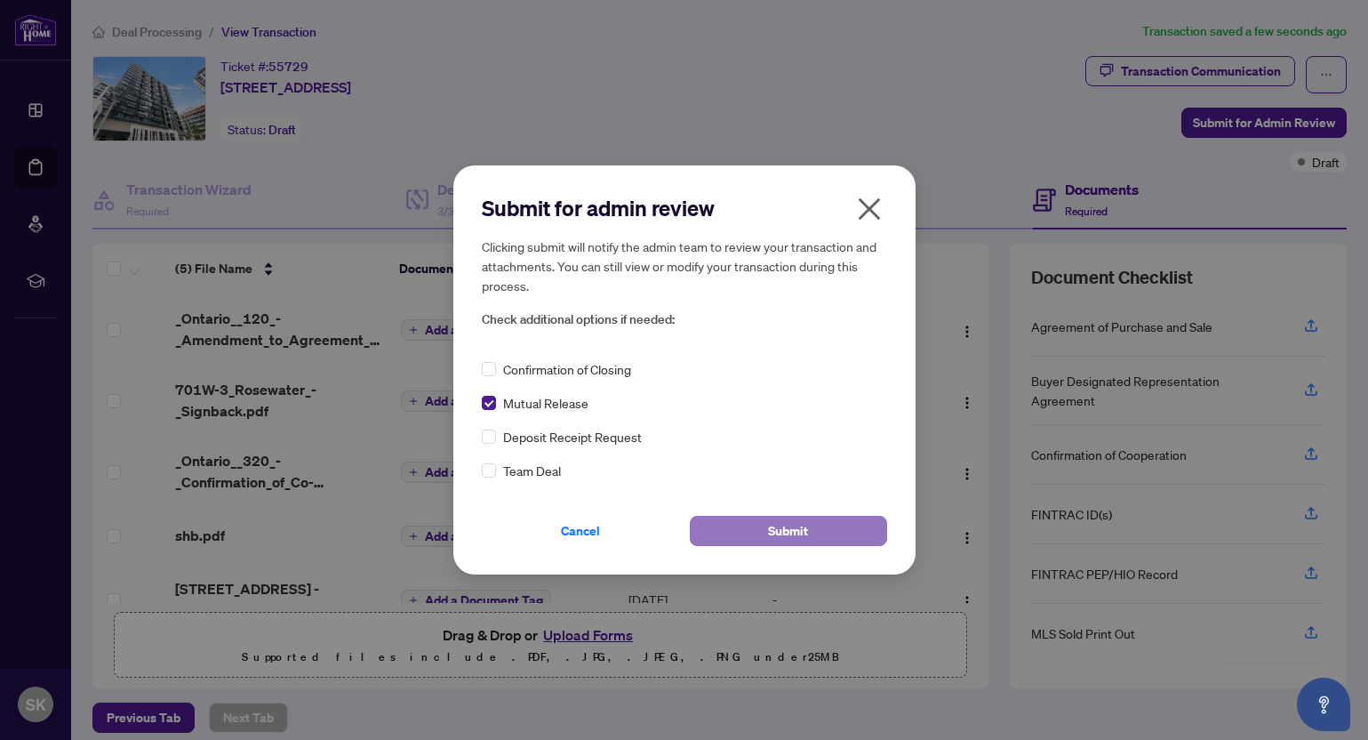
click at [775, 531] on span "Submit" at bounding box center [788, 531] width 40 height 28
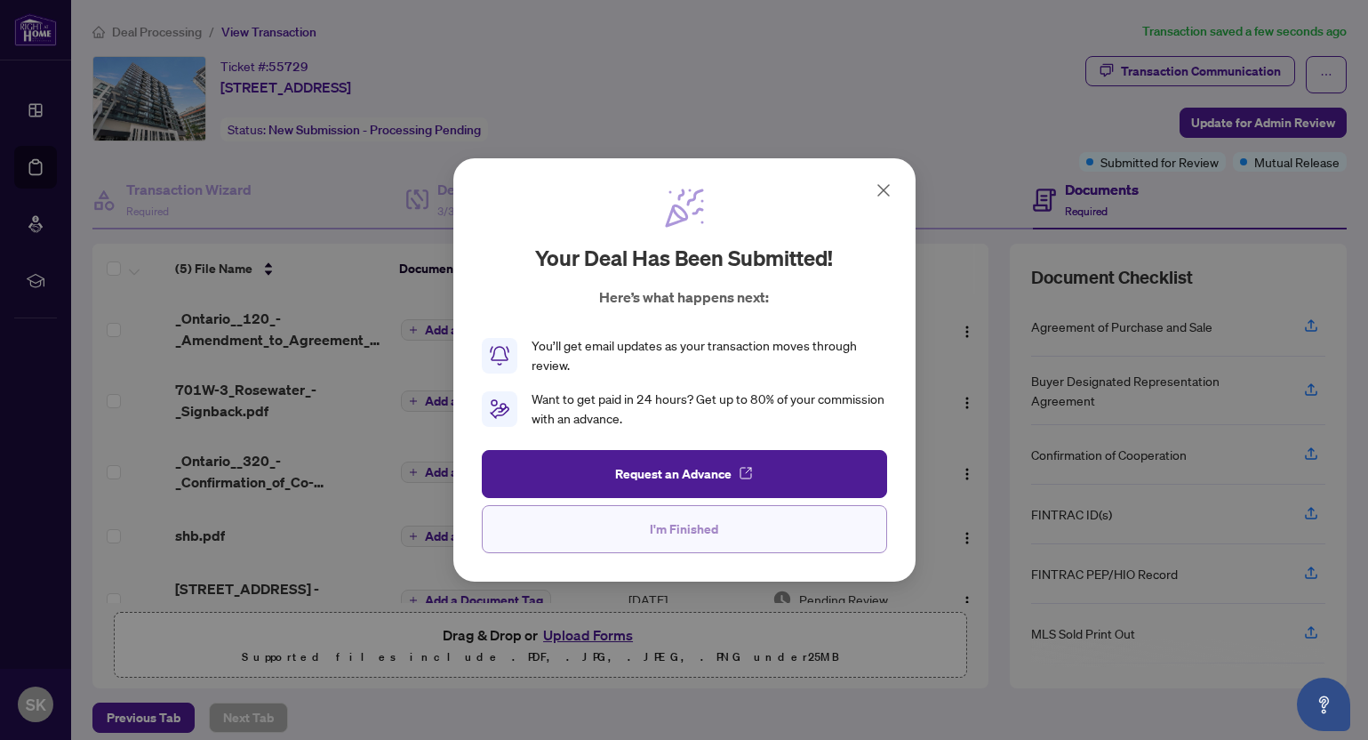
click at [684, 536] on span "I'm Finished" at bounding box center [684, 529] width 68 height 28
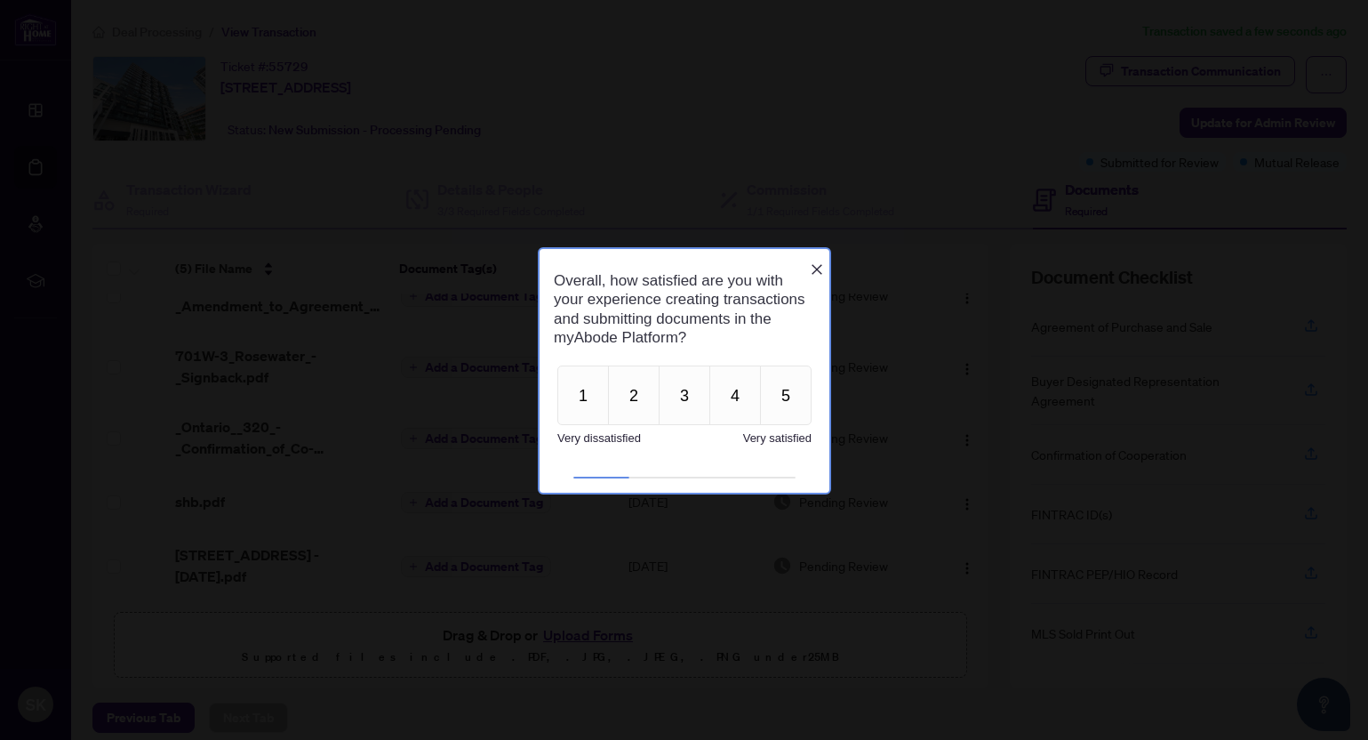
click at [817, 261] on icon "Close button" at bounding box center [816, 268] width 14 height 14
